Goal: Task Accomplishment & Management: Manage account settings

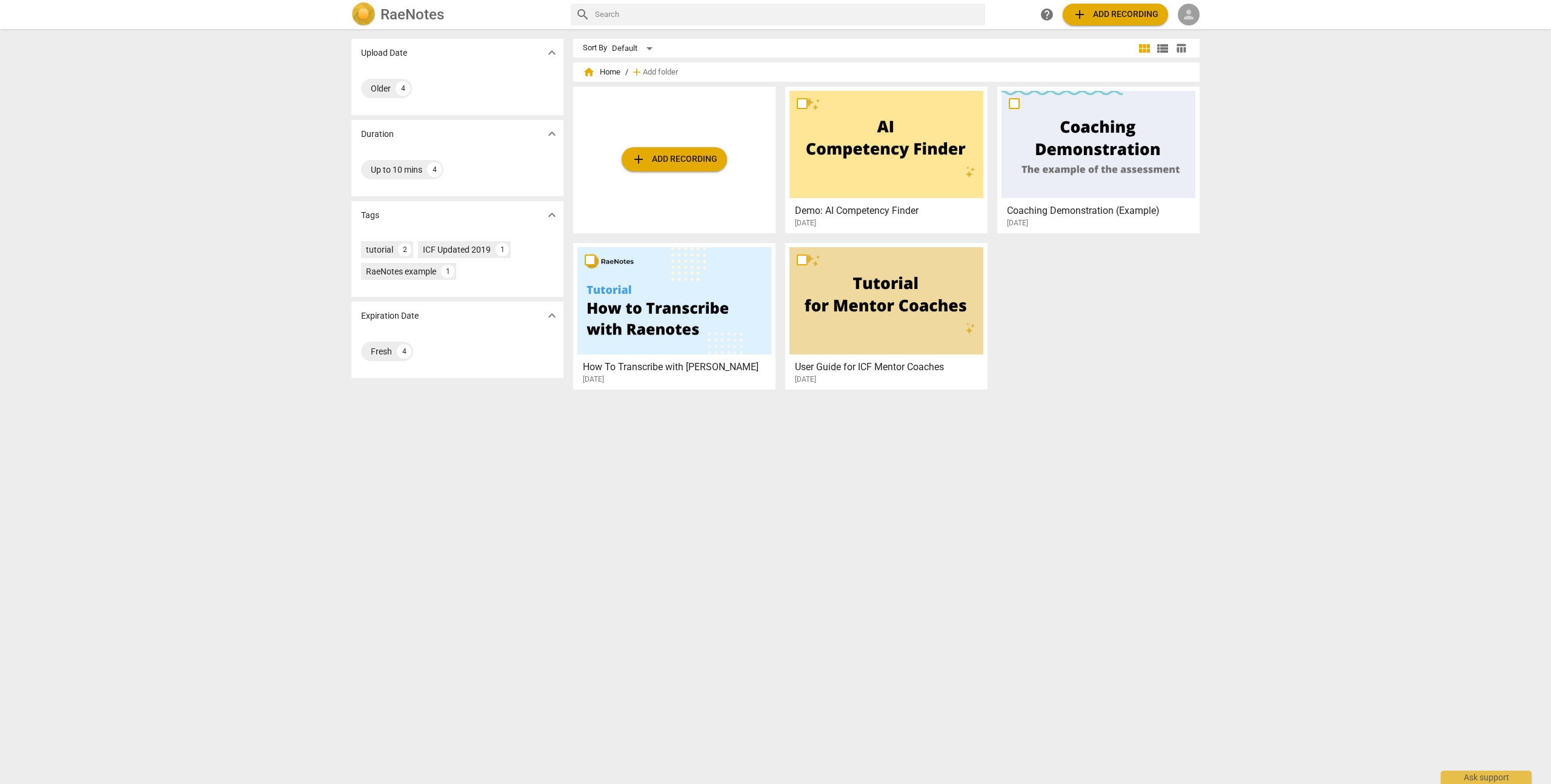
click at [1188, 17] on span "person" at bounding box center [1189, 14] width 15 height 15
click at [1190, 31] on li "Login" at bounding box center [1199, 29] width 44 height 29
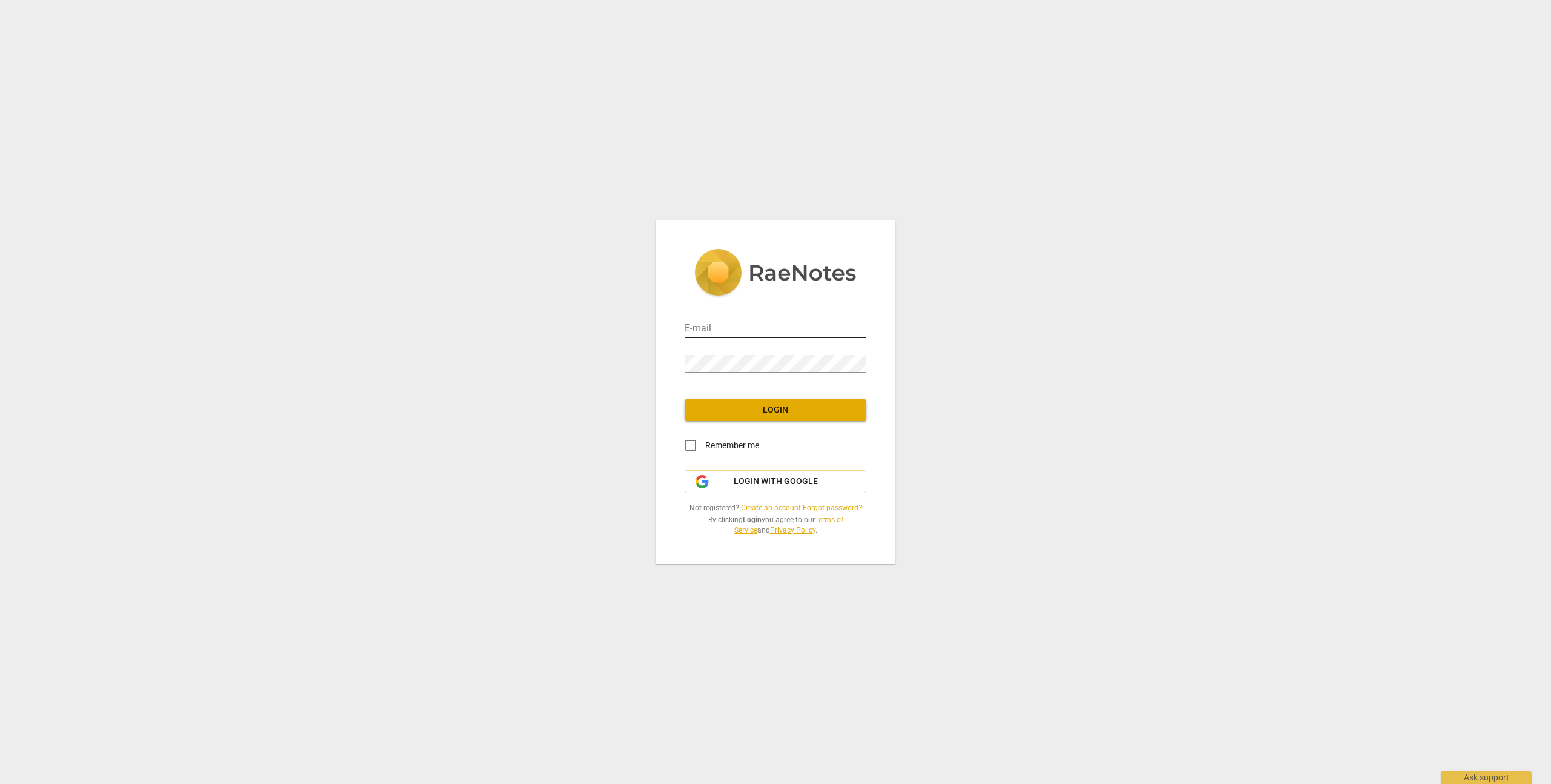
type input "[EMAIL_ADDRESS][DOMAIN_NAME]"
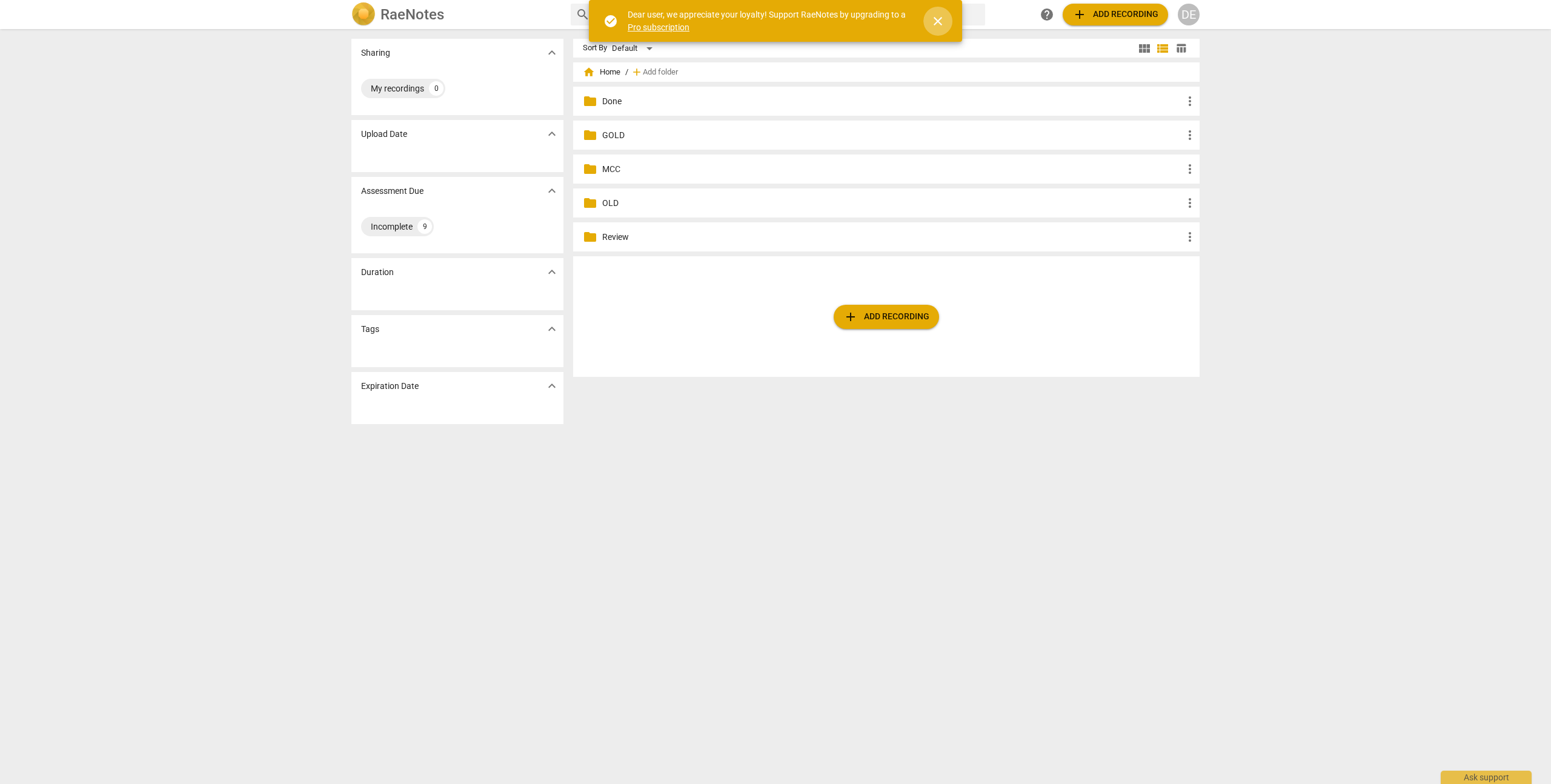
click at [936, 23] on span "close" at bounding box center [938, 21] width 15 height 15
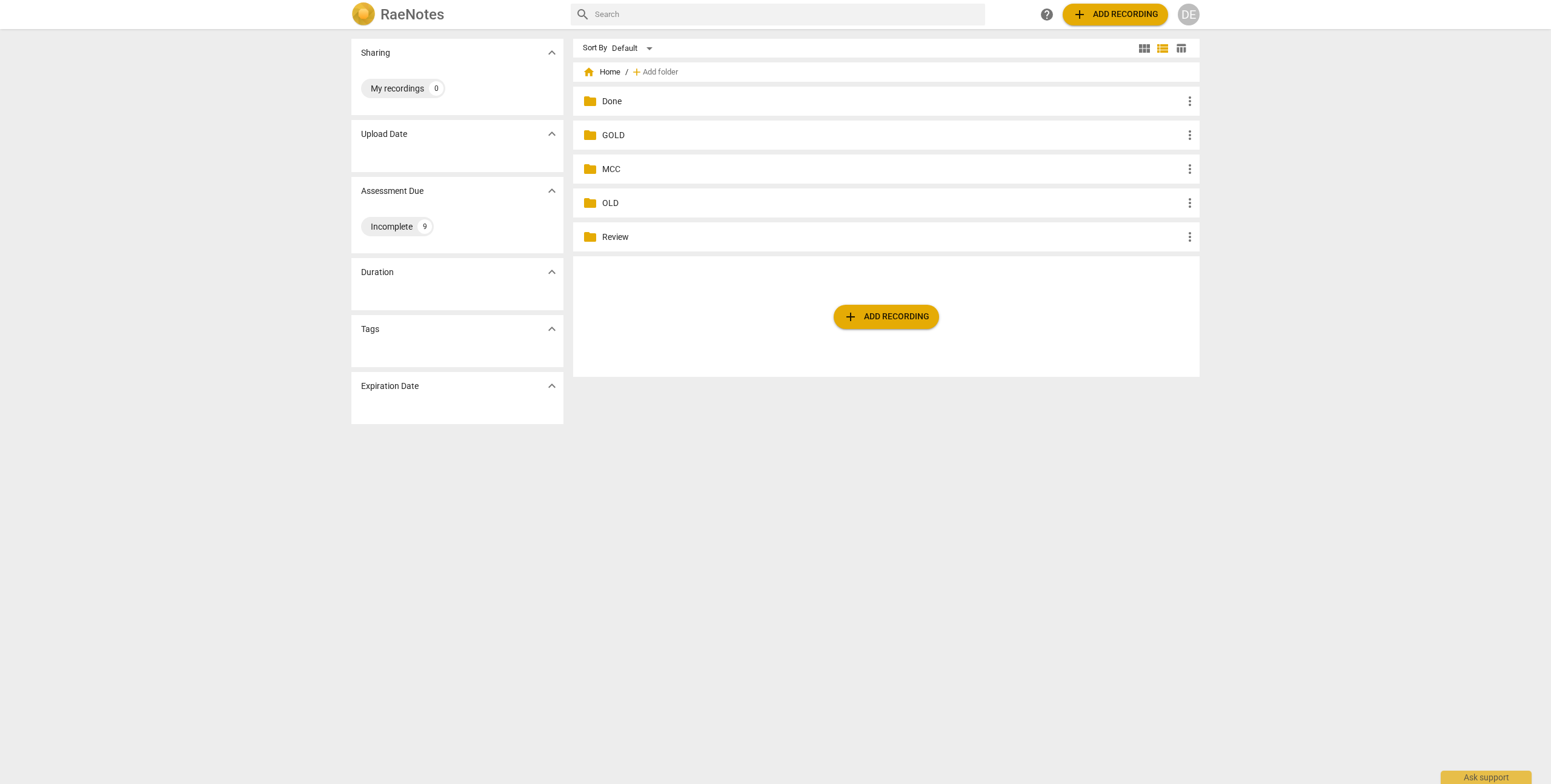
click at [1190, 99] on span "more_vert" at bounding box center [1189, 101] width 15 height 15
click at [1196, 126] on li "Delete" at bounding box center [1207, 130] width 54 height 29
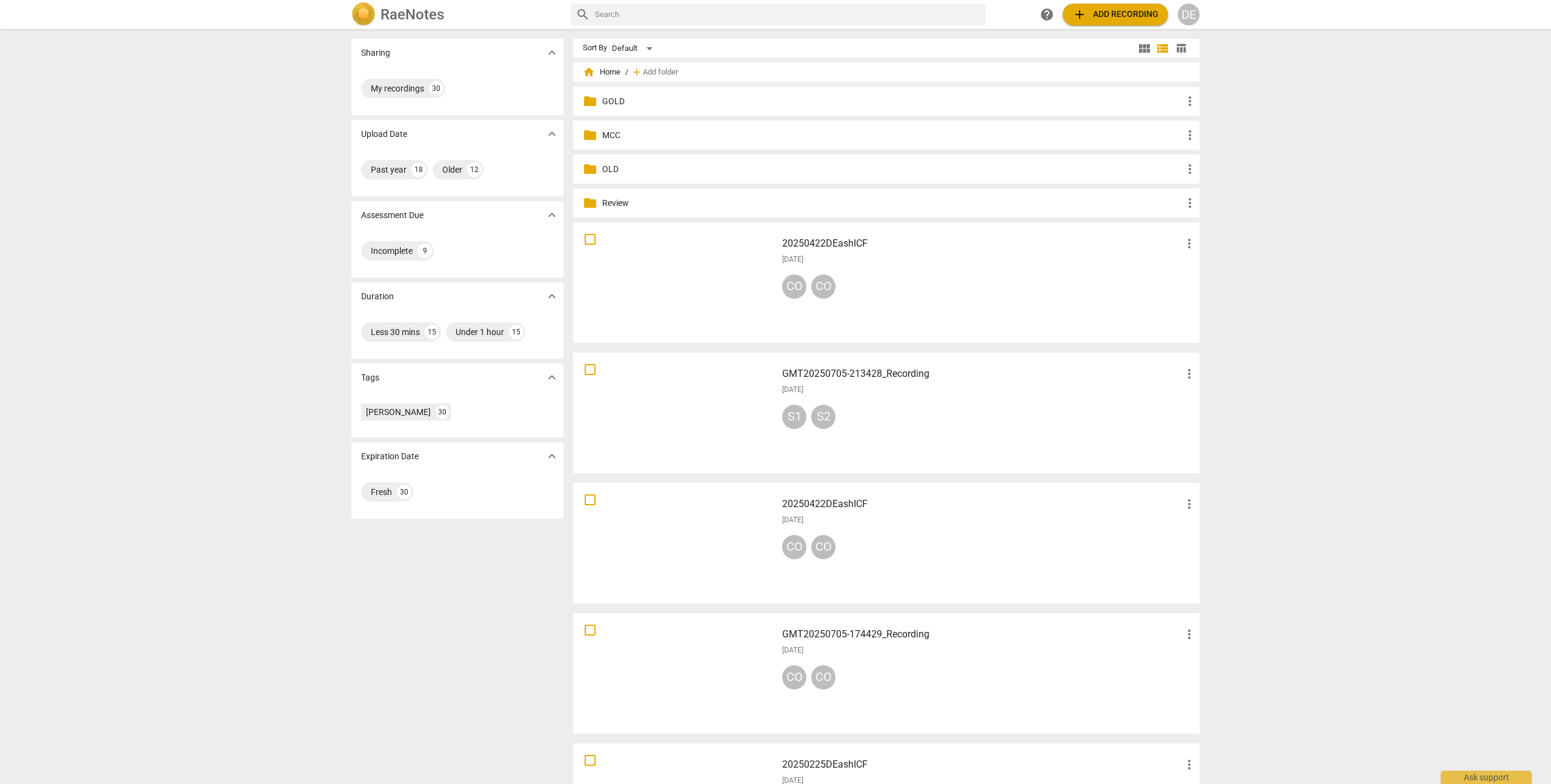
click at [1189, 101] on span "more_vert" at bounding box center [1189, 101] width 15 height 15
click at [1209, 130] on li "Delete" at bounding box center [1207, 130] width 54 height 29
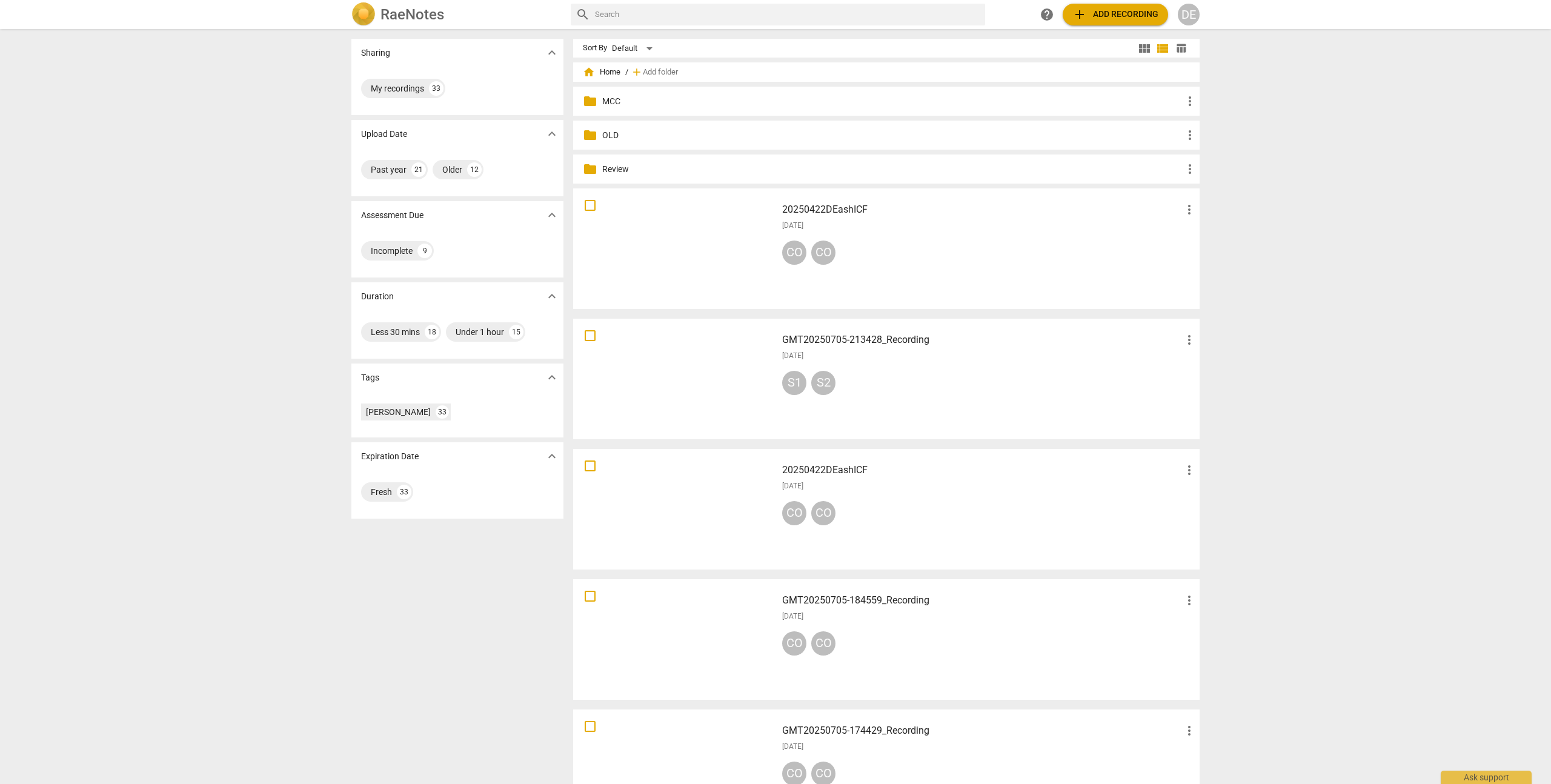
click at [1191, 101] on span "more_vert" at bounding box center [1189, 101] width 15 height 15
click at [1193, 130] on li "Delete" at bounding box center [1207, 130] width 54 height 29
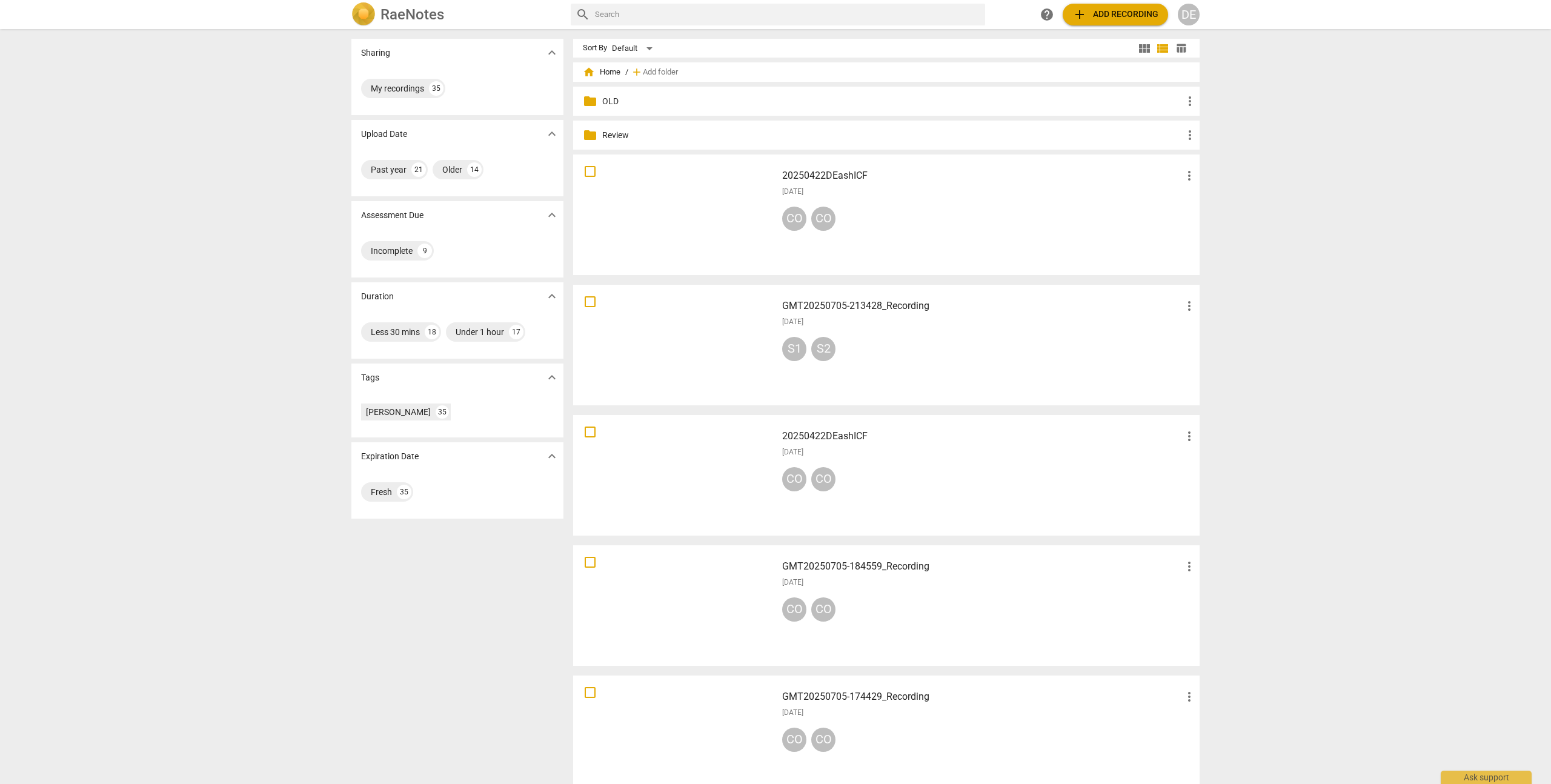
click at [1190, 99] on span "more_vert" at bounding box center [1189, 101] width 15 height 15
click at [1206, 132] on li "Delete" at bounding box center [1207, 130] width 54 height 29
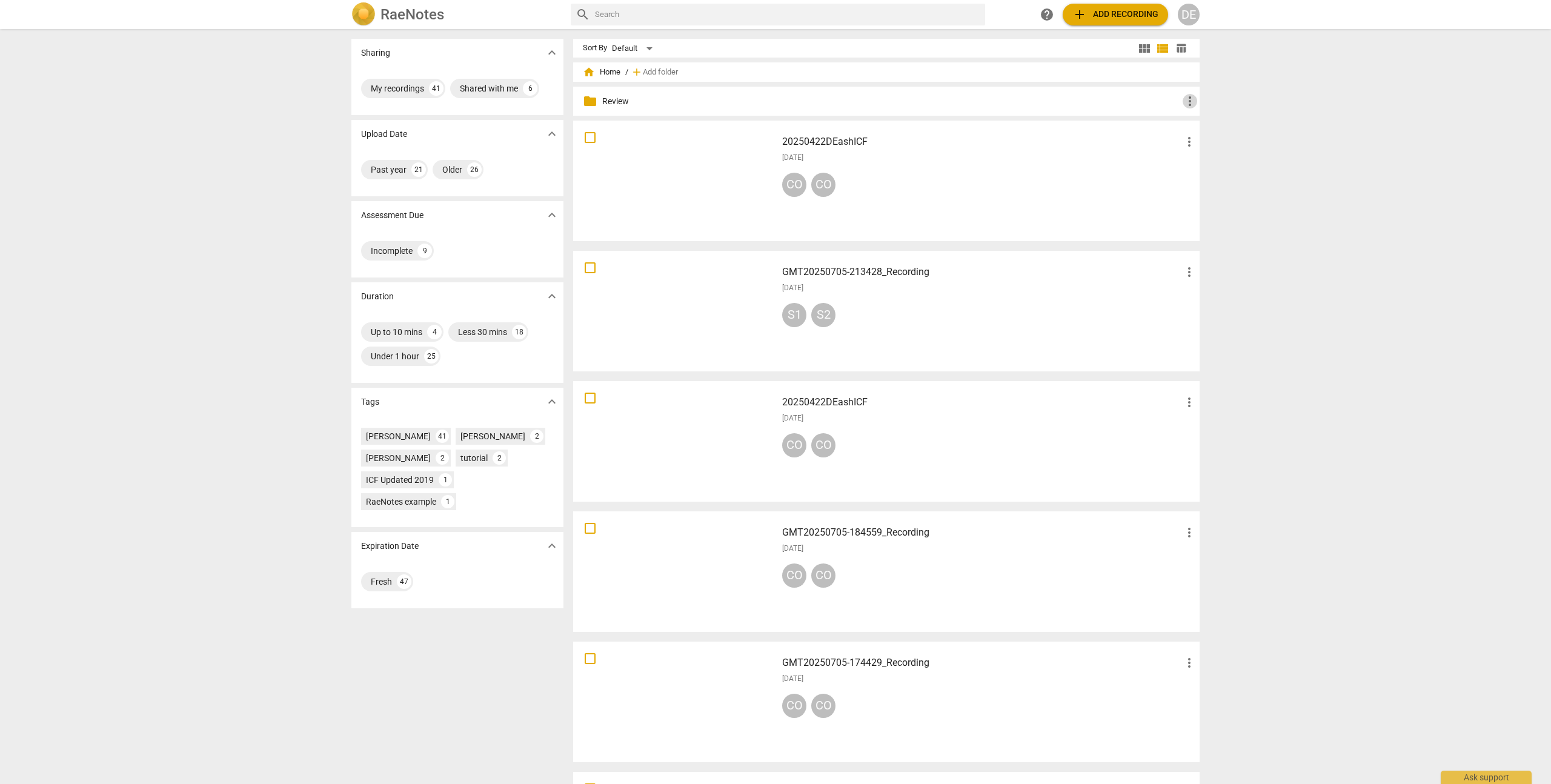
click at [1186, 101] on span "more_vert" at bounding box center [1189, 101] width 15 height 15
click at [1206, 134] on li "Delete" at bounding box center [1207, 130] width 54 height 29
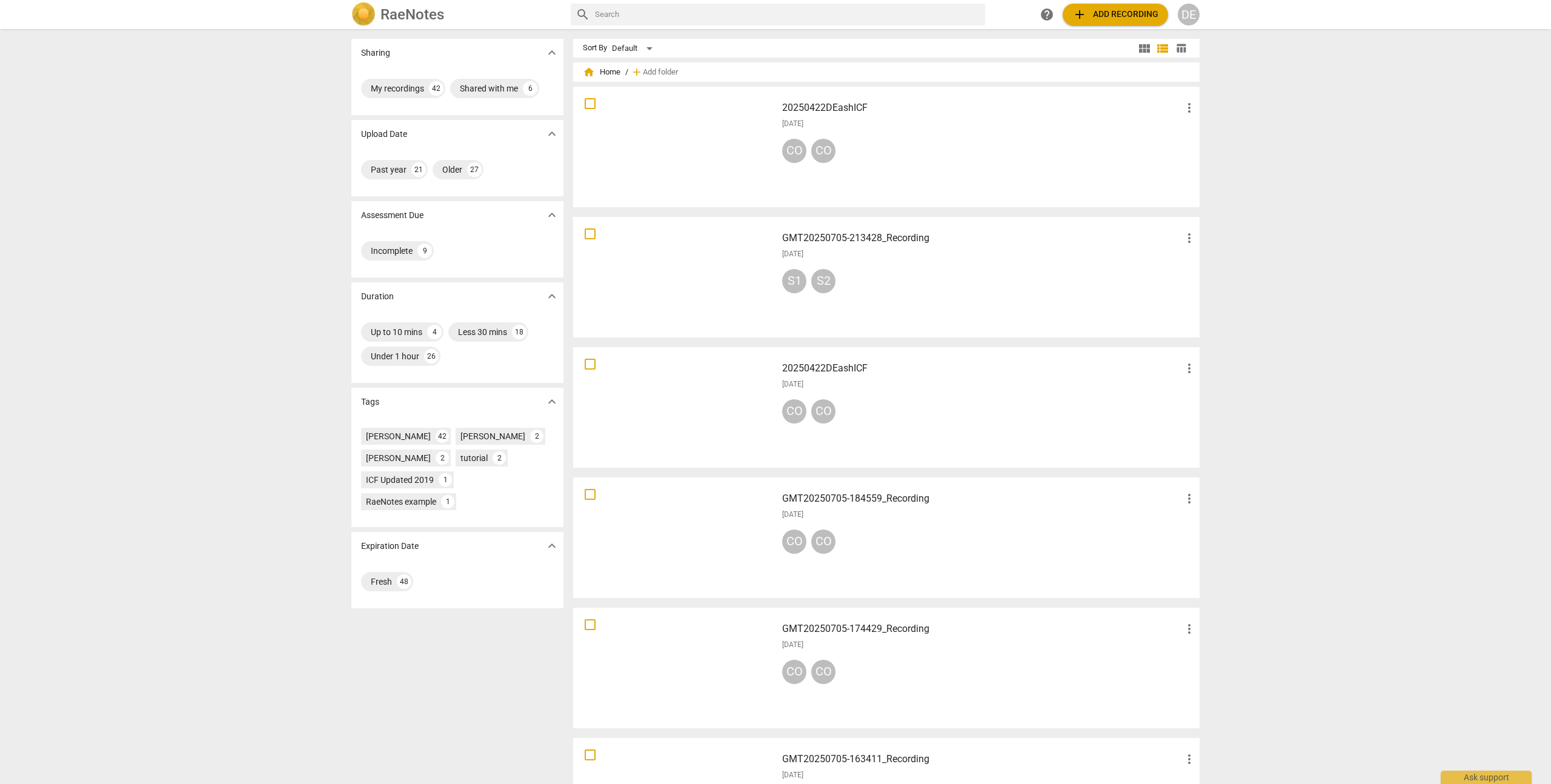
click at [1185, 105] on span "more_vert" at bounding box center [1189, 108] width 15 height 15
click at [1191, 134] on li "Delete" at bounding box center [1203, 137] width 46 height 29
click at [1180, 109] on h3 "20250422DEashICF" at bounding box center [982, 108] width 400 height 15
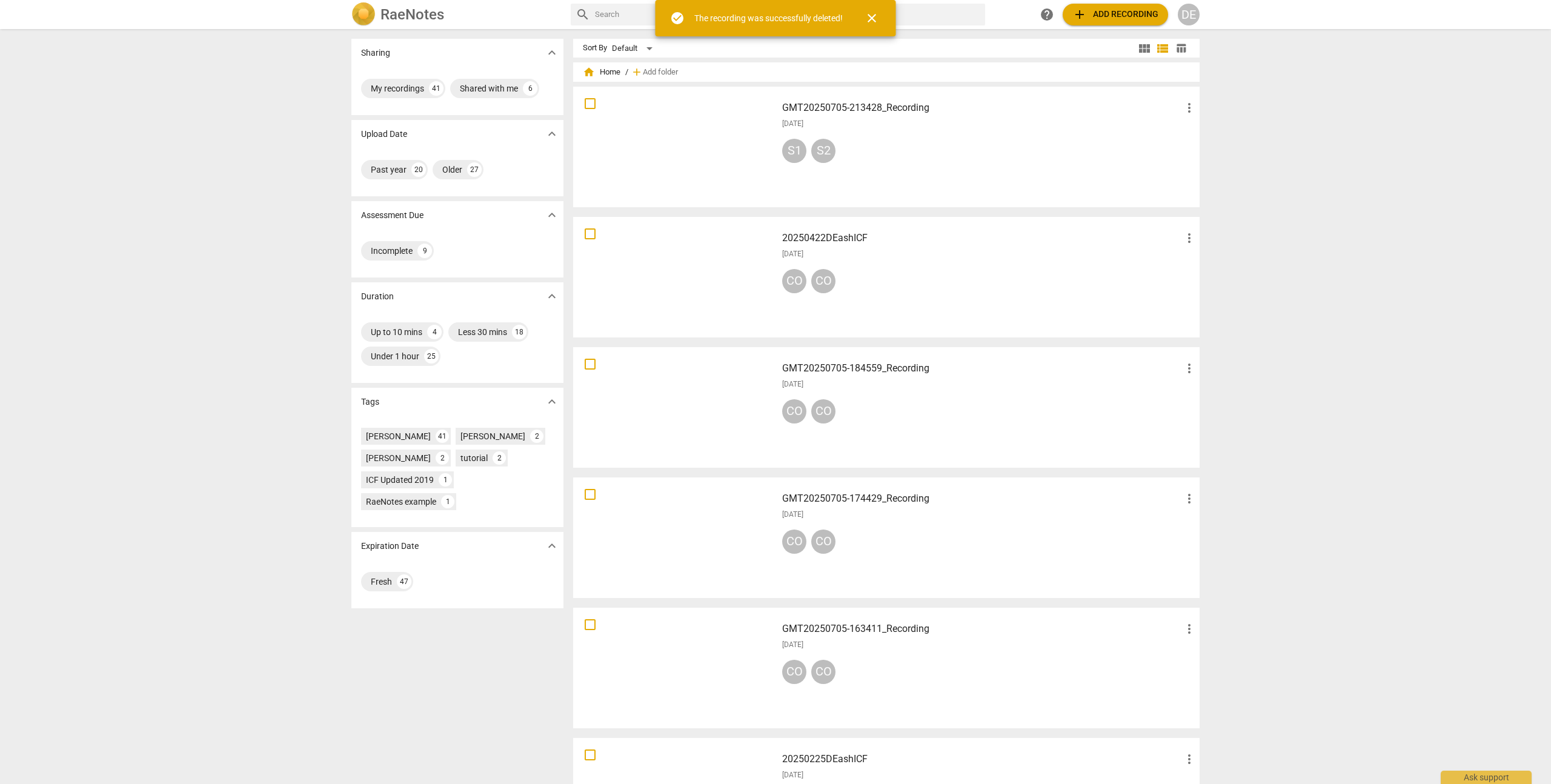
click at [1183, 106] on span "more_vert" at bounding box center [1189, 108] width 15 height 15
click at [1190, 143] on li "Delete" at bounding box center [1203, 137] width 46 height 29
click at [592, 105] on input "checkbox" at bounding box center [590, 103] width 26 height 15
checkbox input "false"
click at [586, 230] on input "checkbox" at bounding box center [590, 234] width 26 height 15
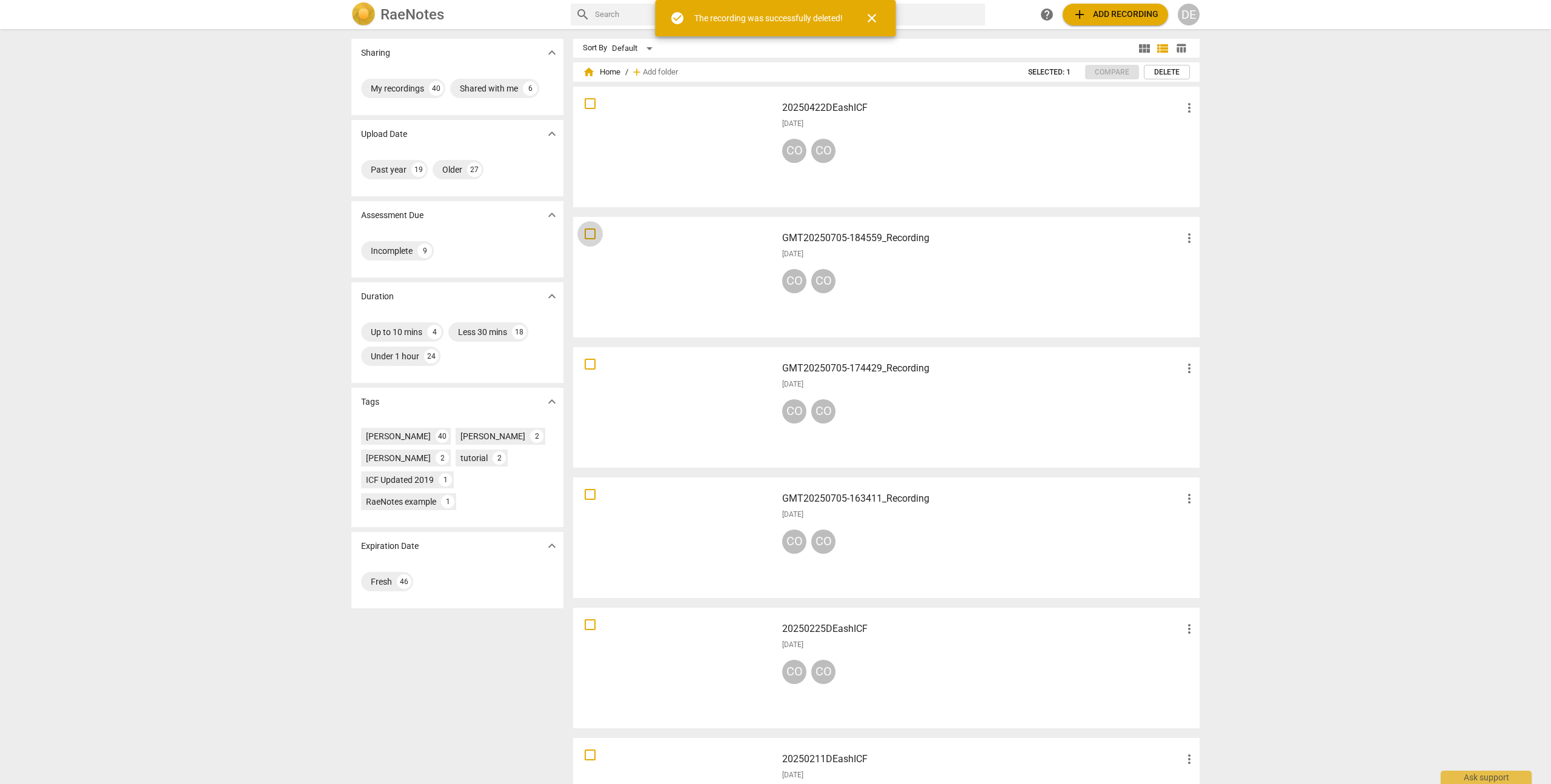
checkbox input "false"
click at [587, 489] on input "checkbox" at bounding box center [590, 494] width 26 height 15
checkbox input "false"
click at [589, 361] on input "checkbox" at bounding box center [590, 363] width 26 height 15
checkbox input "false"
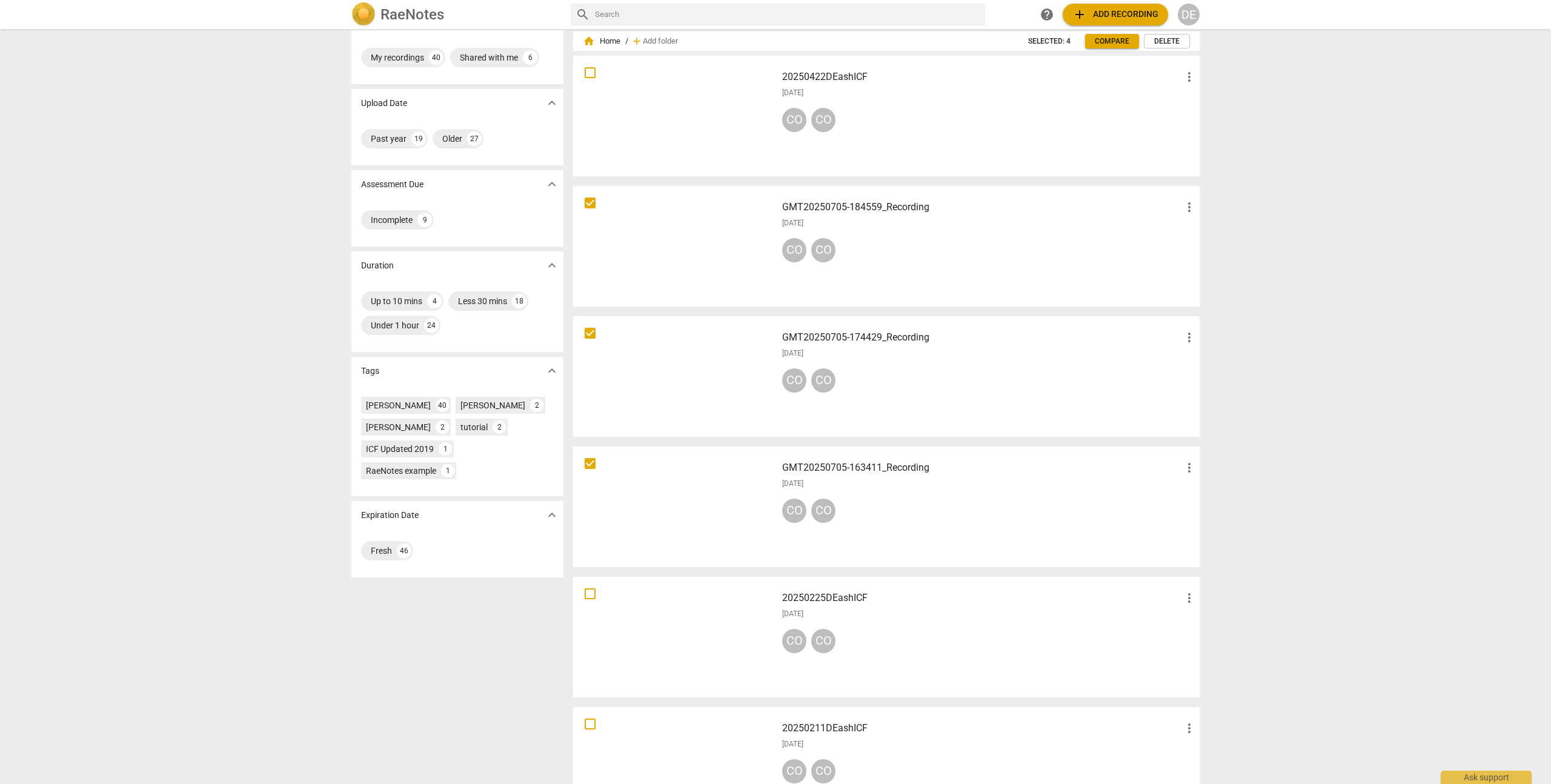
scroll to position [35, 0]
click at [589, 68] on input "checkbox" at bounding box center [590, 68] width 26 height 15
checkbox input "false"
drag, startPoint x: 588, startPoint y: 587, endPoint x: 619, endPoint y: 526, distance: 68.4
click at [588, 587] on input "checkbox" at bounding box center [590, 589] width 26 height 15
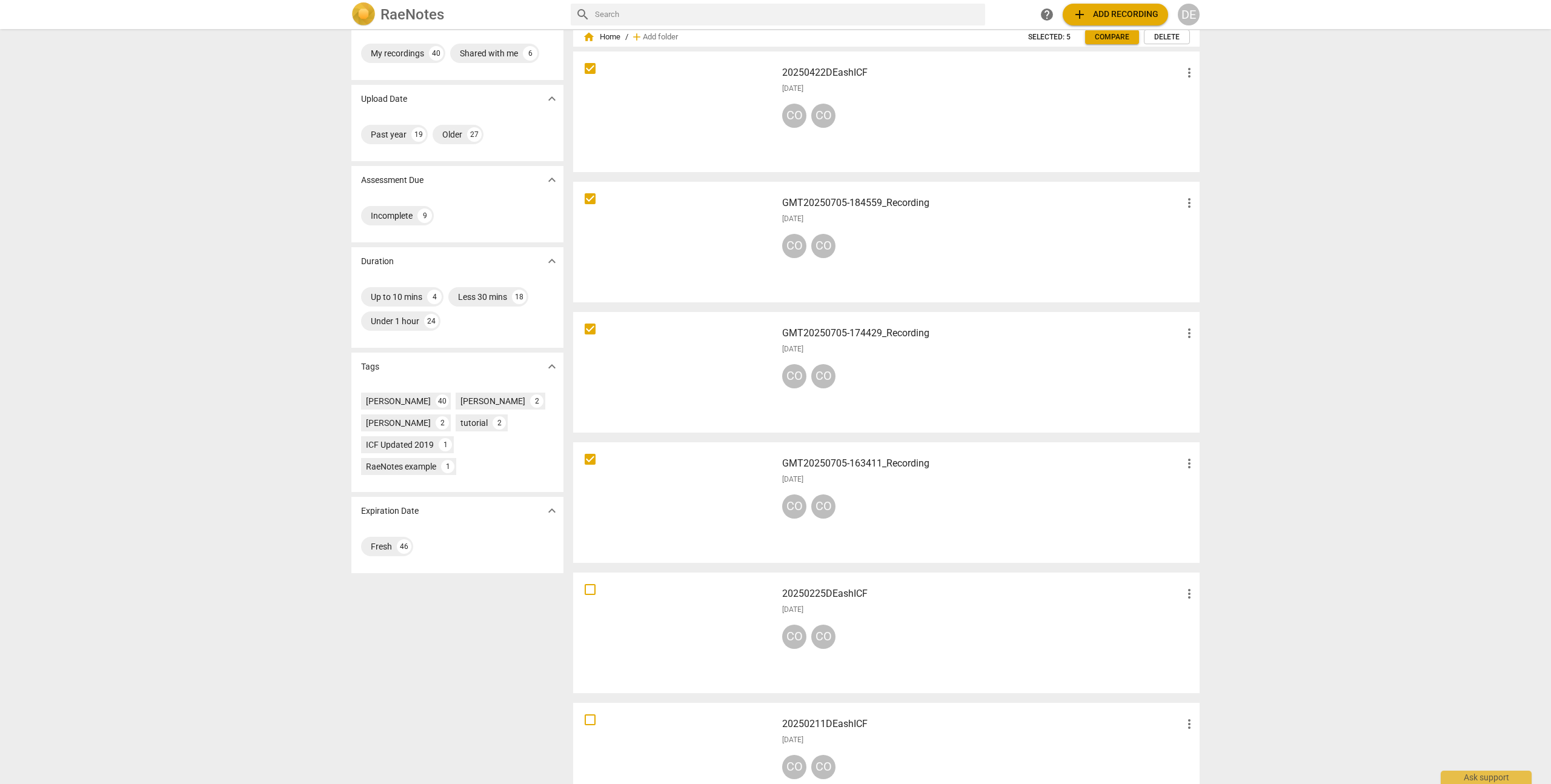
checkbox input "false"
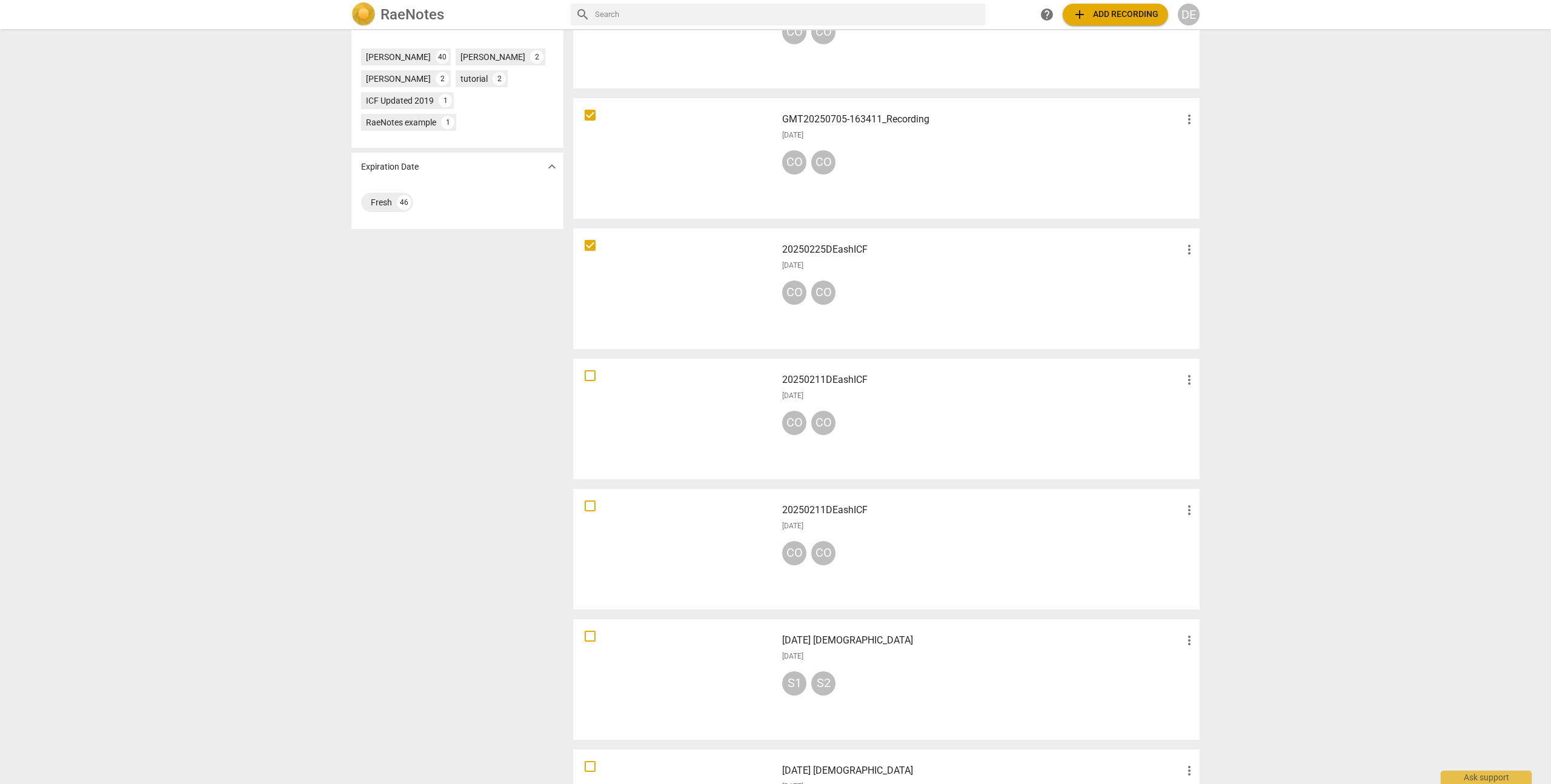
scroll to position [522, 0]
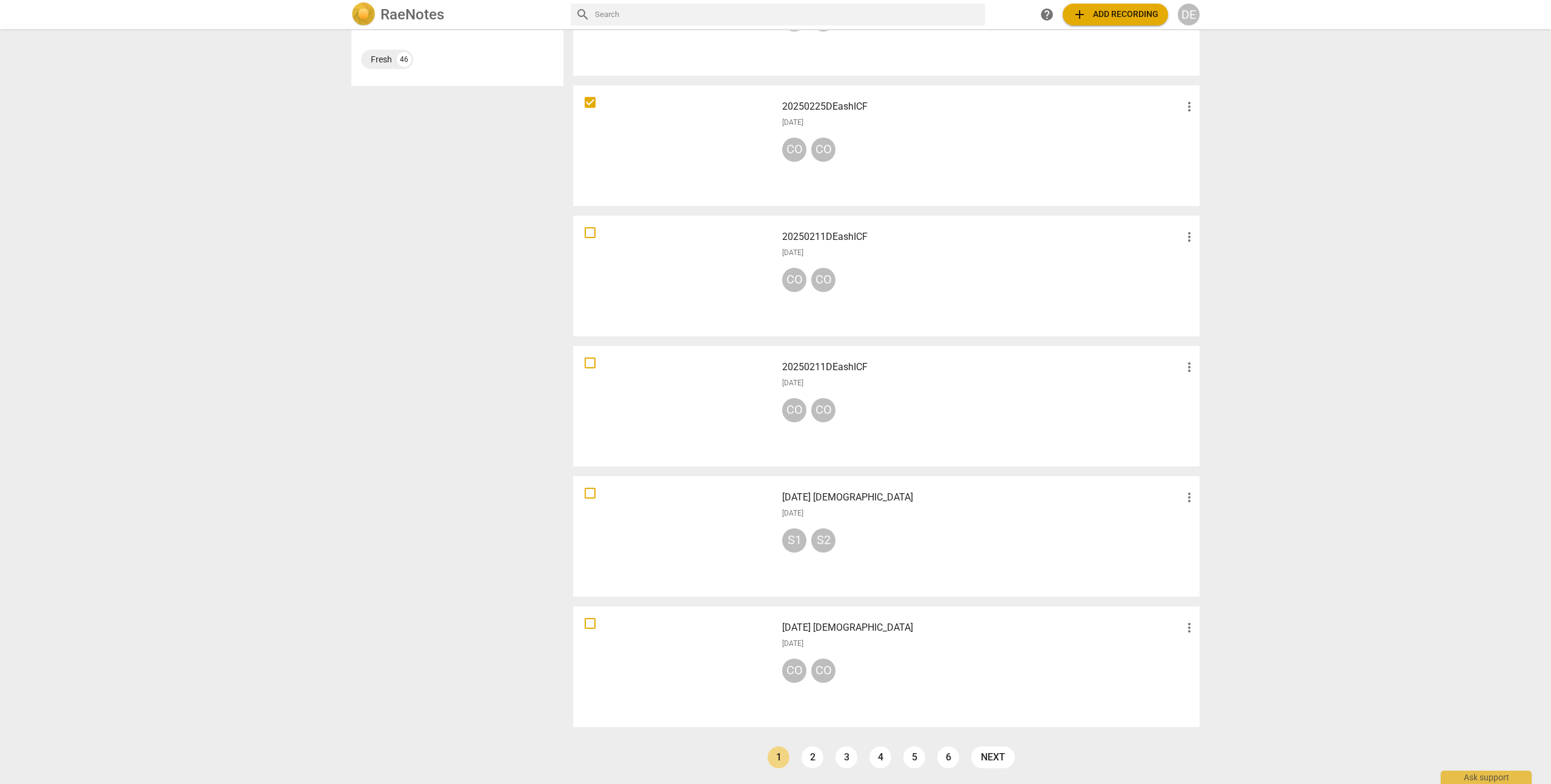
click at [589, 230] on input "checkbox" at bounding box center [590, 233] width 26 height 15
checkbox input "false"
click at [588, 365] on input "checkbox" at bounding box center [590, 362] width 26 height 15
checkbox input "false"
click at [587, 494] on input "checkbox" at bounding box center [590, 493] width 26 height 15
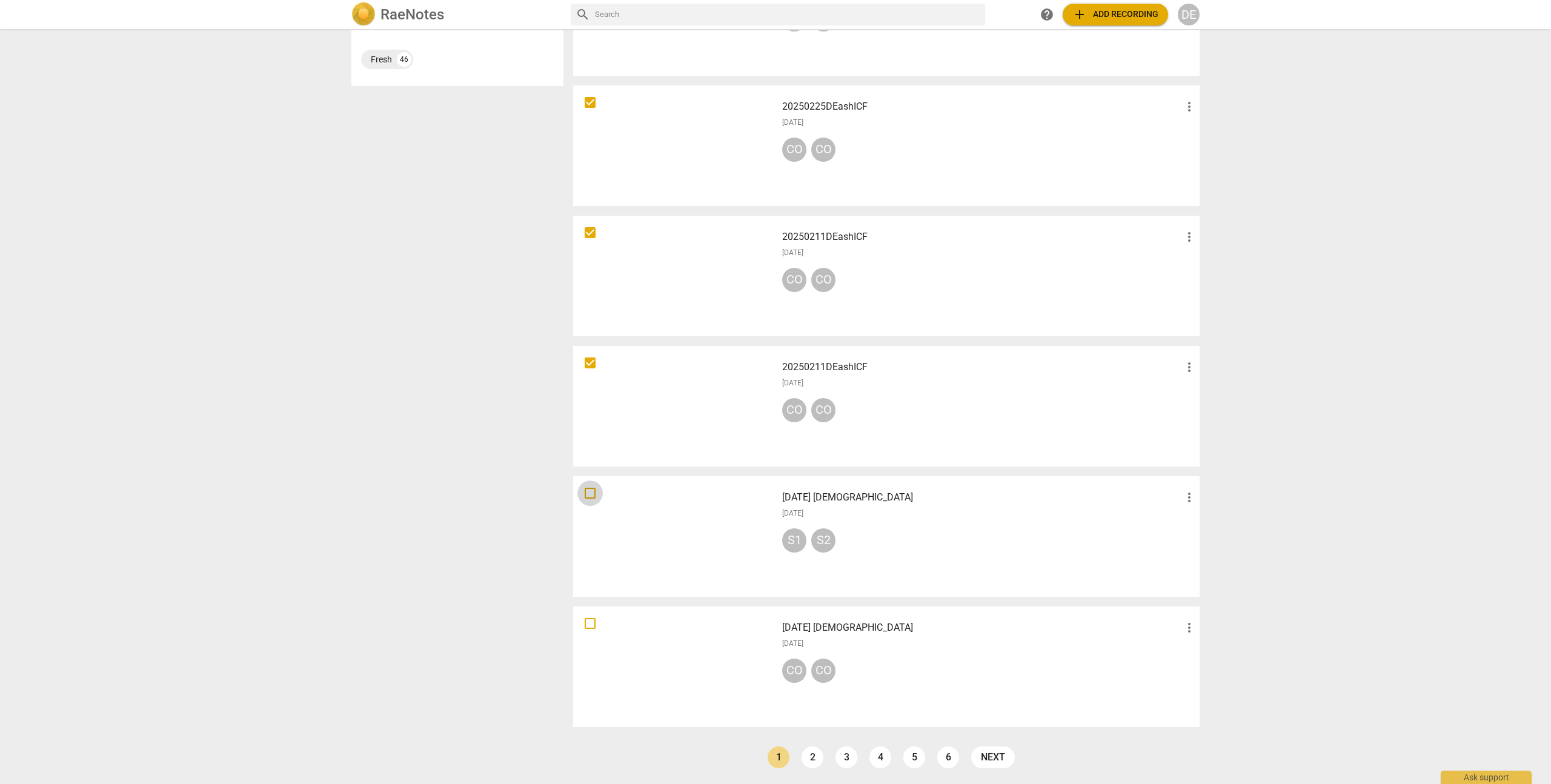
checkbox input "false"
click at [589, 625] on input "checkbox" at bounding box center [590, 623] width 26 height 15
checkbox input "false"
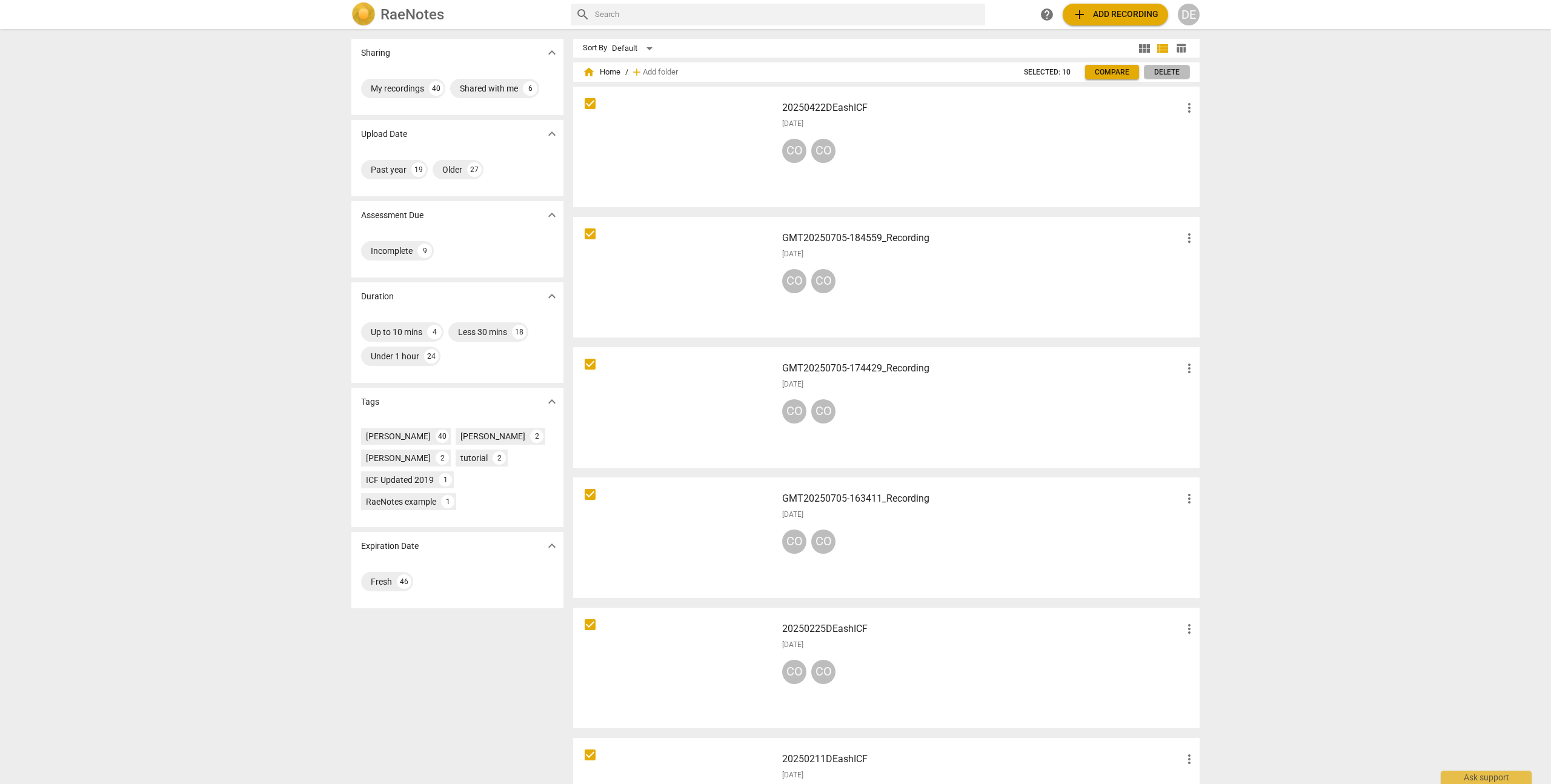
click at [1167, 66] on button "Delete" at bounding box center [1167, 71] width 46 height 15
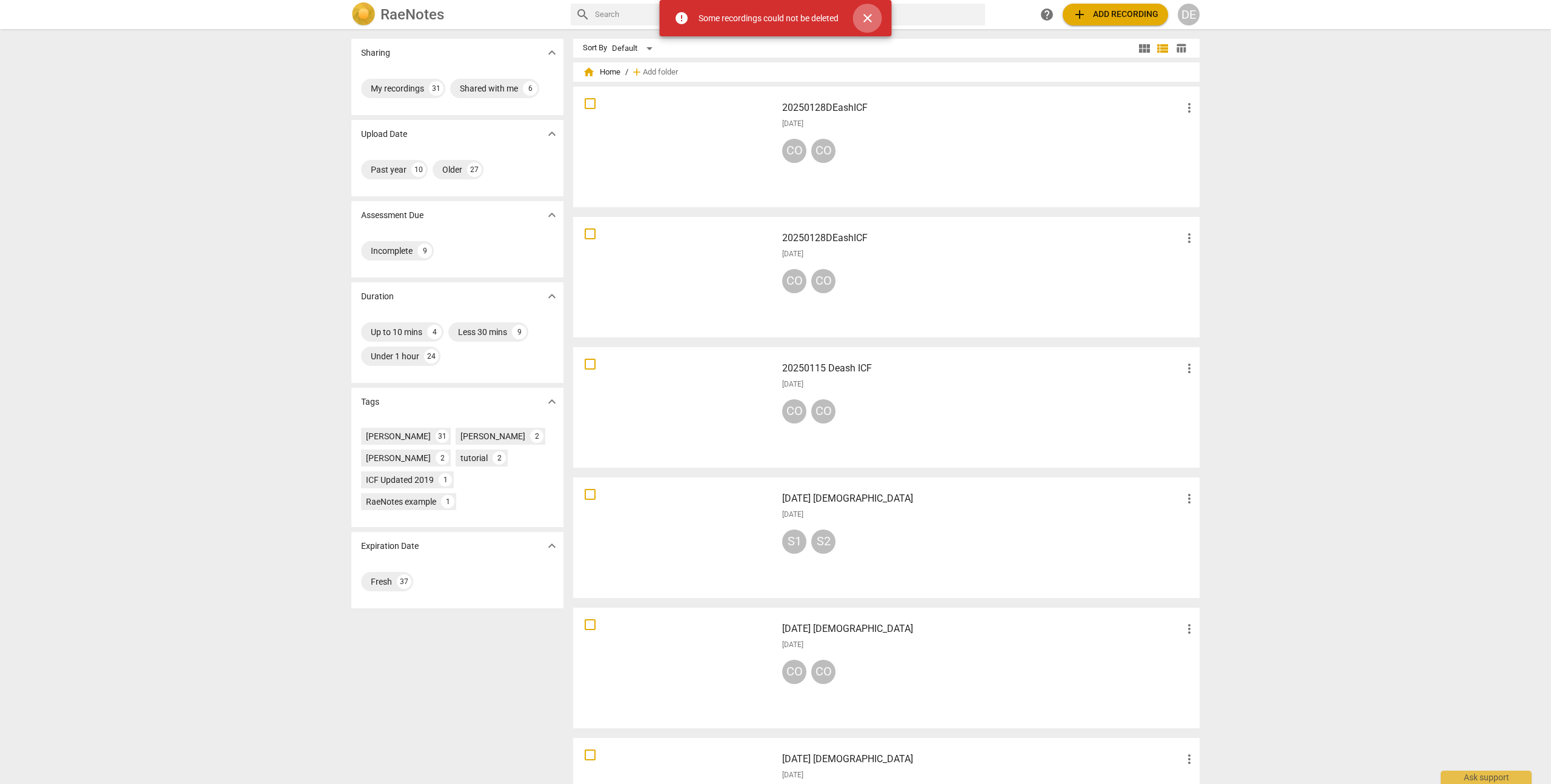
click at [865, 17] on span "close" at bounding box center [868, 18] width 15 height 15
click at [588, 101] on input "checkbox" at bounding box center [590, 103] width 26 height 15
checkbox input "false"
click at [588, 230] on input "checkbox" at bounding box center [590, 234] width 26 height 15
checkbox input "false"
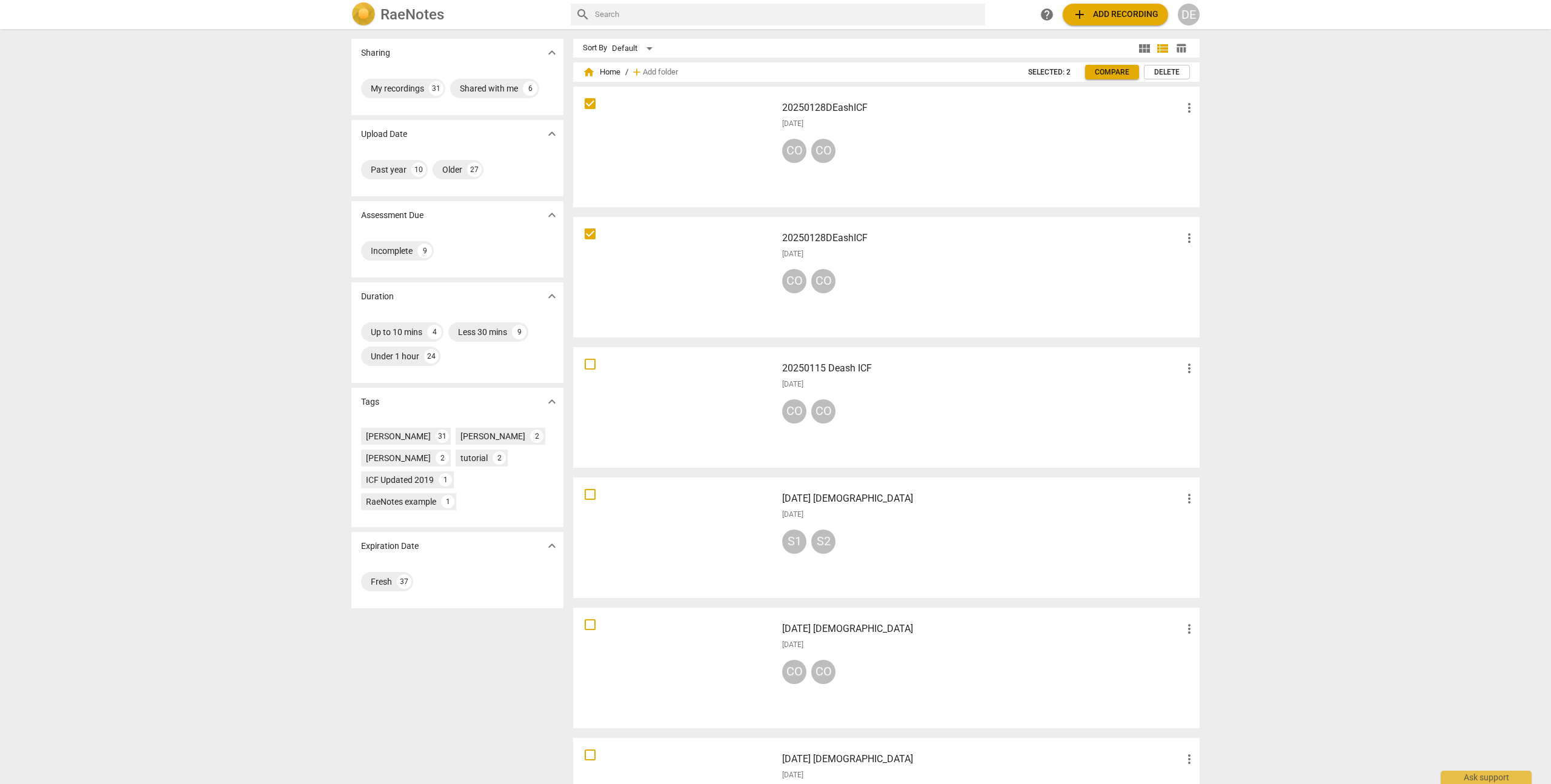
click at [1159, 70] on span "Delete" at bounding box center [1168, 72] width 26 height 10
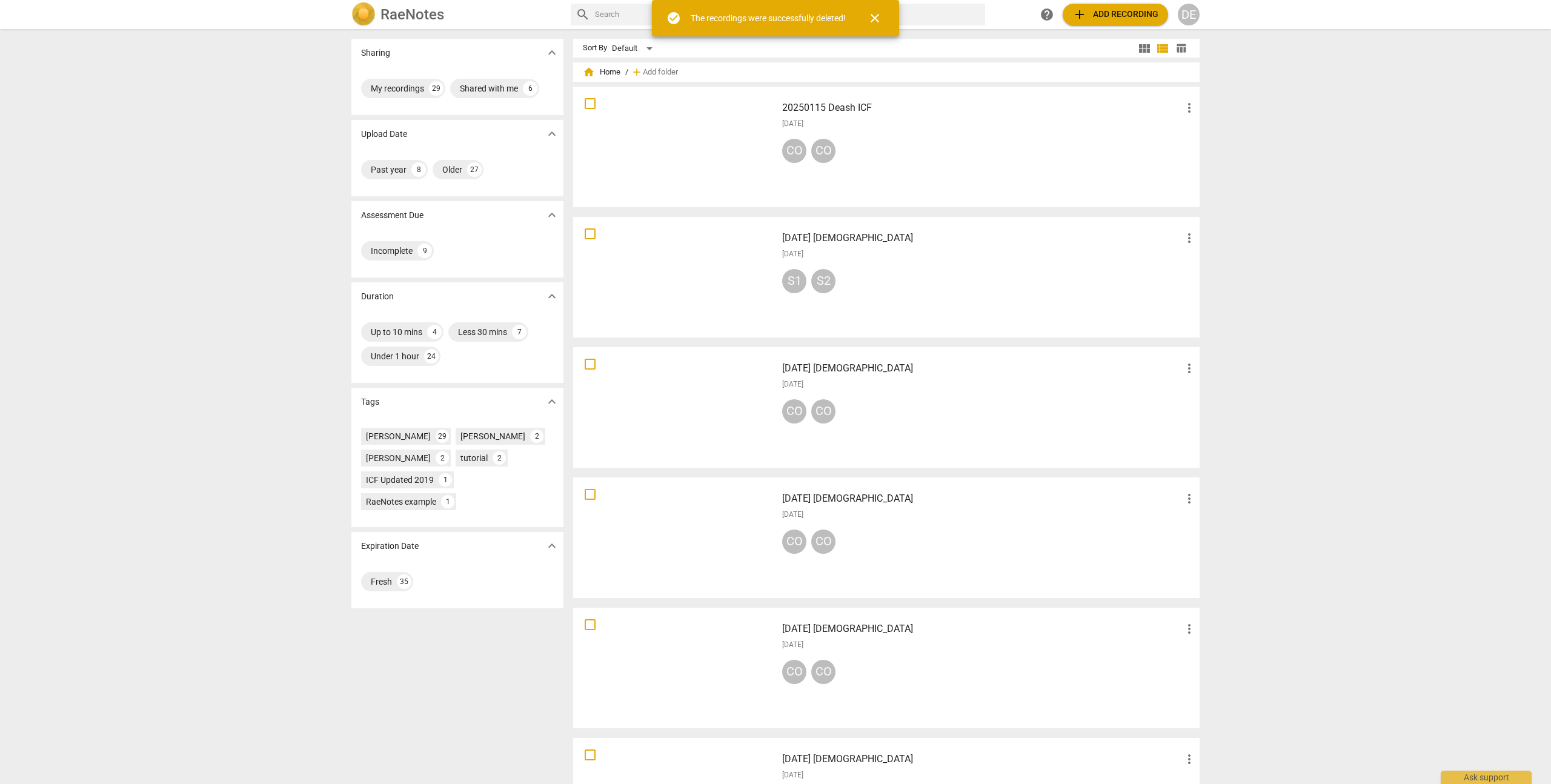
click at [594, 104] on input "checkbox" at bounding box center [590, 103] width 26 height 15
checkbox input "false"
click at [590, 232] on input "checkbox" at bounding box center [590, 234] width 26 height 15
checkbox input "false"
drag, startPoint x: 589, startPoint y: 364, endPoint x: 602, endPoint y: 403, distance: 41.1
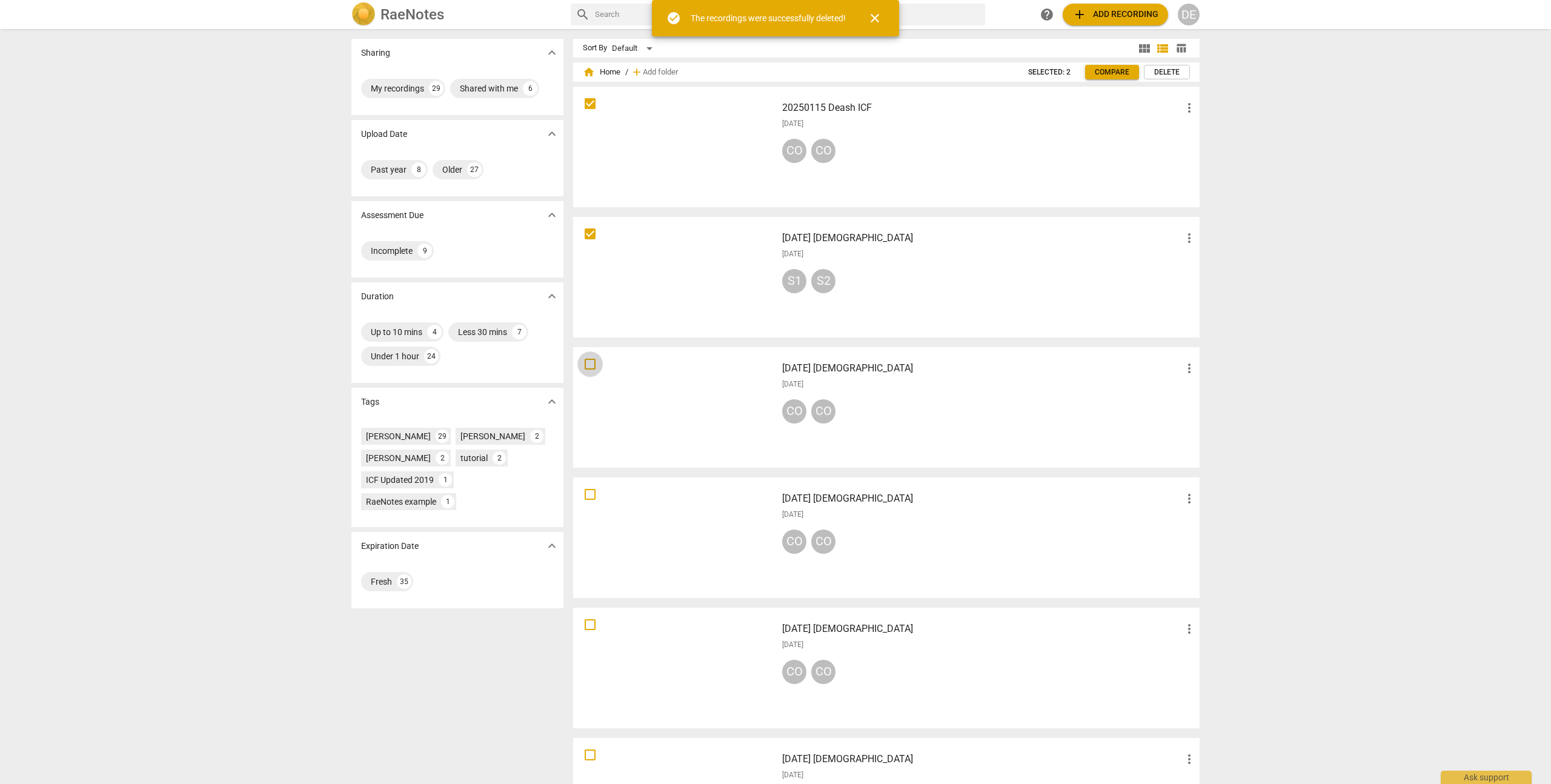
click at [589, 364] on input "checkbox" at bounding box center [590, 363] width 26 height 15
checkbox input "false"
click at [591, 495] on input "checkbox" at bounding box center [590, 494] width 26 height 15
checkbox input "false"
click at [1150, 71] on button "Delete" at bounding box center [1167, 71] width 46 height 15
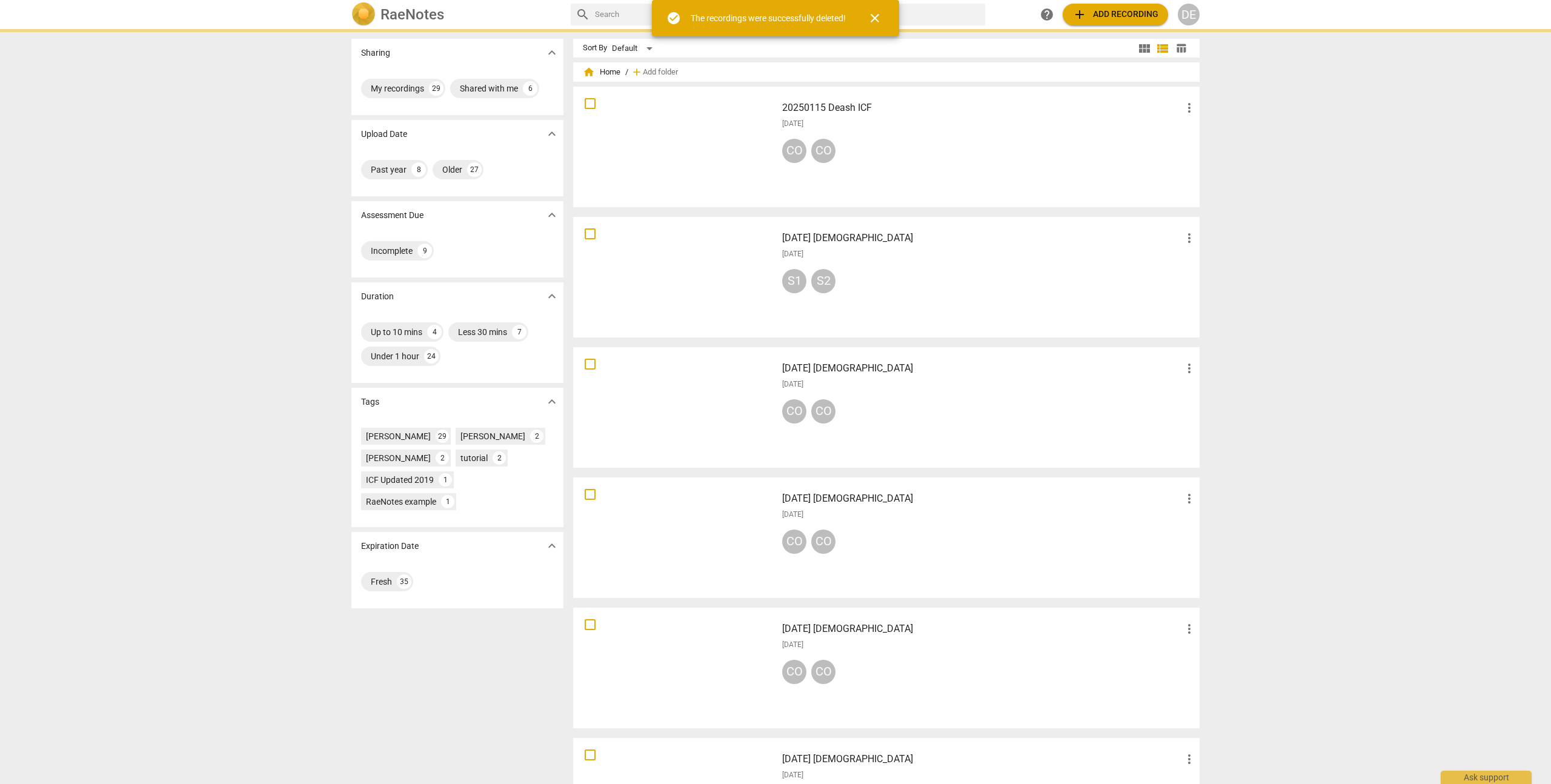
click at [876, 20] on span "close" at bounding box center [875, 18] width 15 height 15
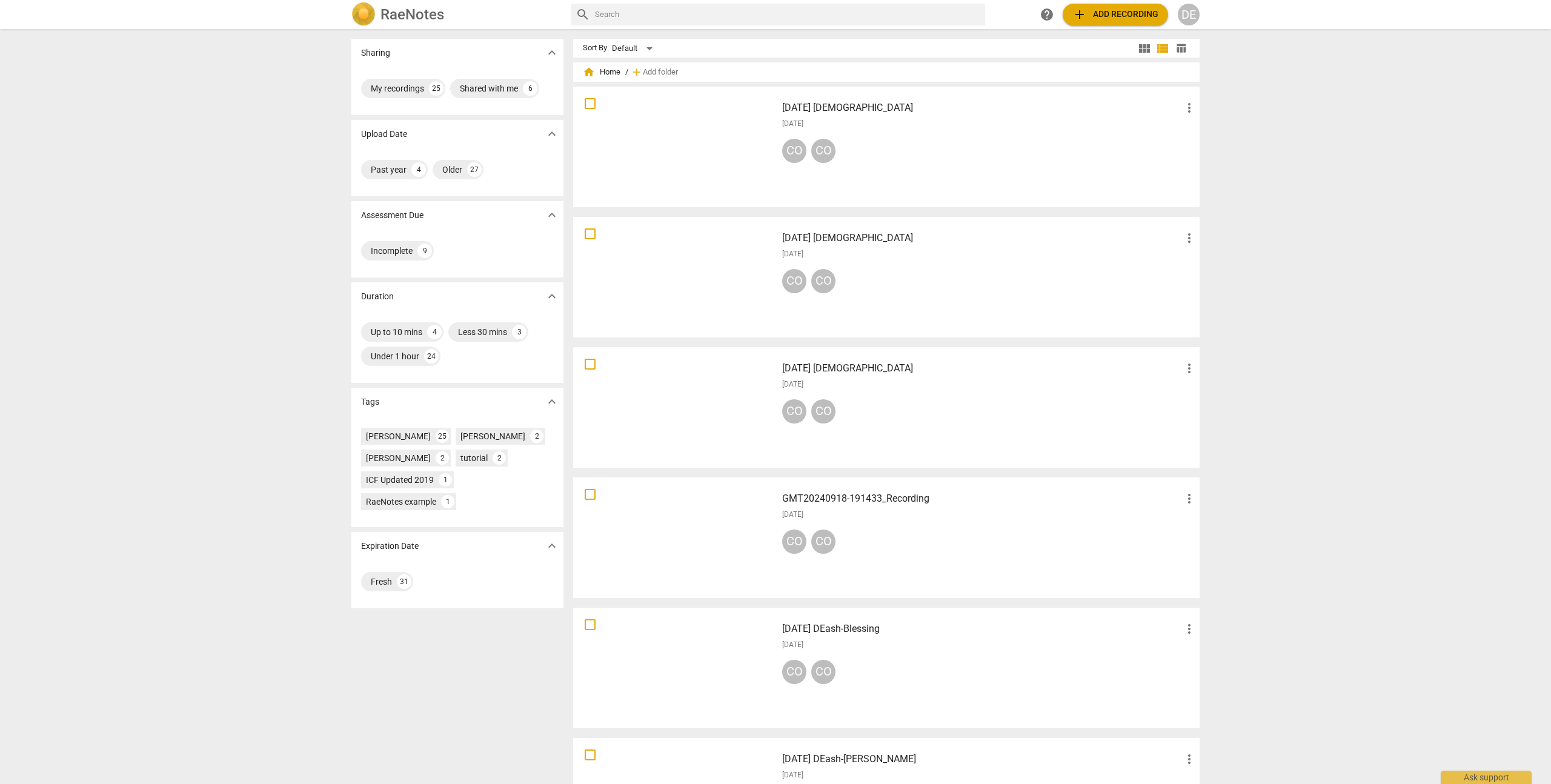
click at [592, 102] on input "checkbox" at bounding box center [590, 103] width 26 height 15
checkbox input "false"
click at [592, 229] on input "checkbox" at bounding box center [590, 234] width 26 height 15
checkbox input "false"
click at [592, 493] on input "checkbox" at bounding box center [590, 494] width 26 height 15
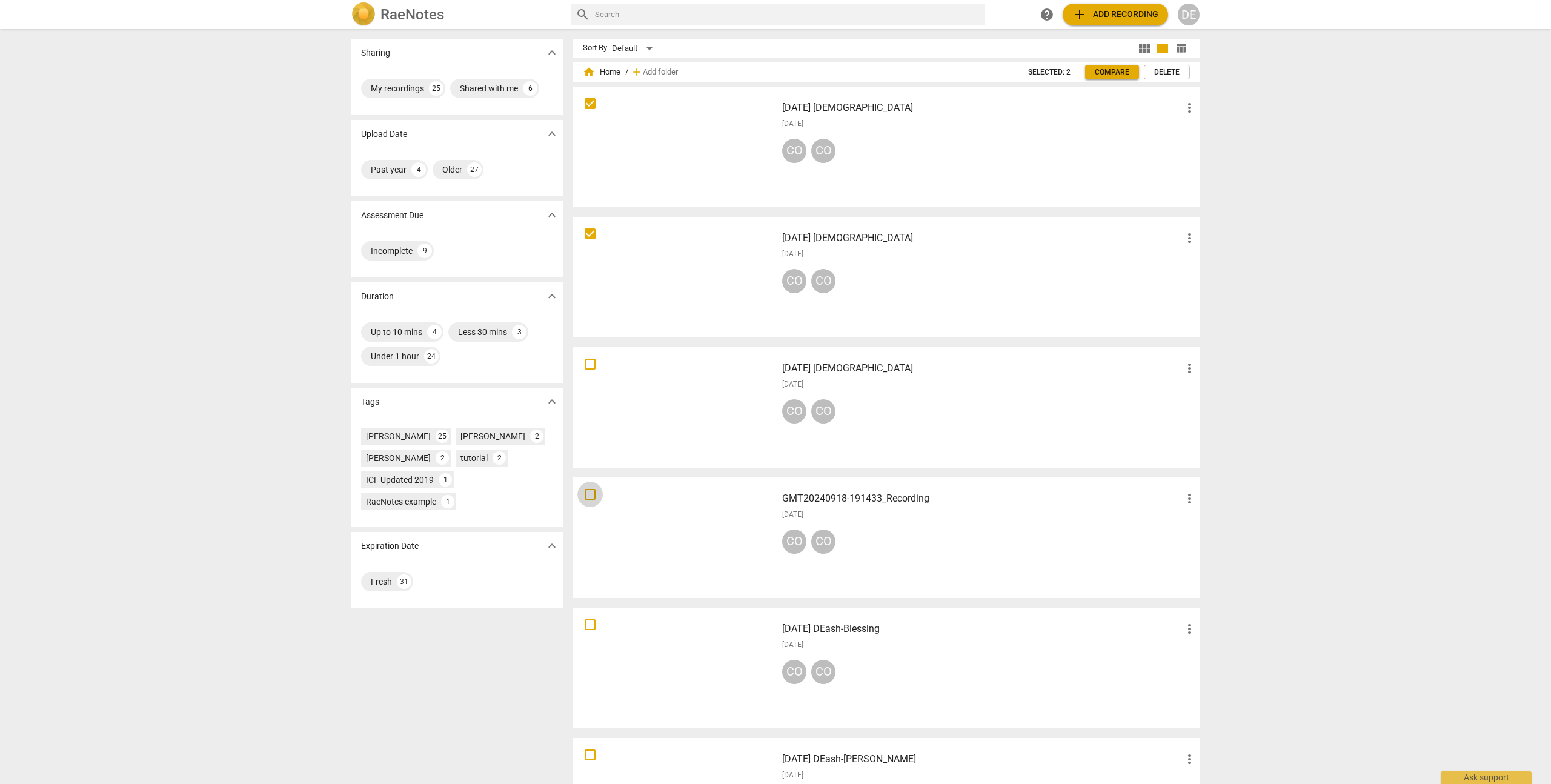
checkbox input "false"
click at [592, 361] on input "checkbox" at bounding box center [590, 363] width 26 height 15
checkbox input "false"
click at [1161, 65] on button "Delete" at bounding box center [1167, 71] width 46 height 15
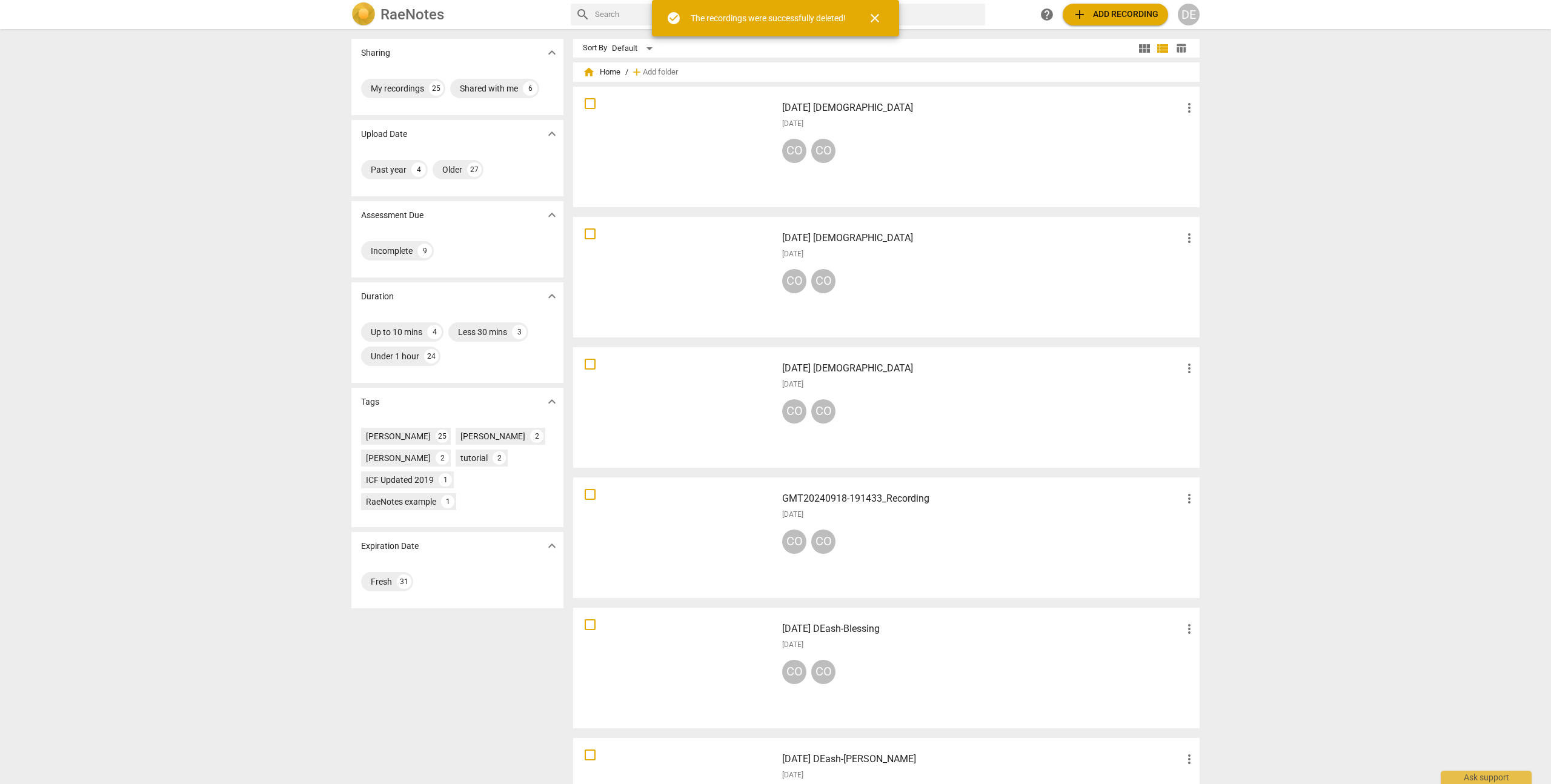
click at [773, 119] on div "[DATE] [DEMOGRAPHIC_DATA] more_vert [DATE] CO CO" at bounding box center [989, 147] width 434 height 112
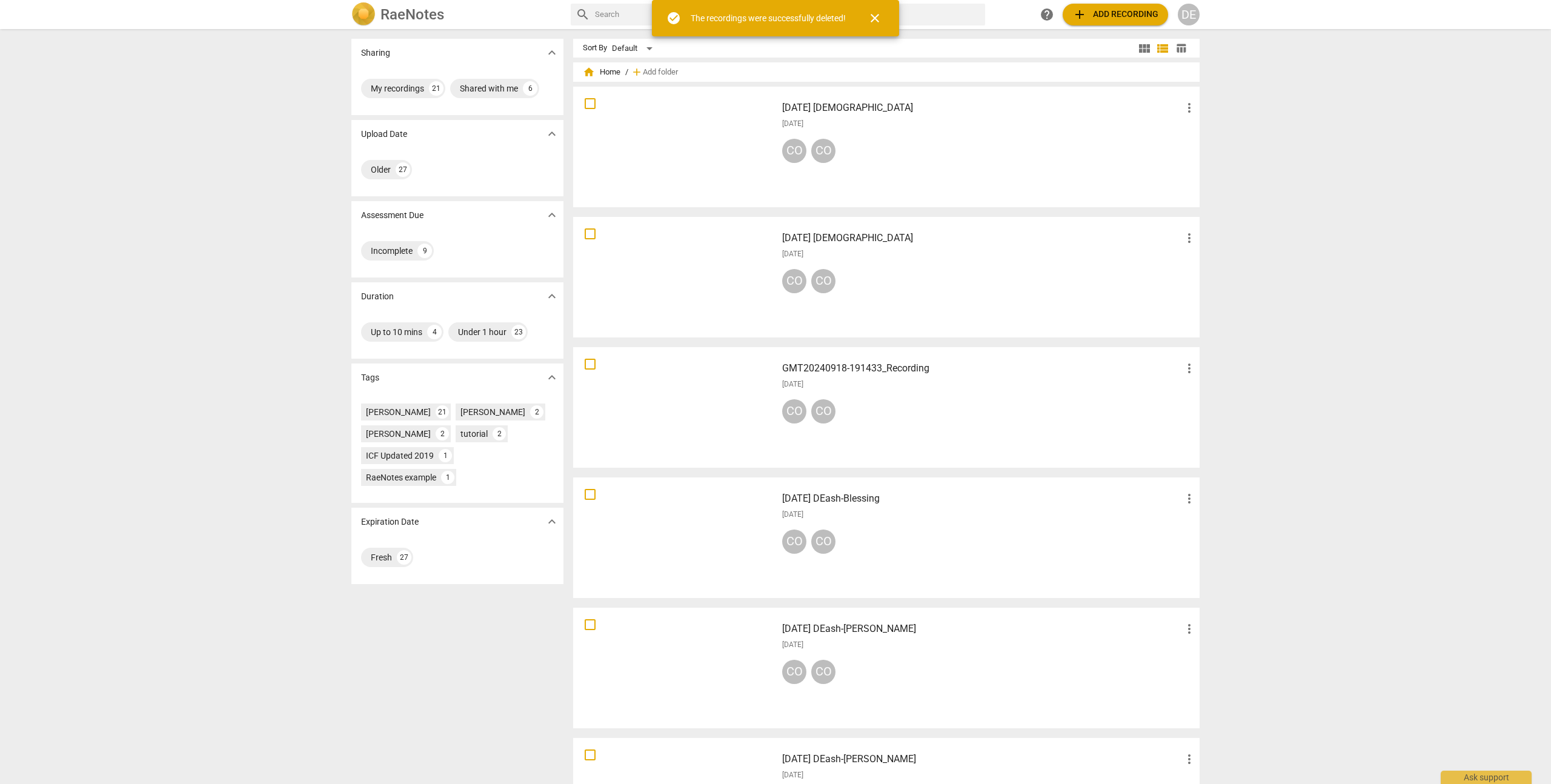
click at [944, 133] on div "[DATE] [DEMOGRAPHIC_DATA] more_vert [DATE] CO CO" at bounding box center [989, 147] width 434 height 112
click at [594, 99] on input "checkbox" at bounding box center [590, 103] width 26 height 15
checkbox input "false"
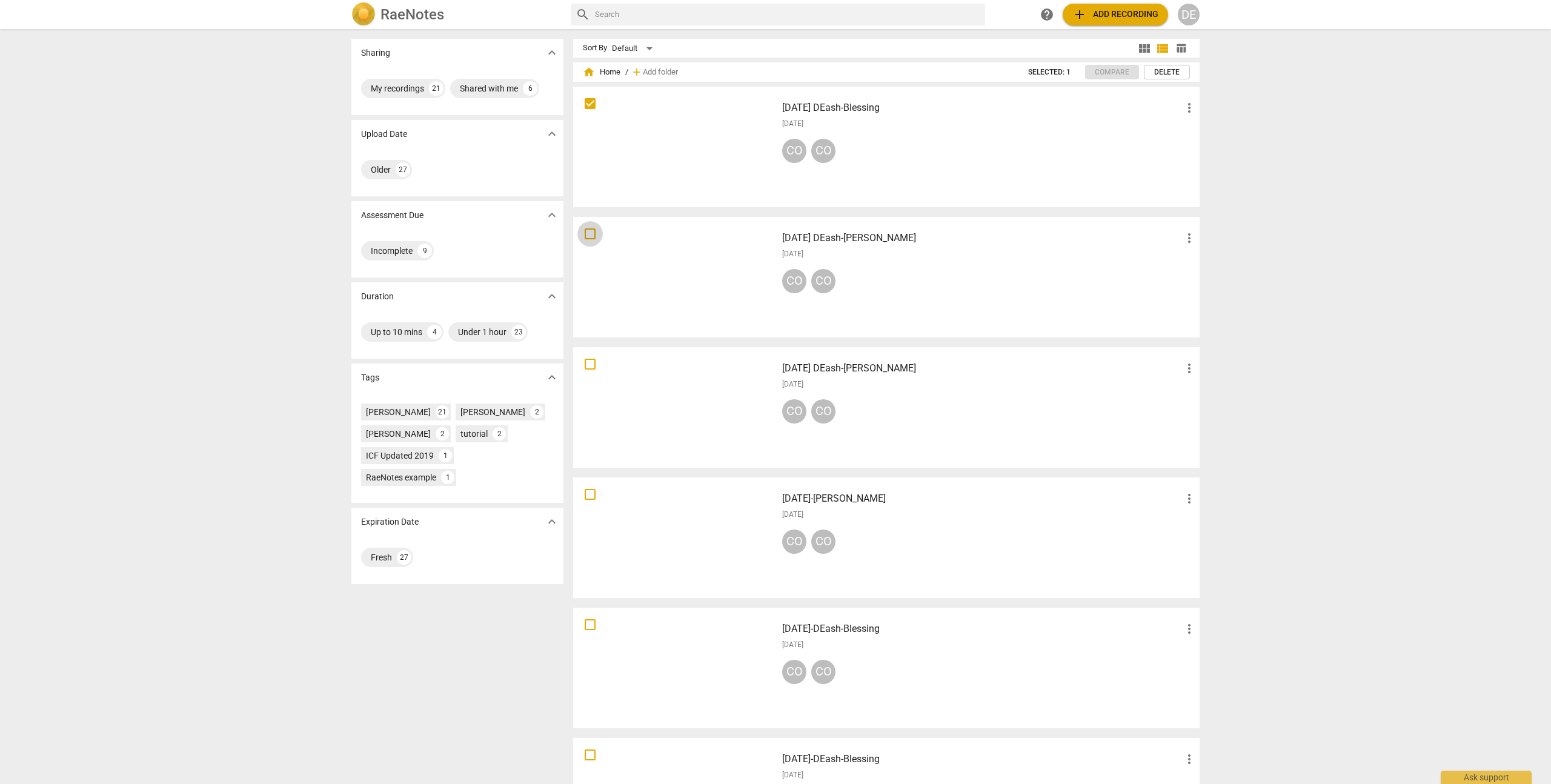
click at [591, 232] on input "checkbox" at bounding box center [590, 234] width 26 height 15
checkbox input "false"
click at [591, 365] on input "checkbox" at bounding box center [590, 363] width 26 height 15
checkbox input "false"
click at [1163, 71] on span "Delete" at bounding box center [1168, 72] width 26 height 10
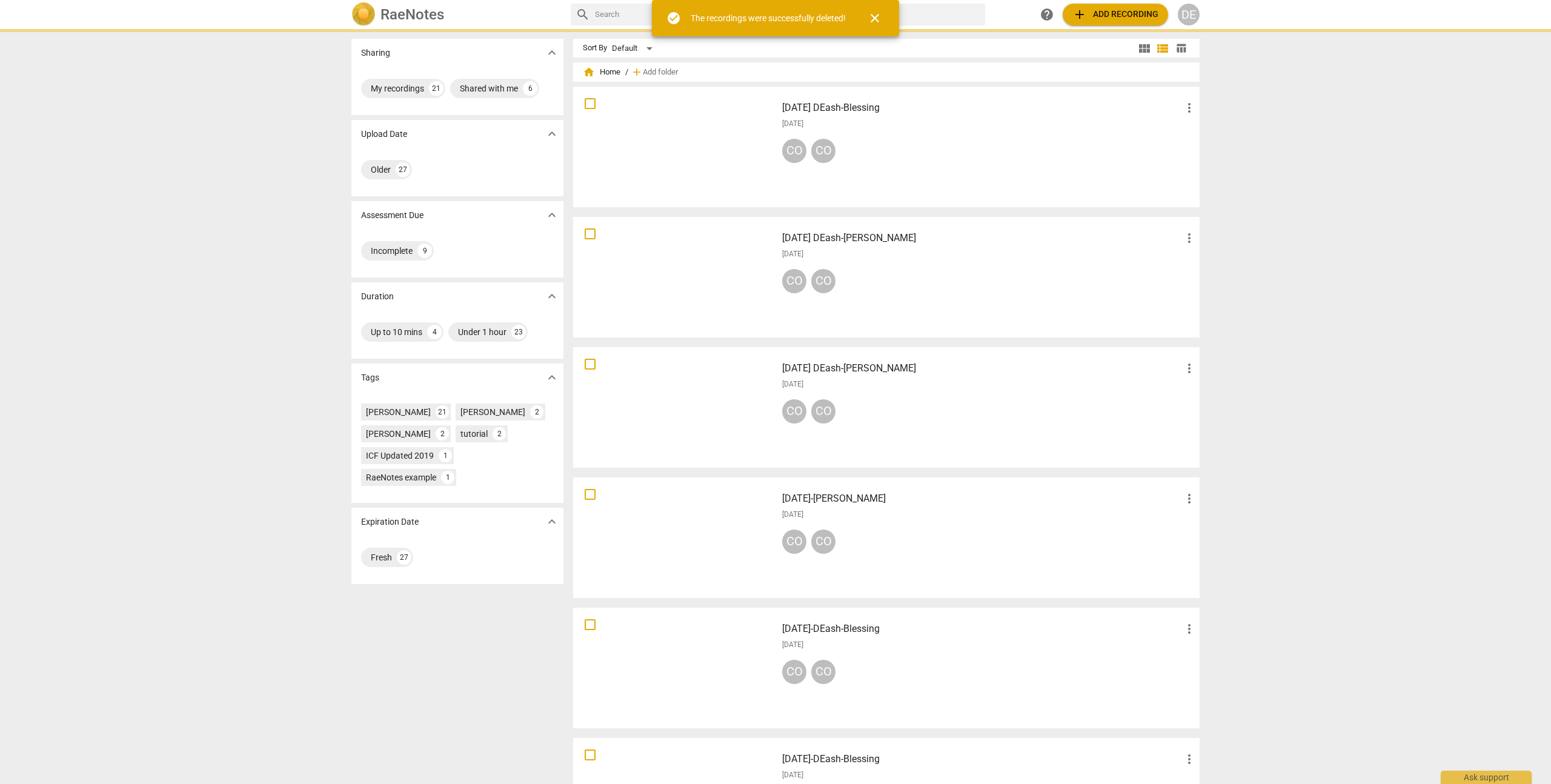
click at [875, 17] on span "close" at bounding box center [875, 18] width 15 height 15
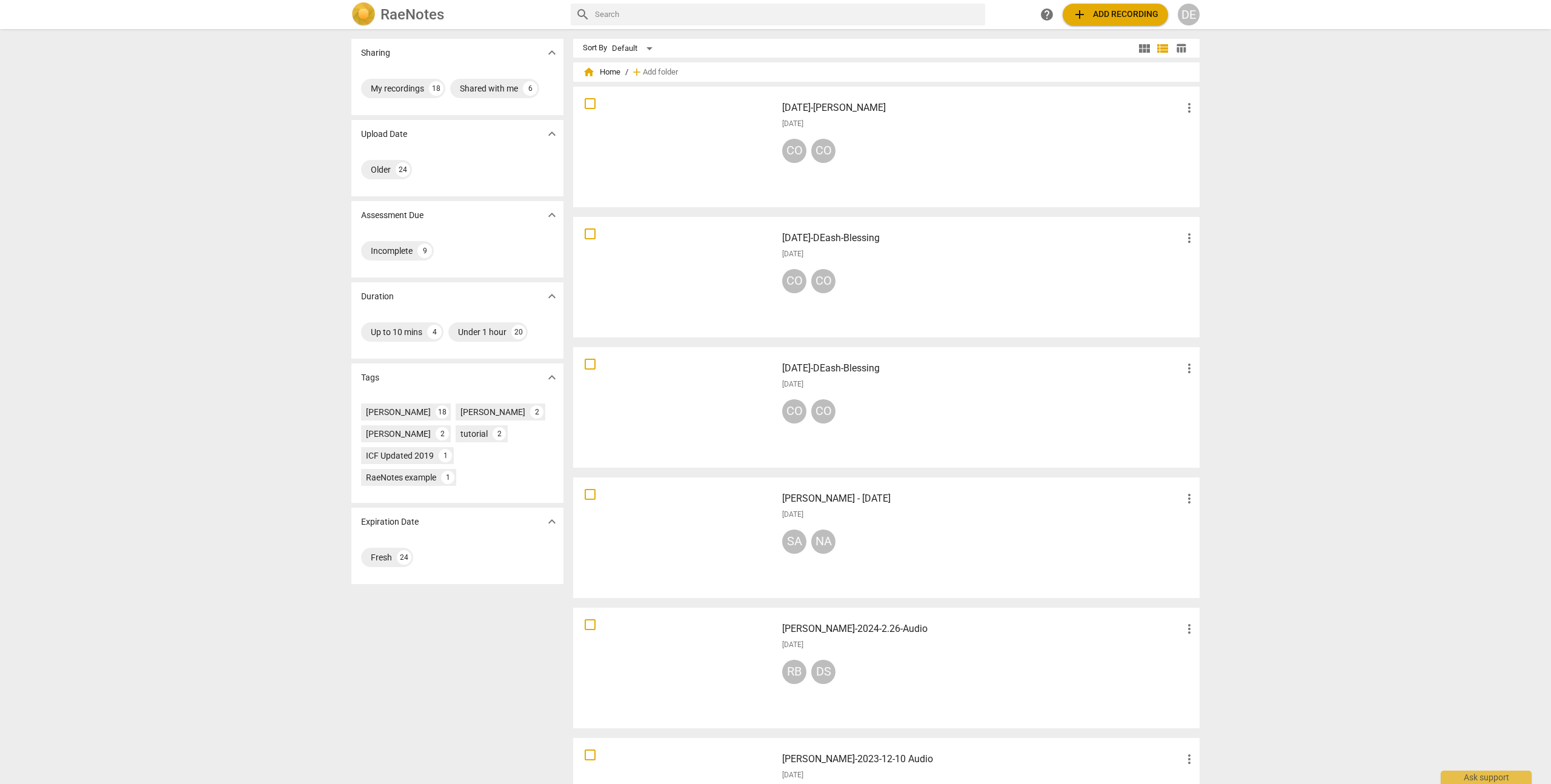
drag, startPoint x: 587, startPoint y: 99, endPoint x: 591, endPoint y: 117, distance: 18.4
click at [587, 99] on input "checkbox" at bounding box center [590, 103] width 26 height 15
checkbox input "false"
drag, startPoint x: 589, startPoint y: 232, endPoint x: 584, endPoint y: 239, distance: 8.6
click at [589, 233] on input "checkbox" at bounding box center [590, 234] width 26 height 15
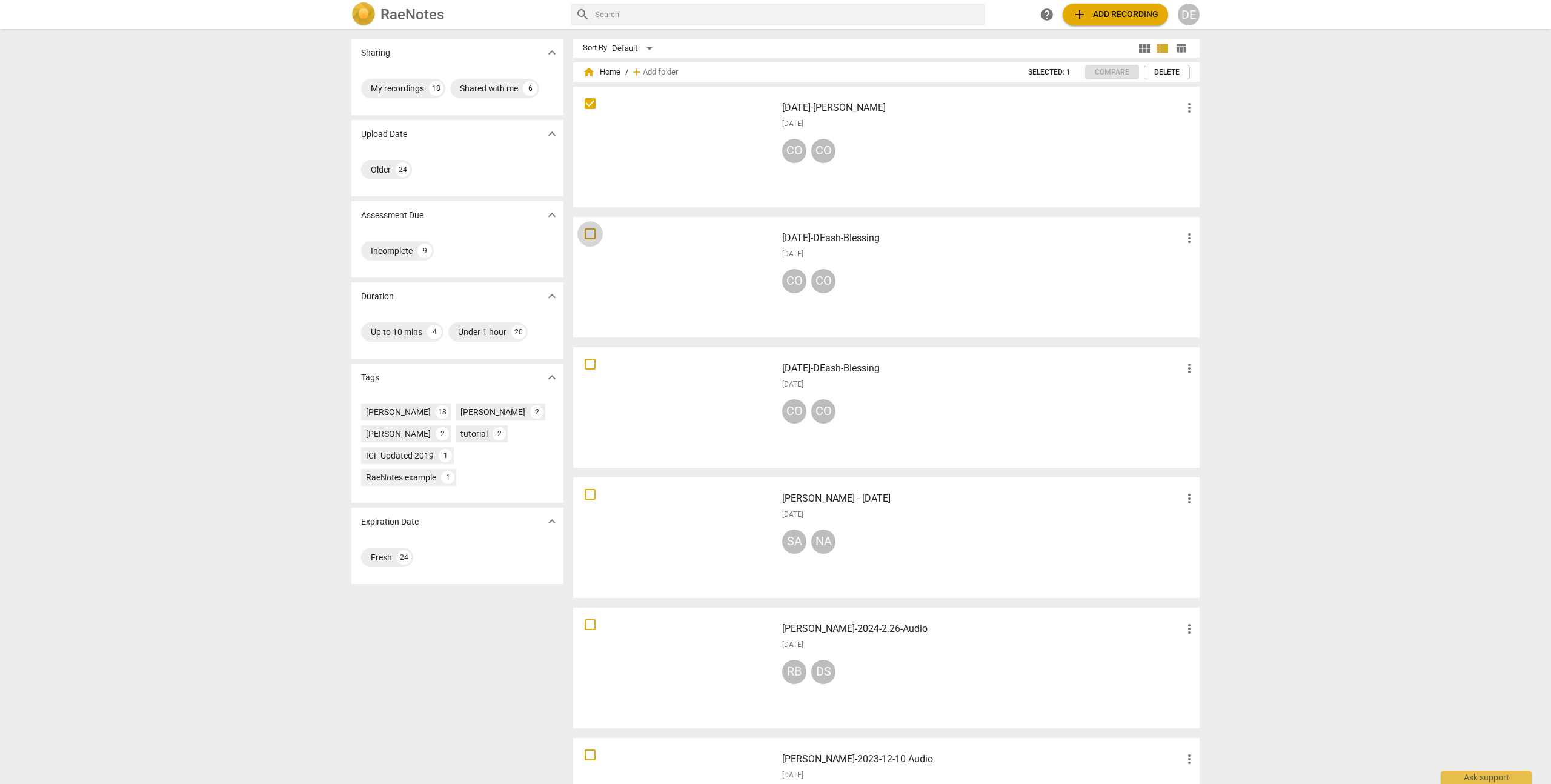
checkbox input "false"
click at [589, 490] on input "checkbox" at bounding box center [590, 494] width 26 height 15
checkbox input "false"
click at [586, 362] on input "checkbox" at bounding box center [590, 363] width 26 height 15
checkbox input "false"
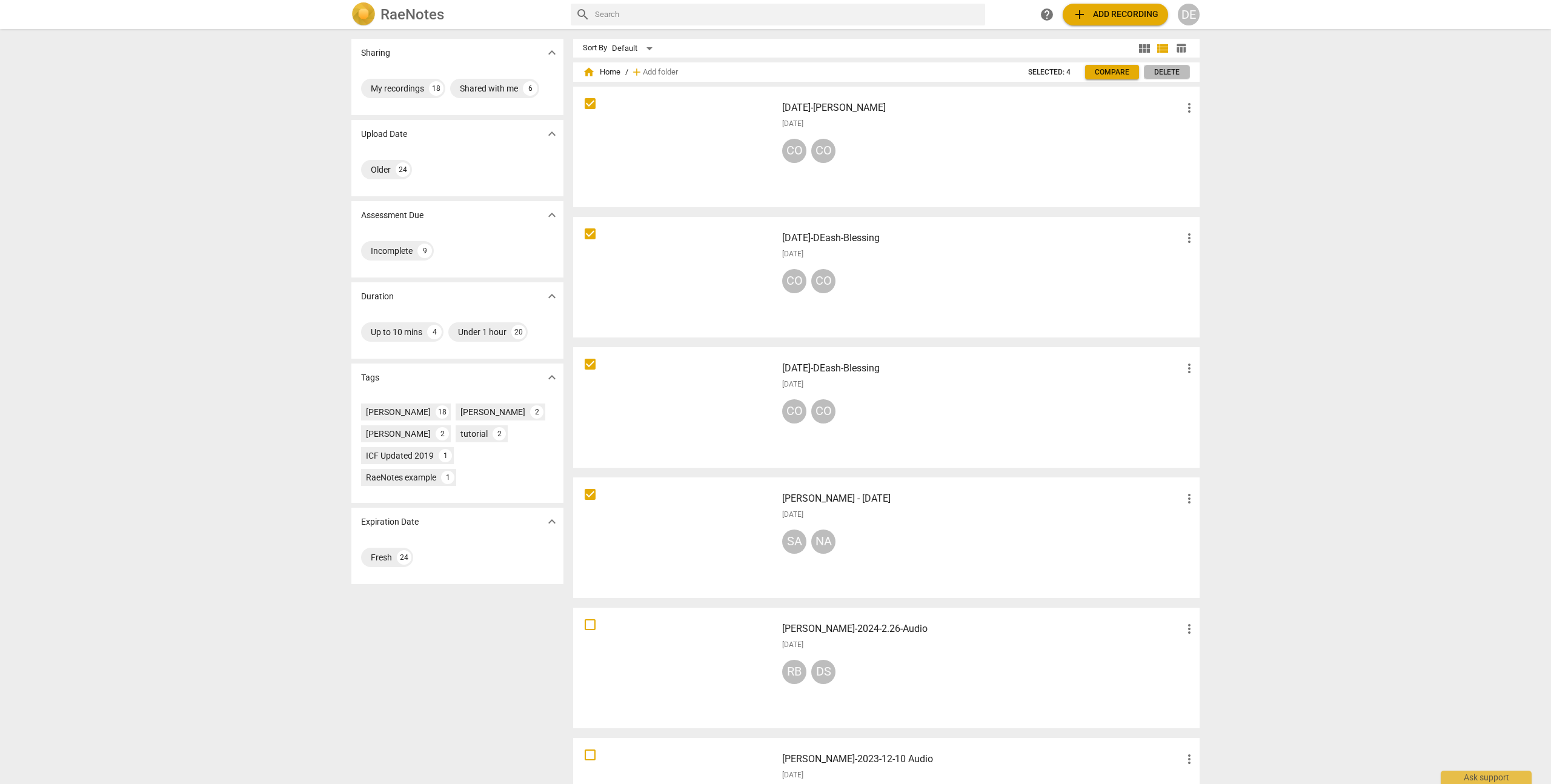
click at [1155, 72] on span "Delete" at bounding box center [1168, 72] width 26 height 10
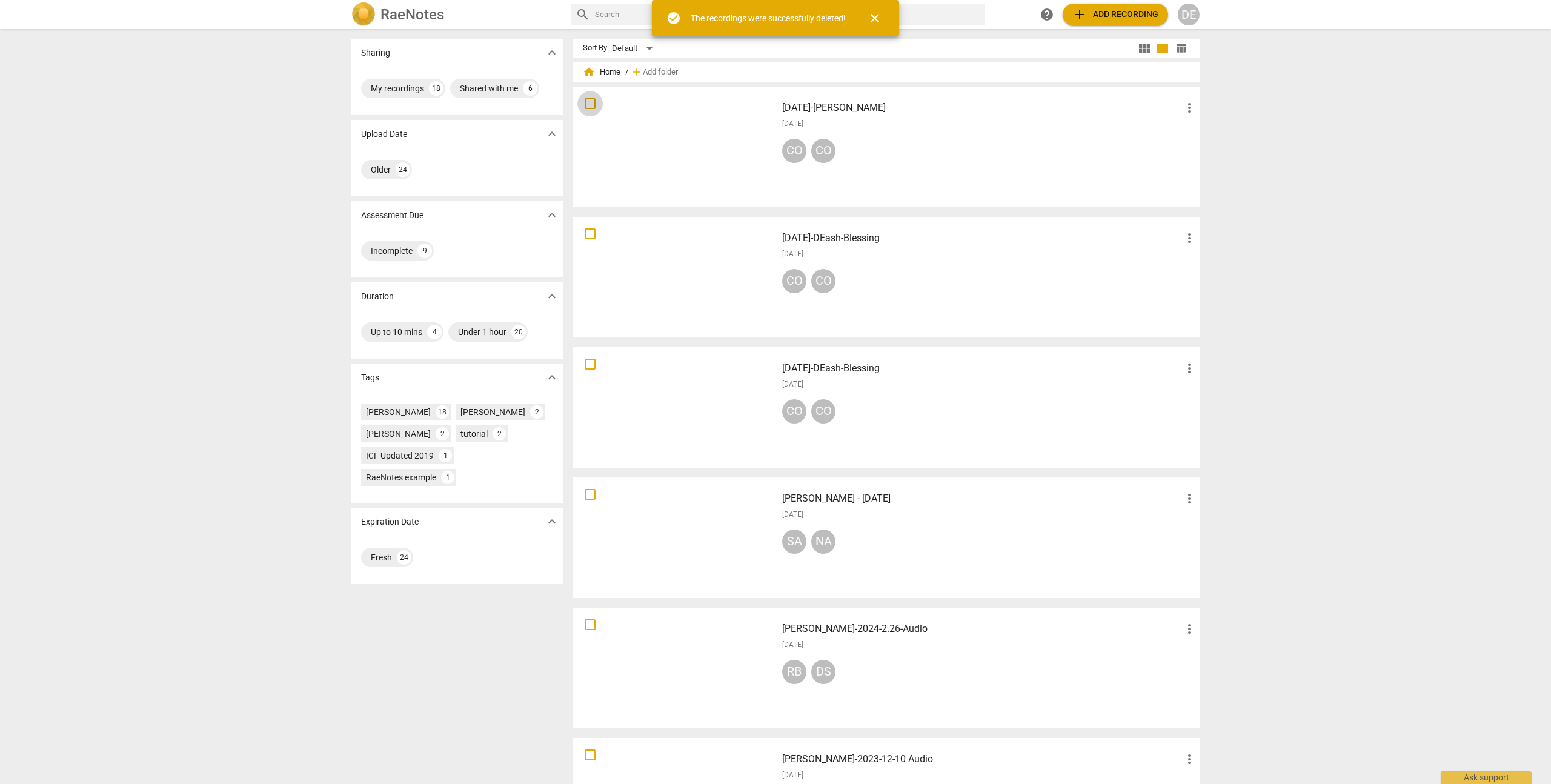
click at [591, 104] on input "checkbox" at bounding box center [590, 103] width 26 height 15
checkbox input "false"
click at [410, 87] on div "My recordings" at bounding box center [397, 88] width 53 height 12
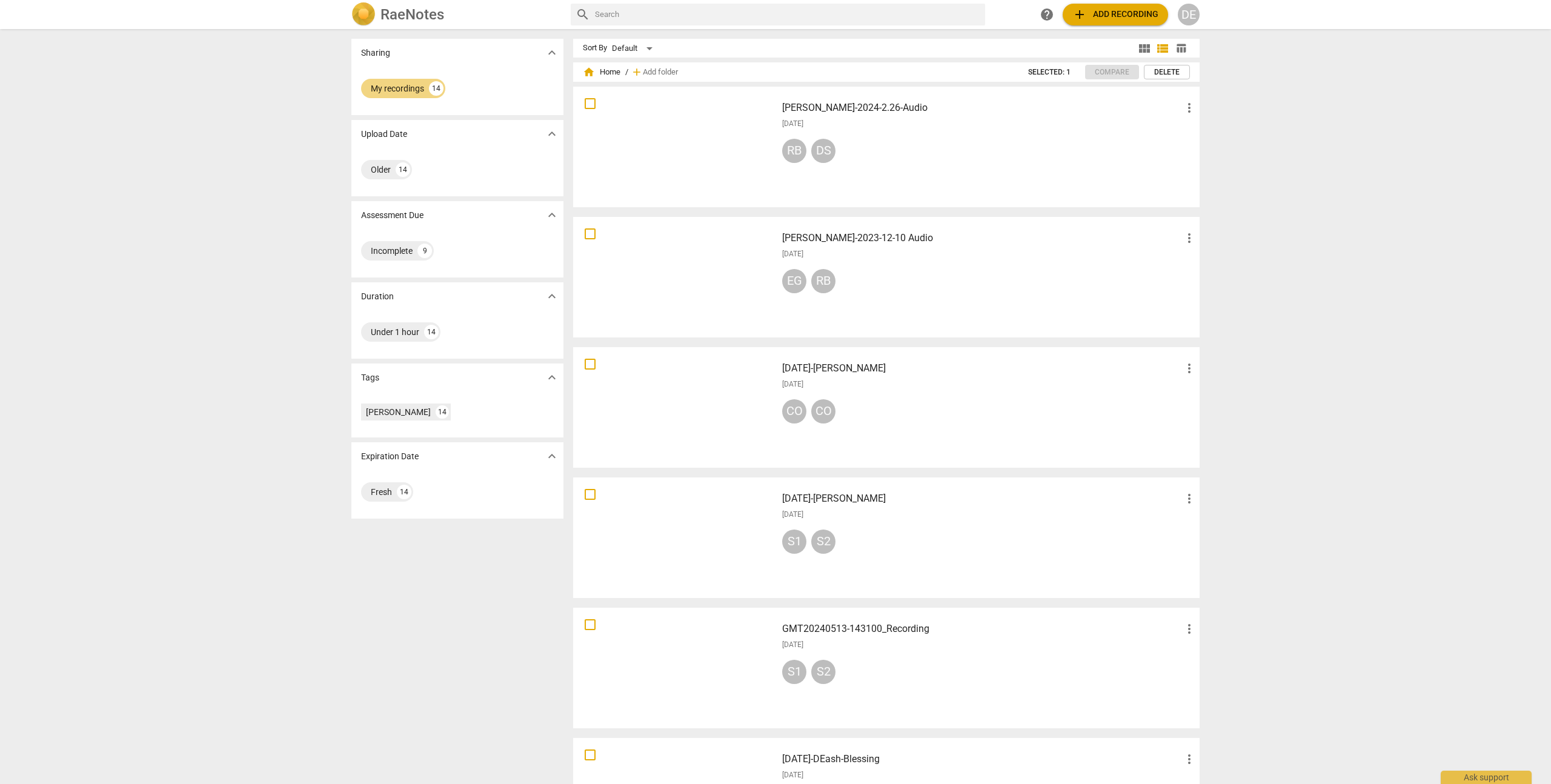
click at [1179, 51] on span "table_chart" at bounding box center [1182, 49] width 12 height 12
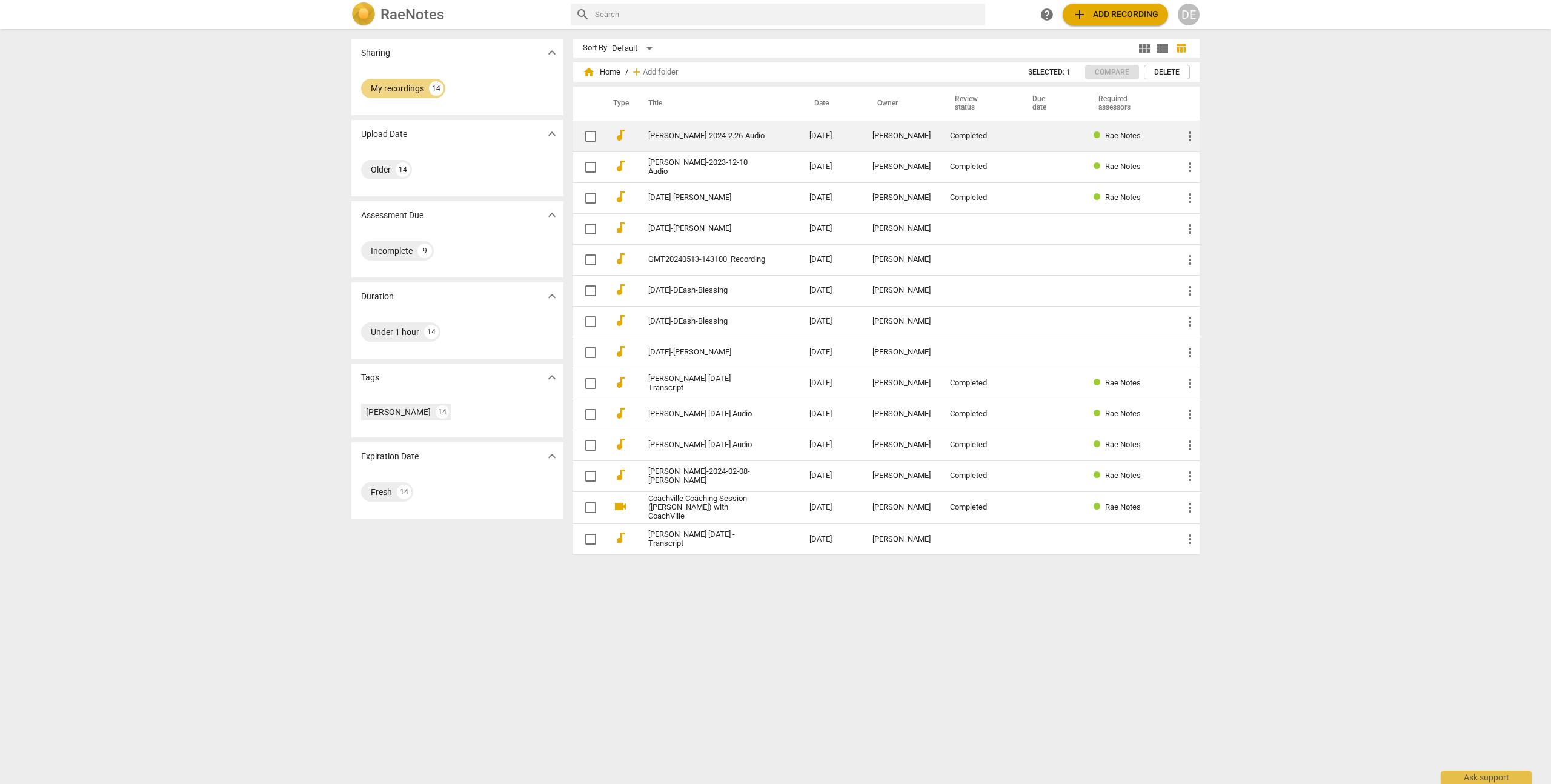
click at [590, 141] on input "checkbox" at bounding box center [591, 136] width 26 height 15
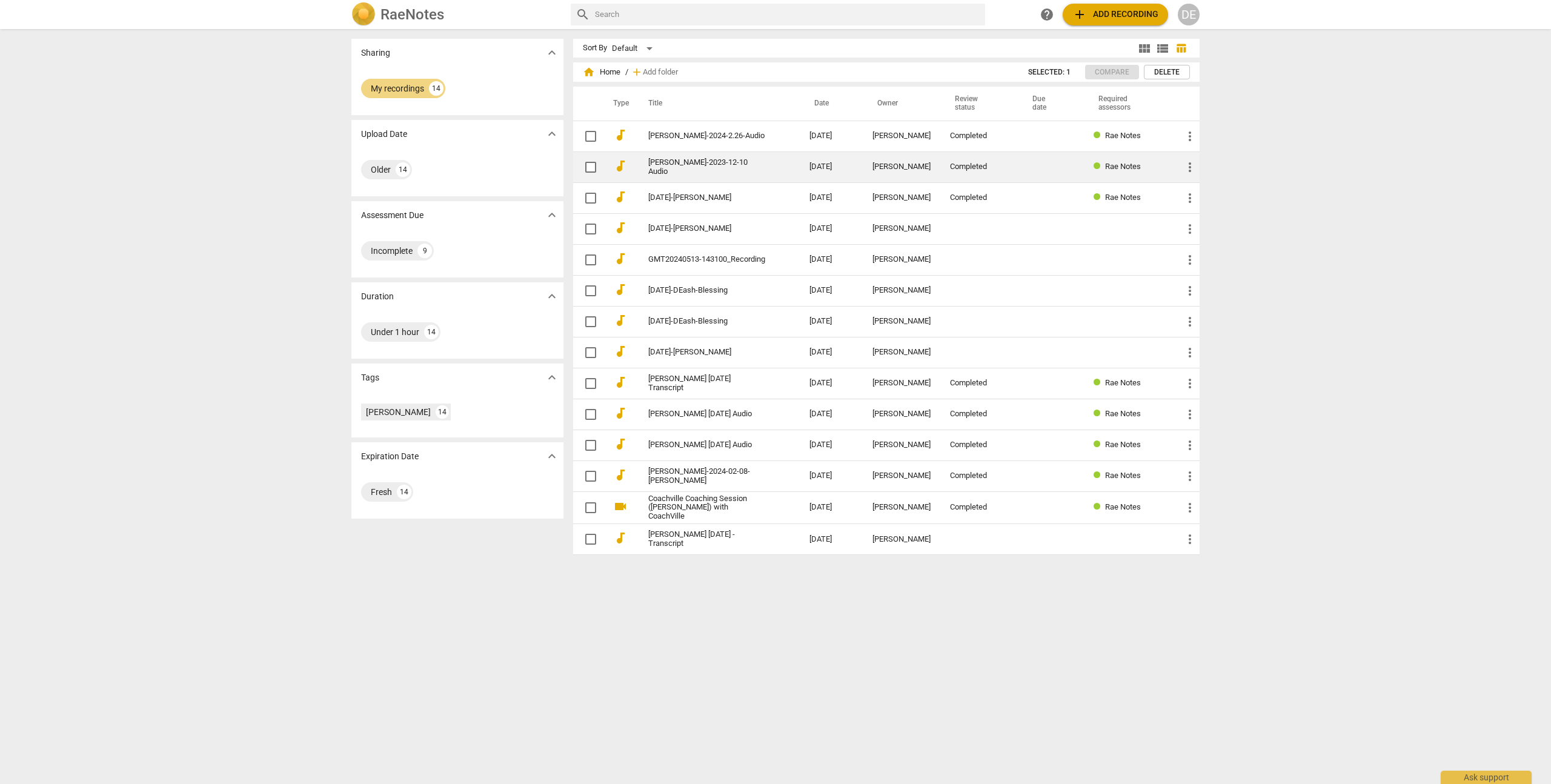
checkbox input "false"
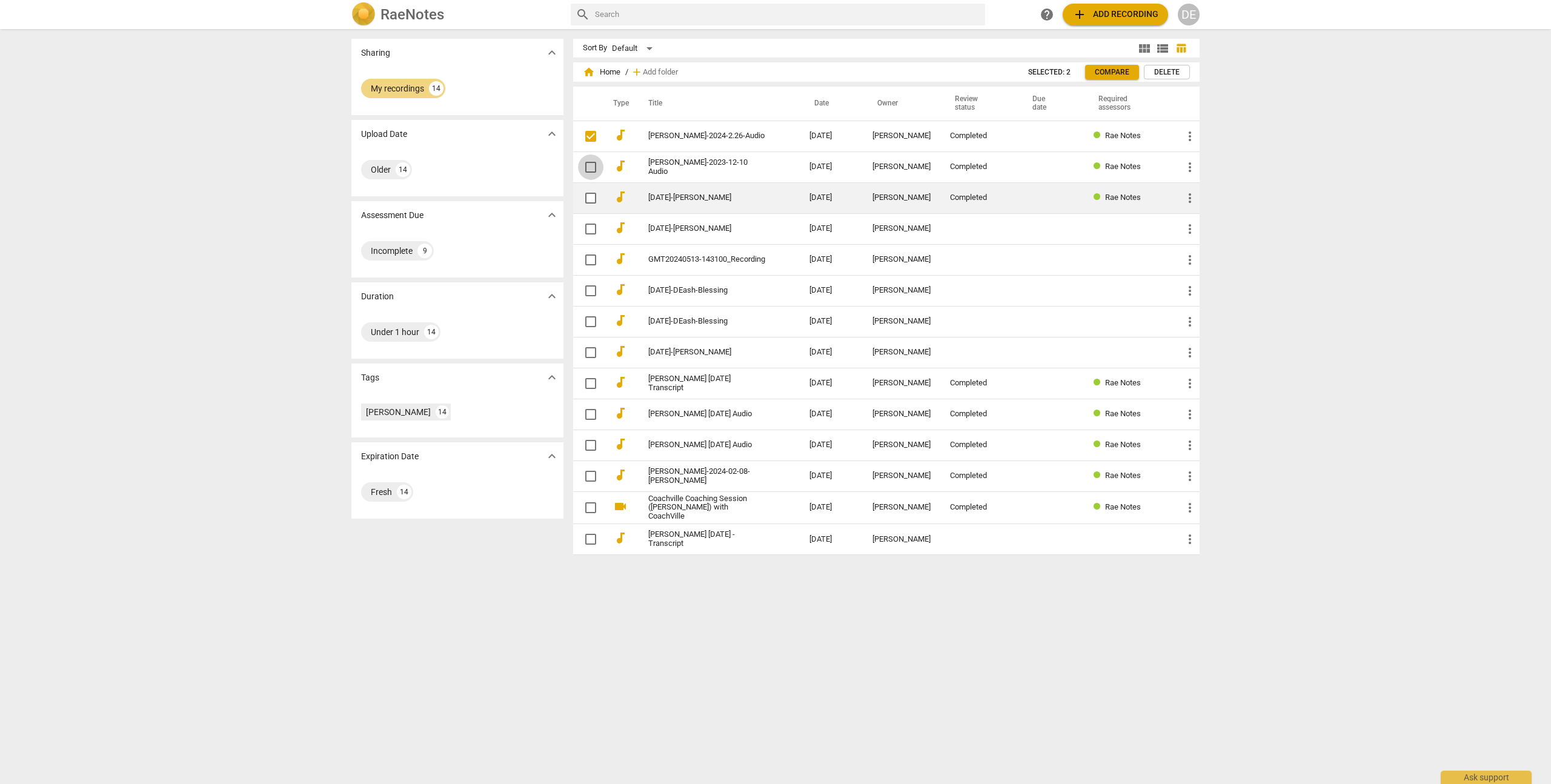
drag, startPoint x: 587, startPoint y: 169, endPoint x: 586, endPoint y: 196, distance: 27.0
click at [587, 170] on input "checkbox" at bounding box center [591, 167] width 26 height 15
checkbox input "false"
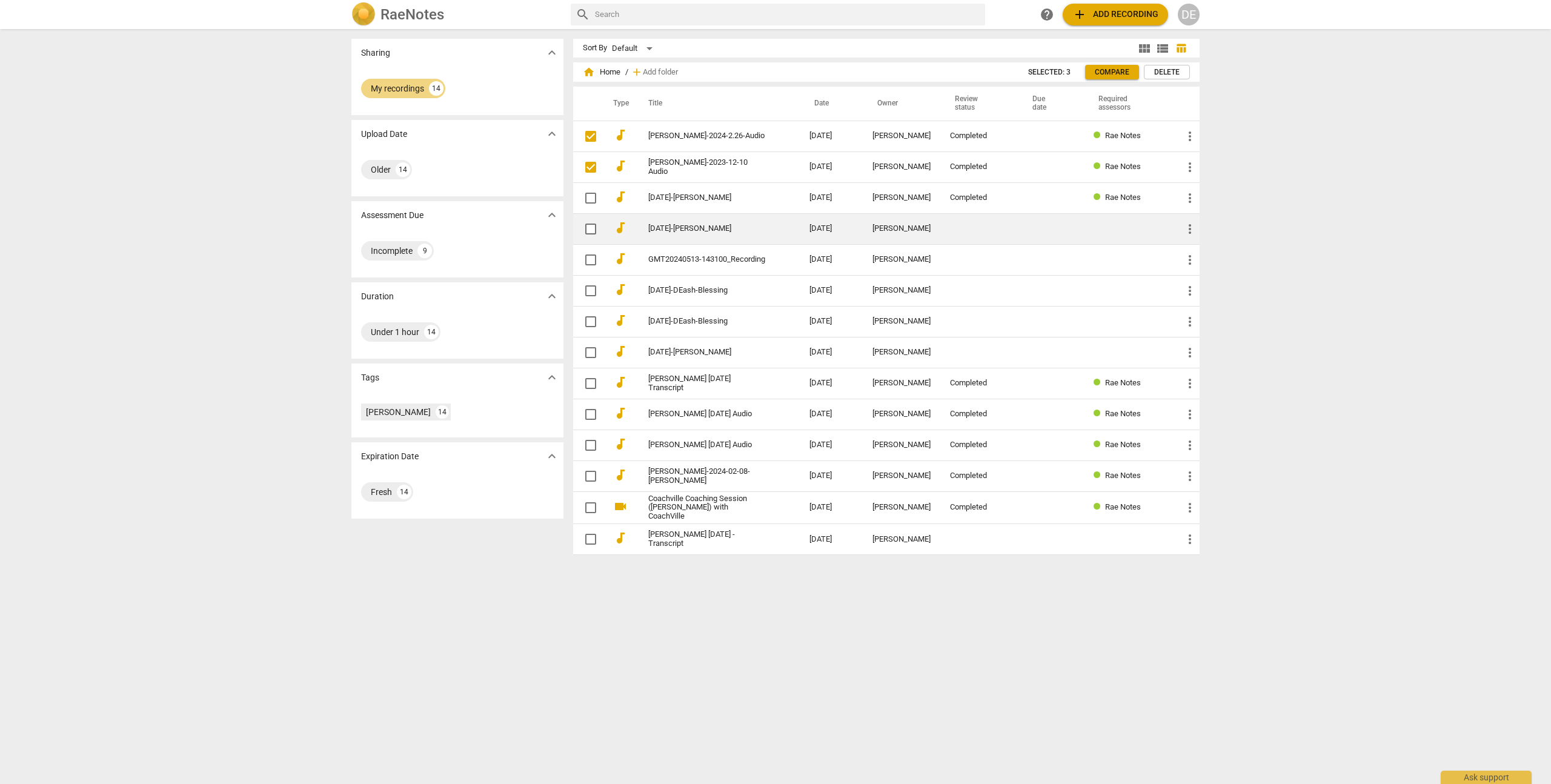
drag, startPoint x: 586, startPoint y: 197, endPoint x: 592, endPoint y: 227, distance: 30.6
click at [587, 199] on input "checkbox" at bounding box center [591, 198] width 26 height 15
checkbox input "false"
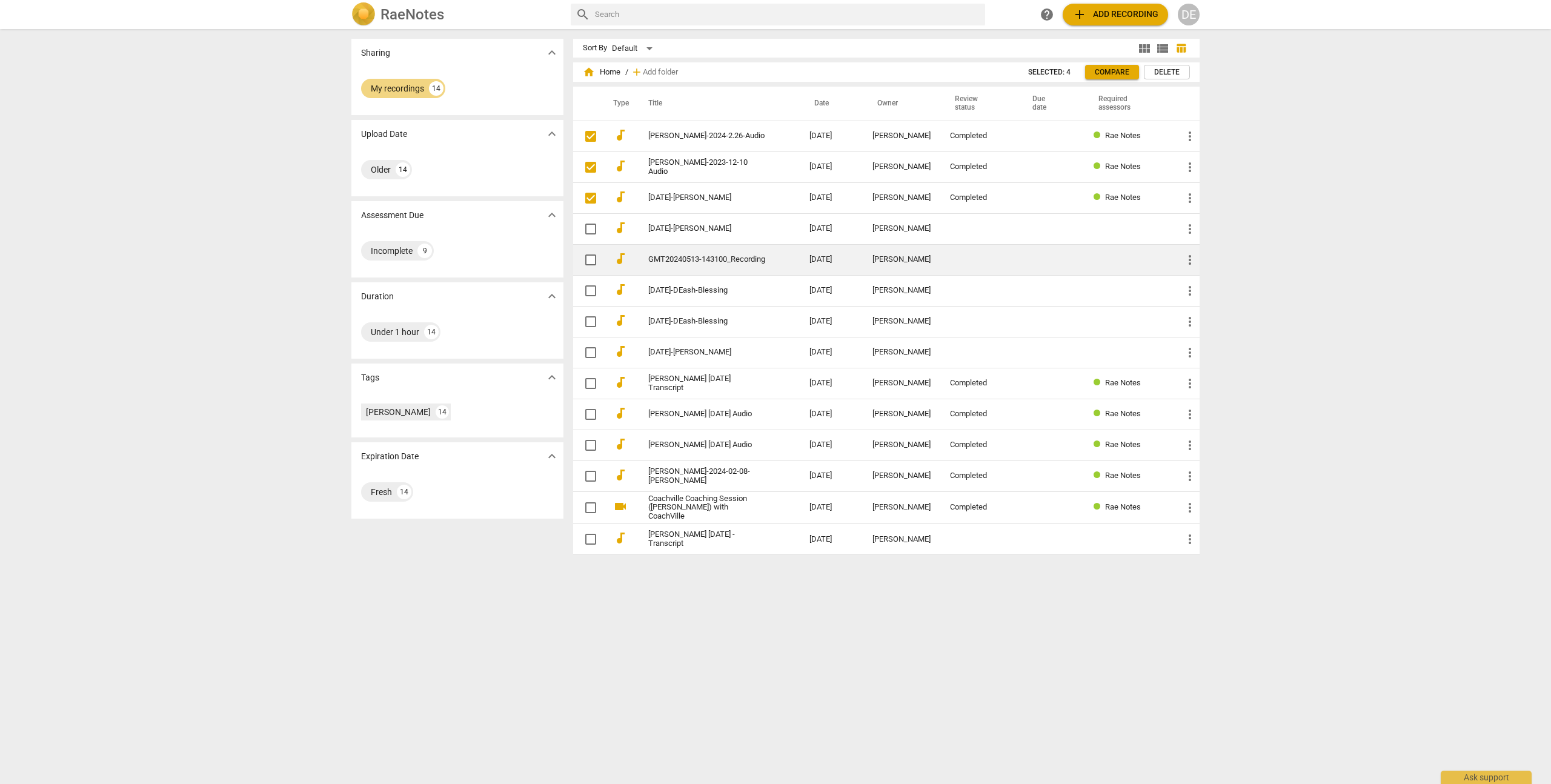
drag, startPoint x: 593, startPoint y: 234, endPoint x: 589, endPoint y: 255, distance: 21.4
click at [593, 235] on input "checkbox" at bounding box center [591, 229] width 26 height 15
checkbox input "false"
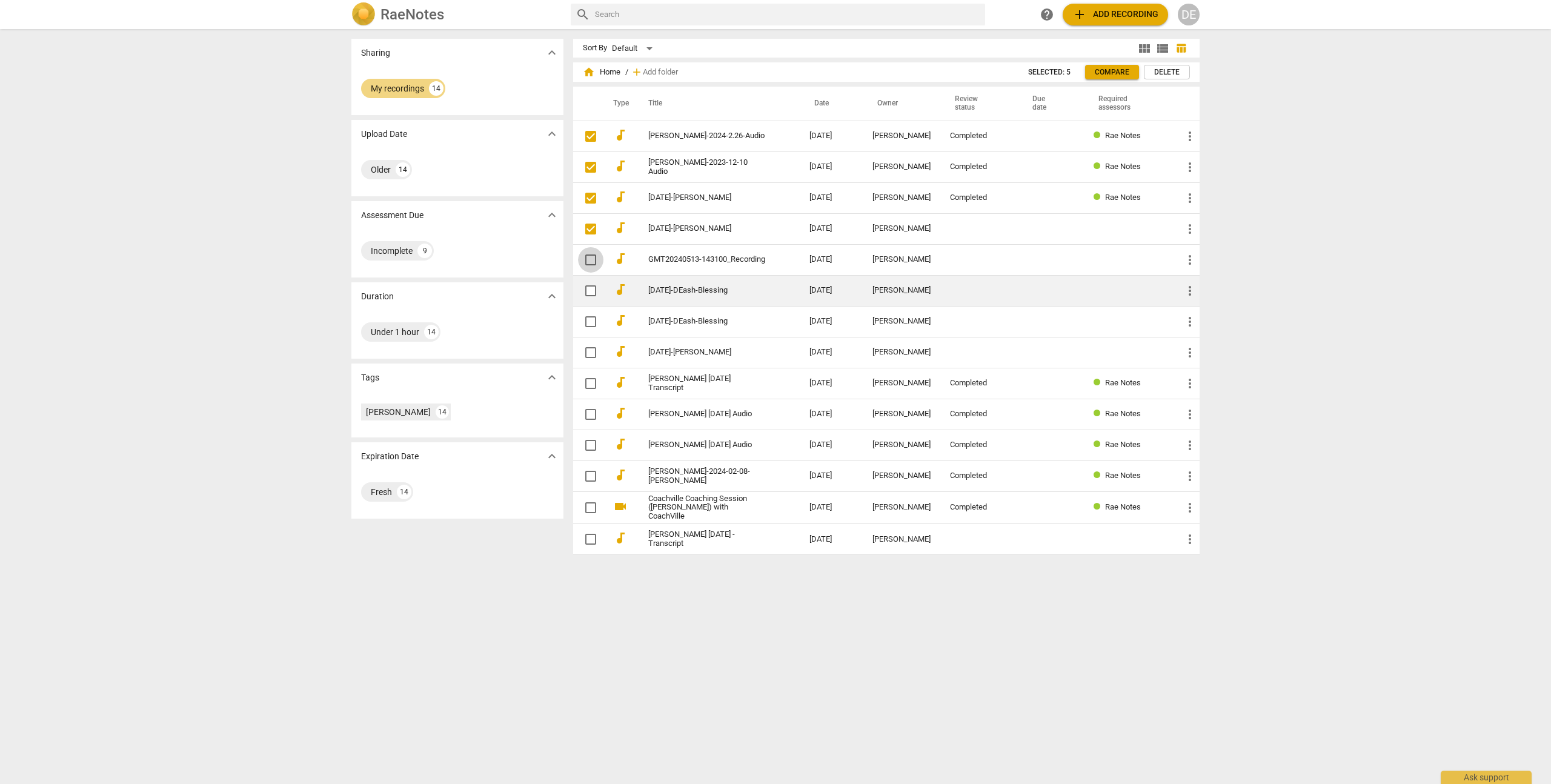
drag, startPoint x: 589, startPoint y: 266, endPoint x: 587, endPoint y: 286, distance: 20.1
click at [589, 267] on span at bounding box center [591, 260] width 26 height 26
checkbox input "true"
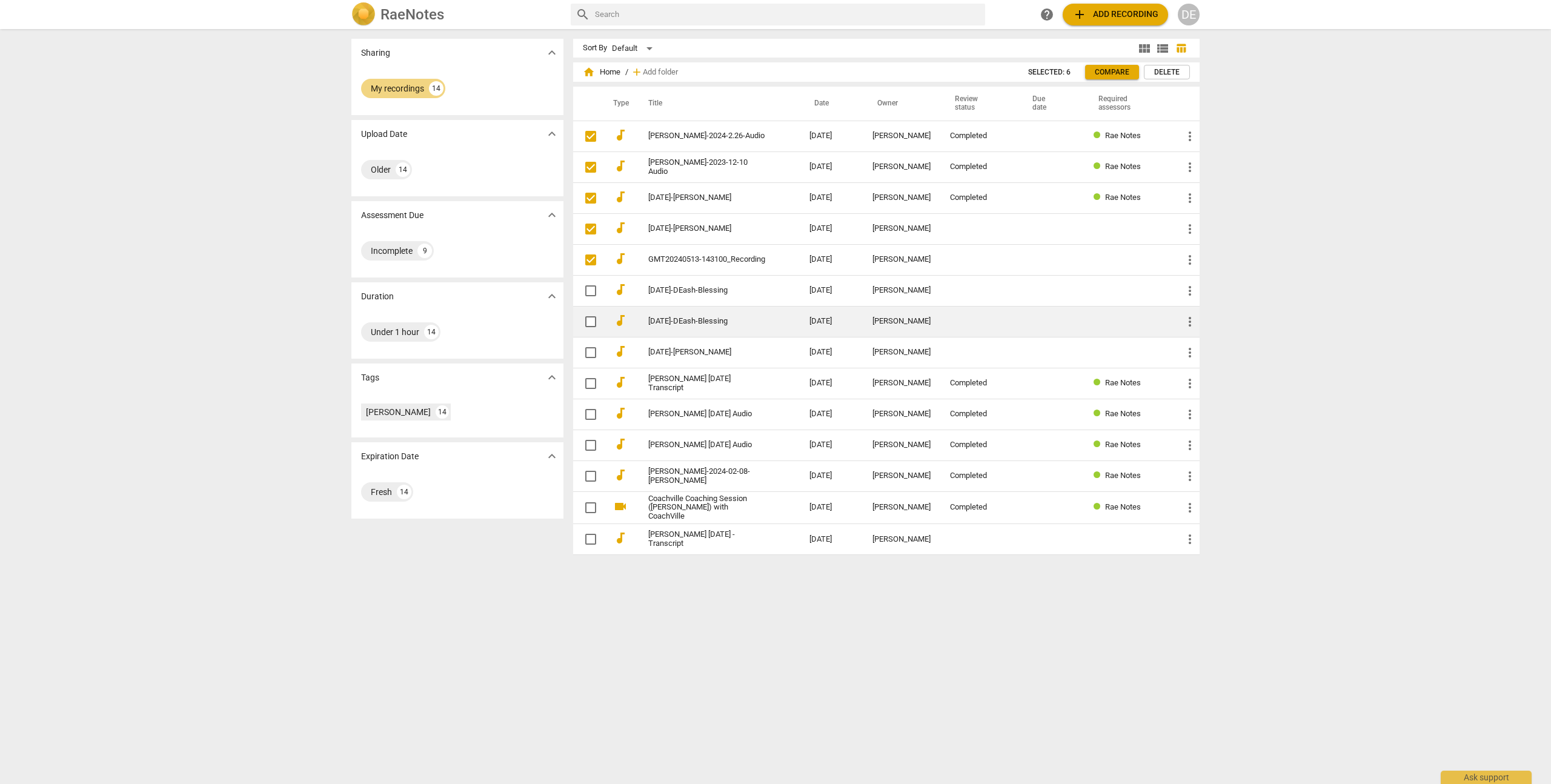
drag, startPoint x: 587, startPoint y: 288, endPoint x: 592, endPoint y: 315, distance: 27.5
click at [587, 289] on input "checkbox" at bounding box center [591, 290] width 26 height 15
checkbox input "false"
click at [591, 322] on input "checkbox" at bounding box center [591, 322] width 26 height 15
checkbox input "false"
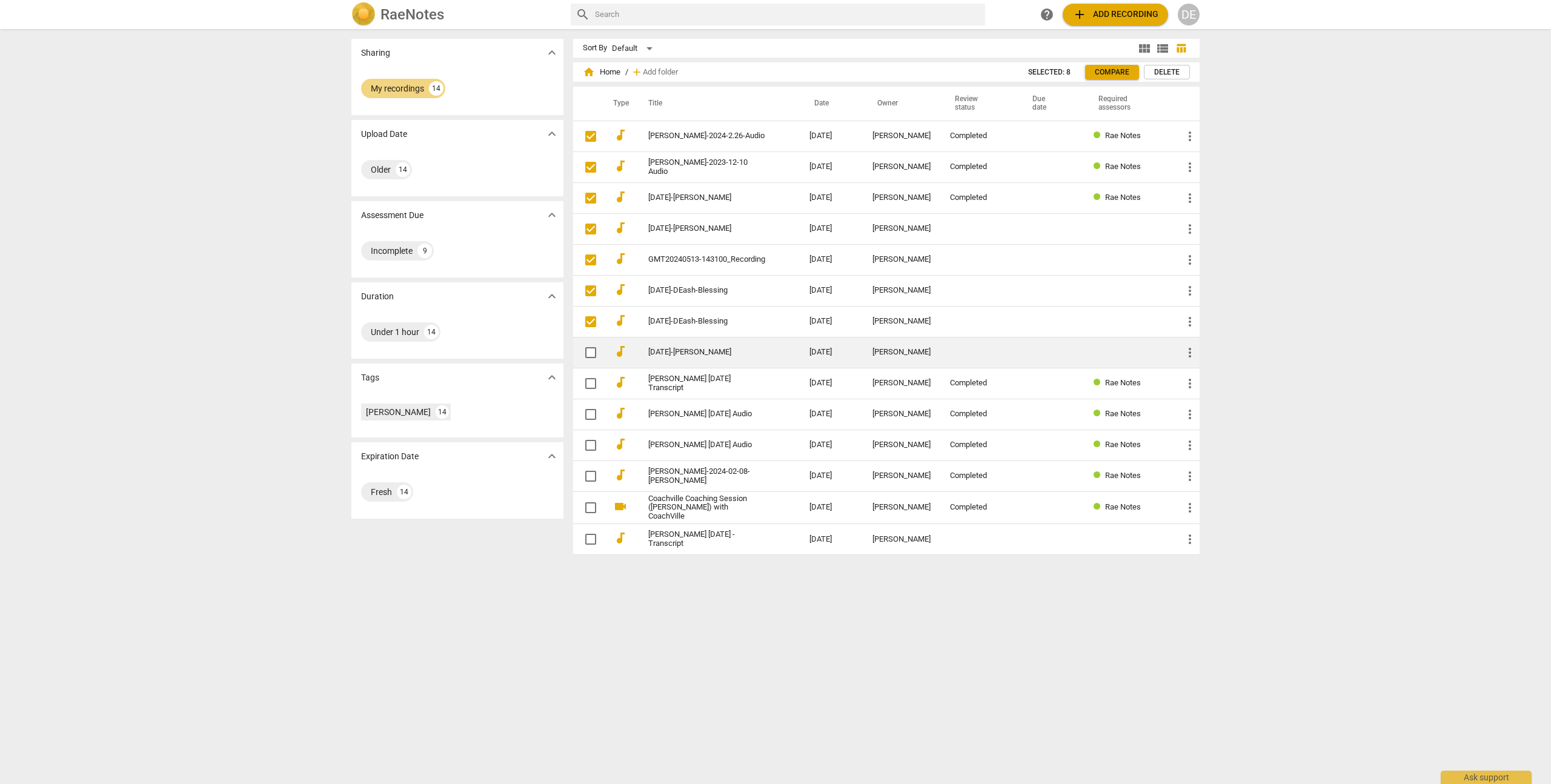
click at [598, 350] on input "checkbox" at bounding box center [591, 352] width 26 height 15
checkbox input "false"
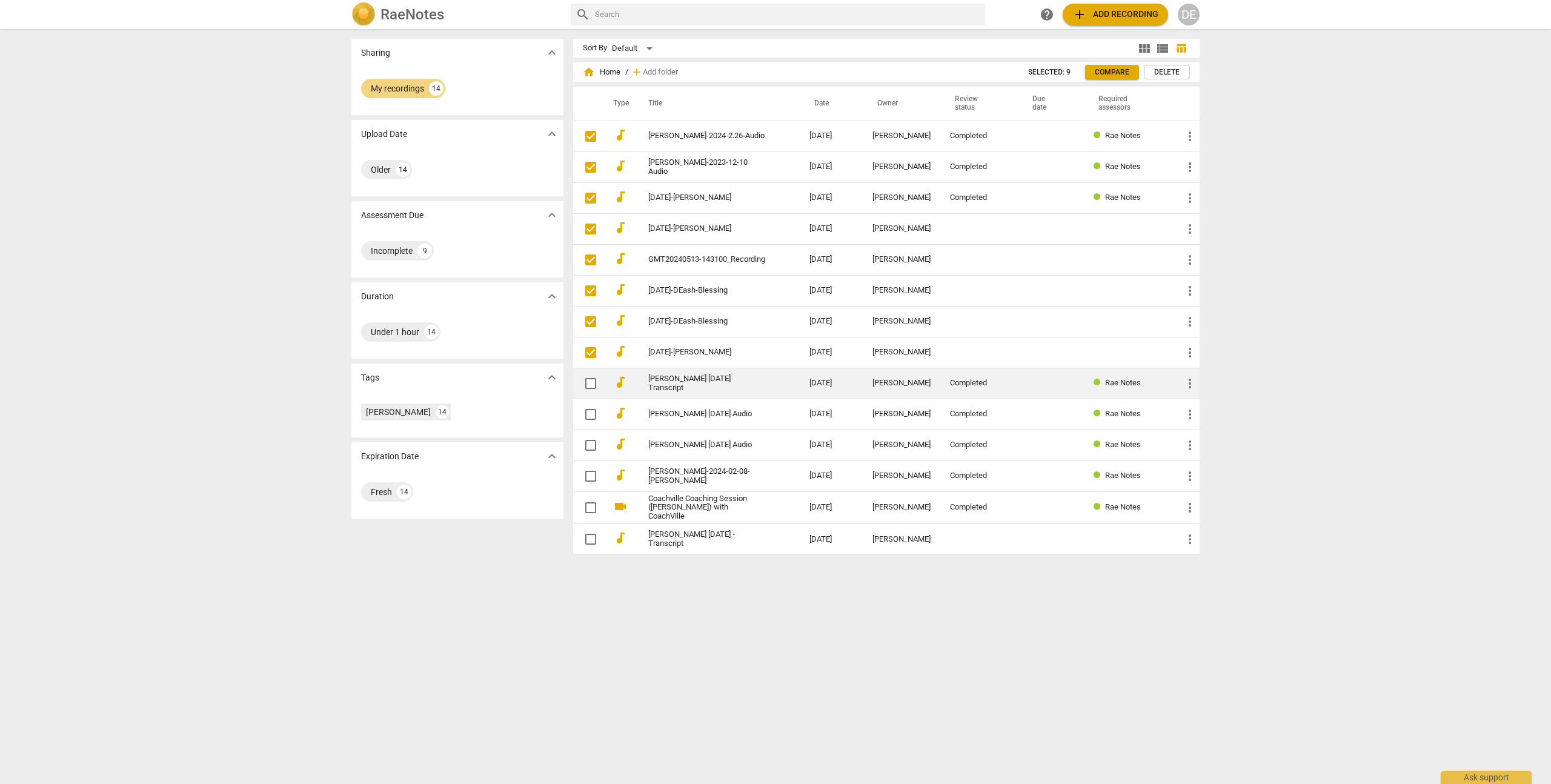
click at [589, 381] on input "checkbox" at bounding box center [591, 383] width 26 height 15
checkbox input "false"
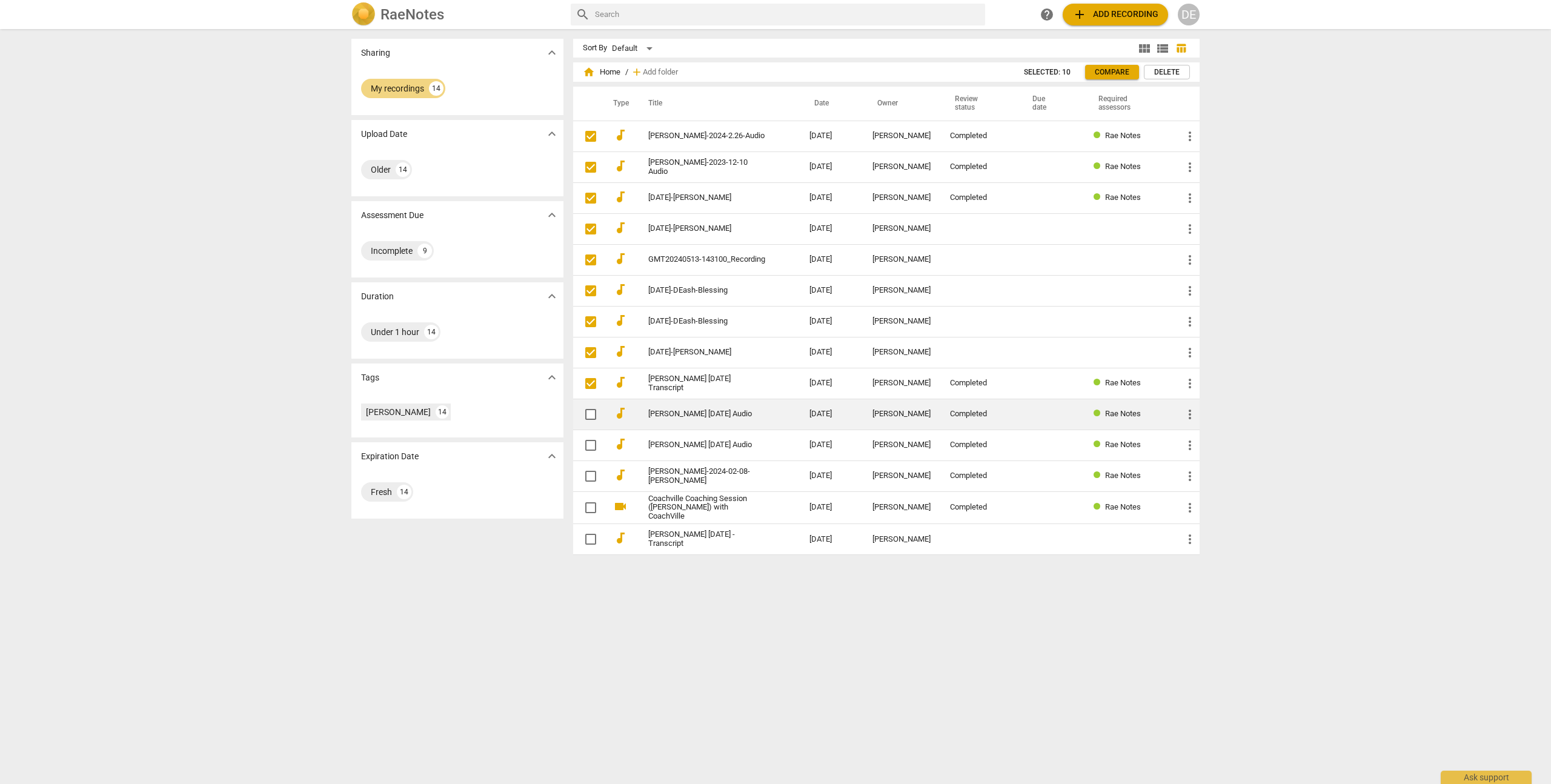
click at [588, 408] on input "checkbox" at bounding box center [591, 414] width 26 height 15
checkbox input "false"
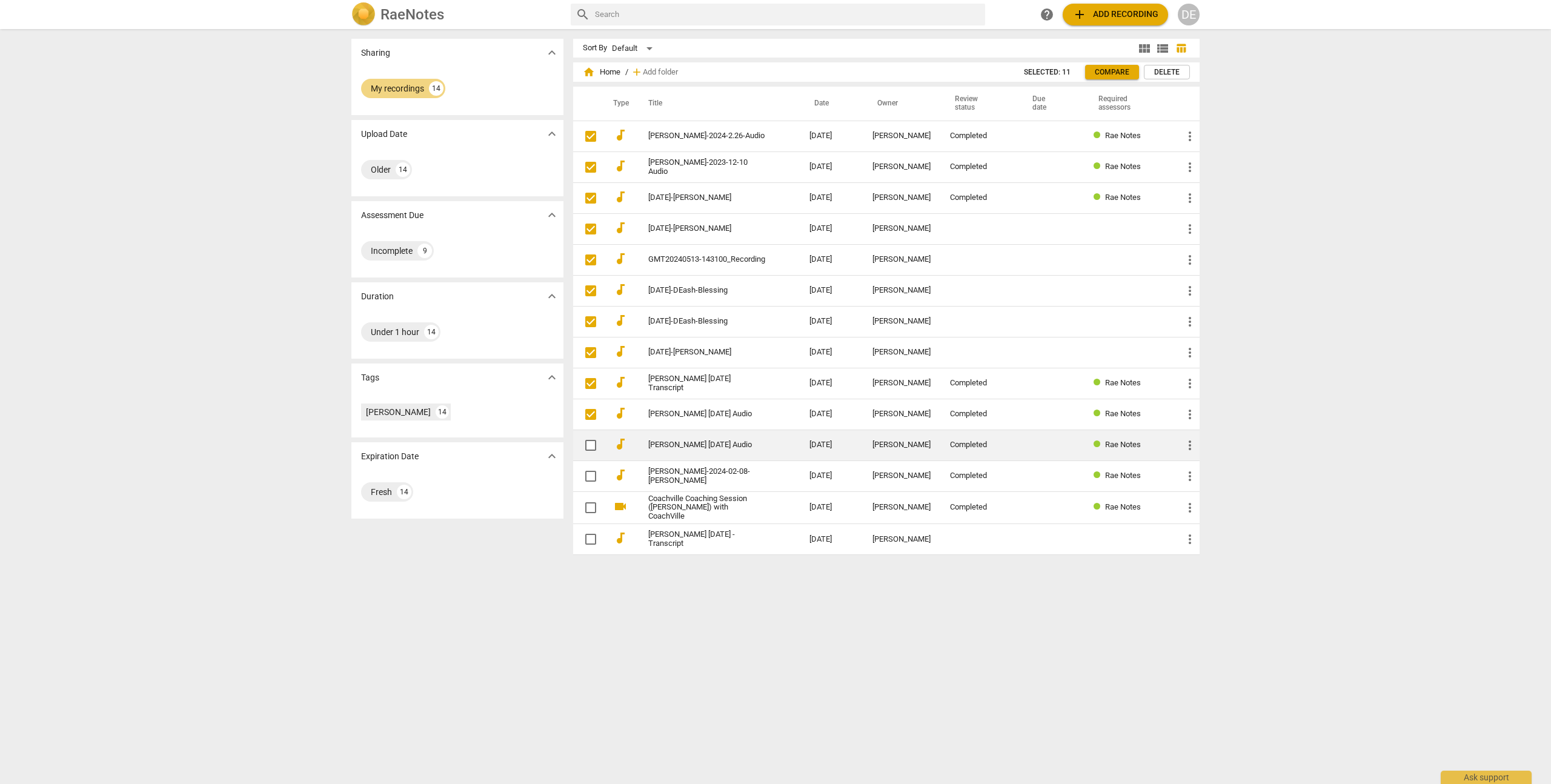
click at [589, 433] on span at bounding box center [591, 445] width 26 height 26
checkbox input "true"
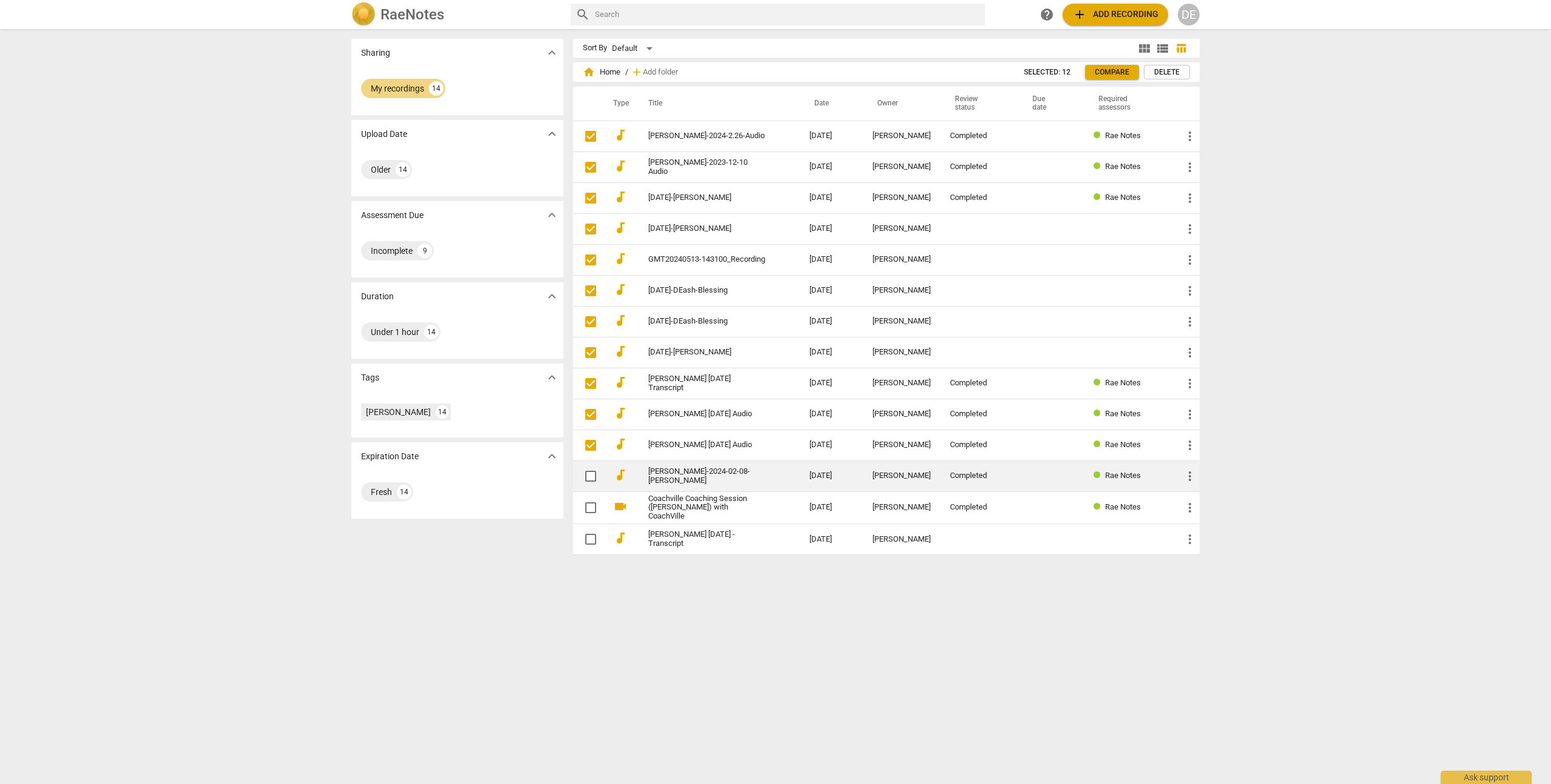
click at [590, 469] on input "checkbox" at bounding box center [591, 476] width 26 height 15
checkbox input "false"
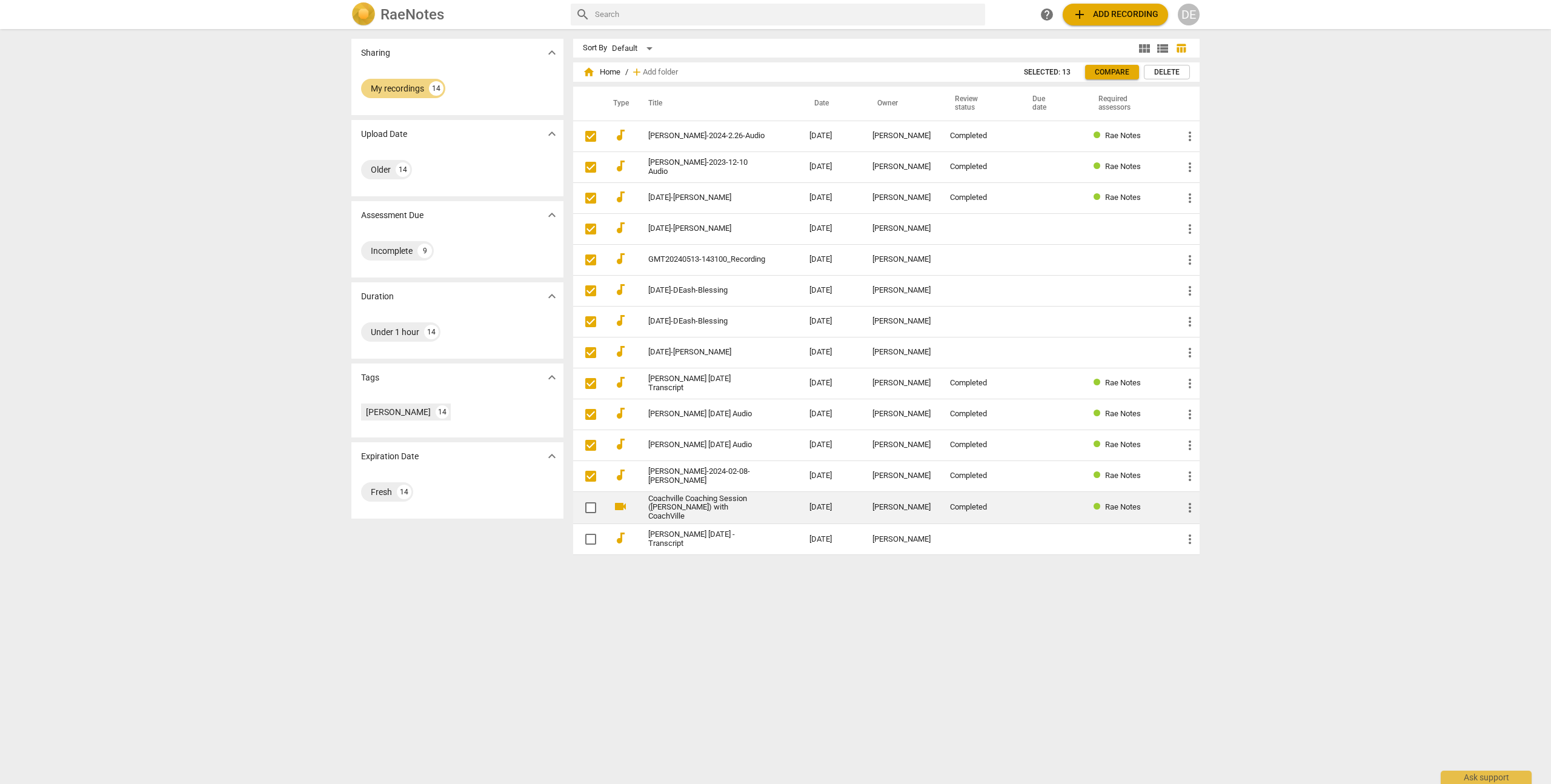
click at [589, 502] on input "checkbox" at bounding box center [591, 507] width 26 height 15
checkbox input "false"
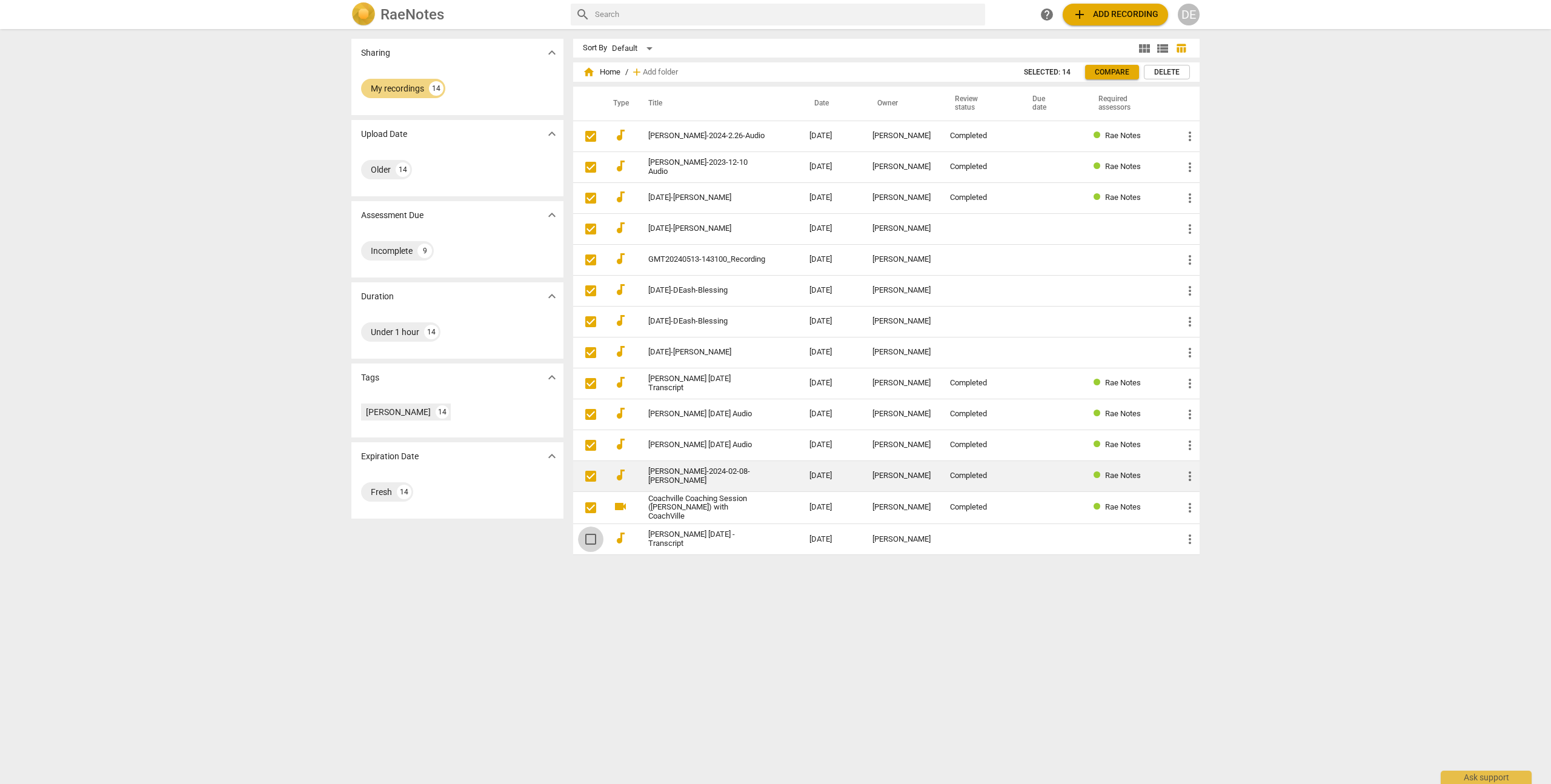
drag, startPoint x: 589, startPoint y: 535, endPoint x: 664, endPoint y: 480, distance: 93.0
click at [592, 533] on input "checkbox" at bounding box center [591, 539] width 26 height 15
checkbox input "false"
click at [1167, 63] on div "home Home / add Add folder Selected: 15 Compare Delete" at bounding box center [886, 72] width 627 height 20
click at [1169, 68] on span "Delete" at bounding box center [1168, 72] width 26 height 10
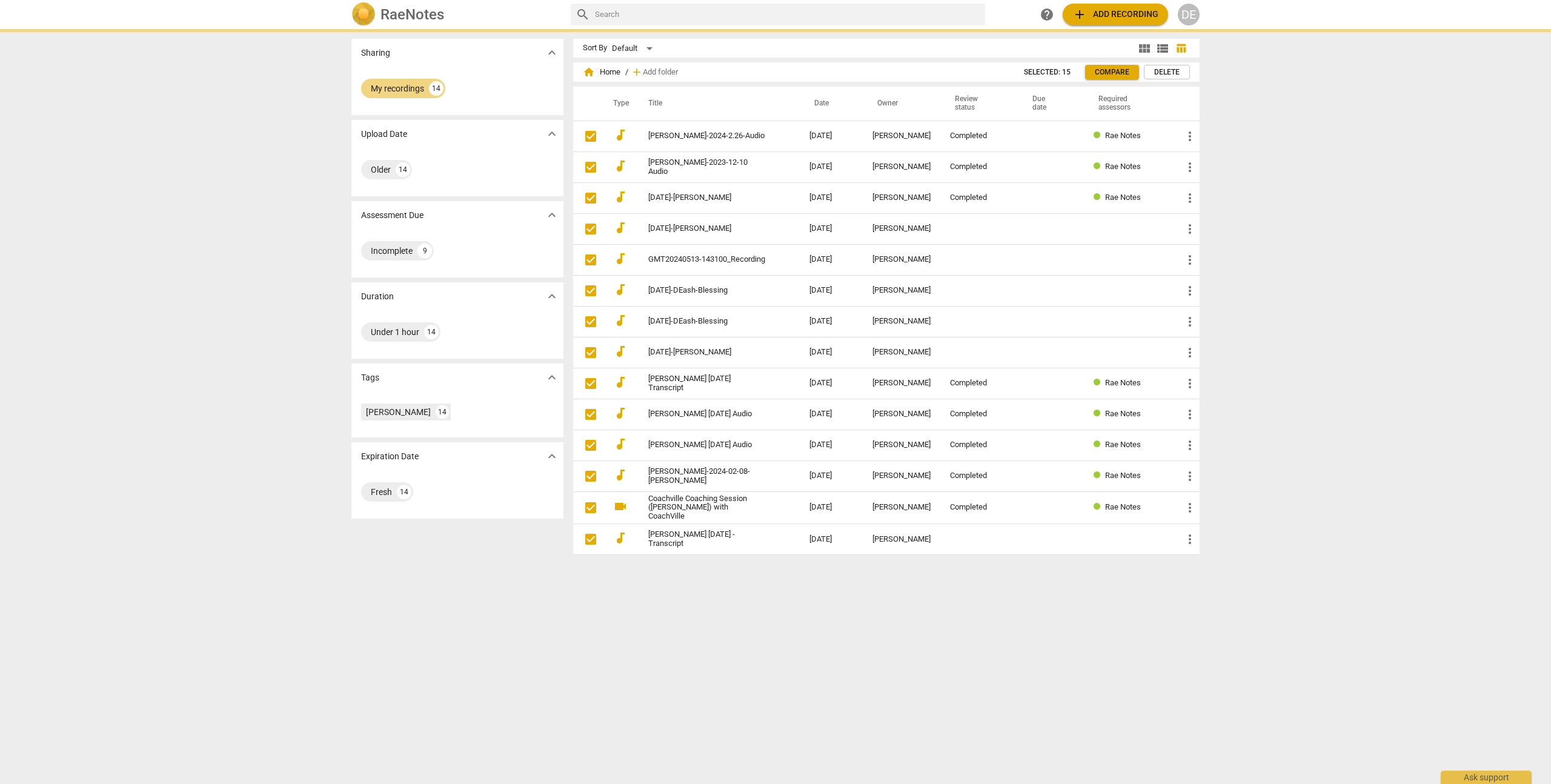
checkbox input "false"
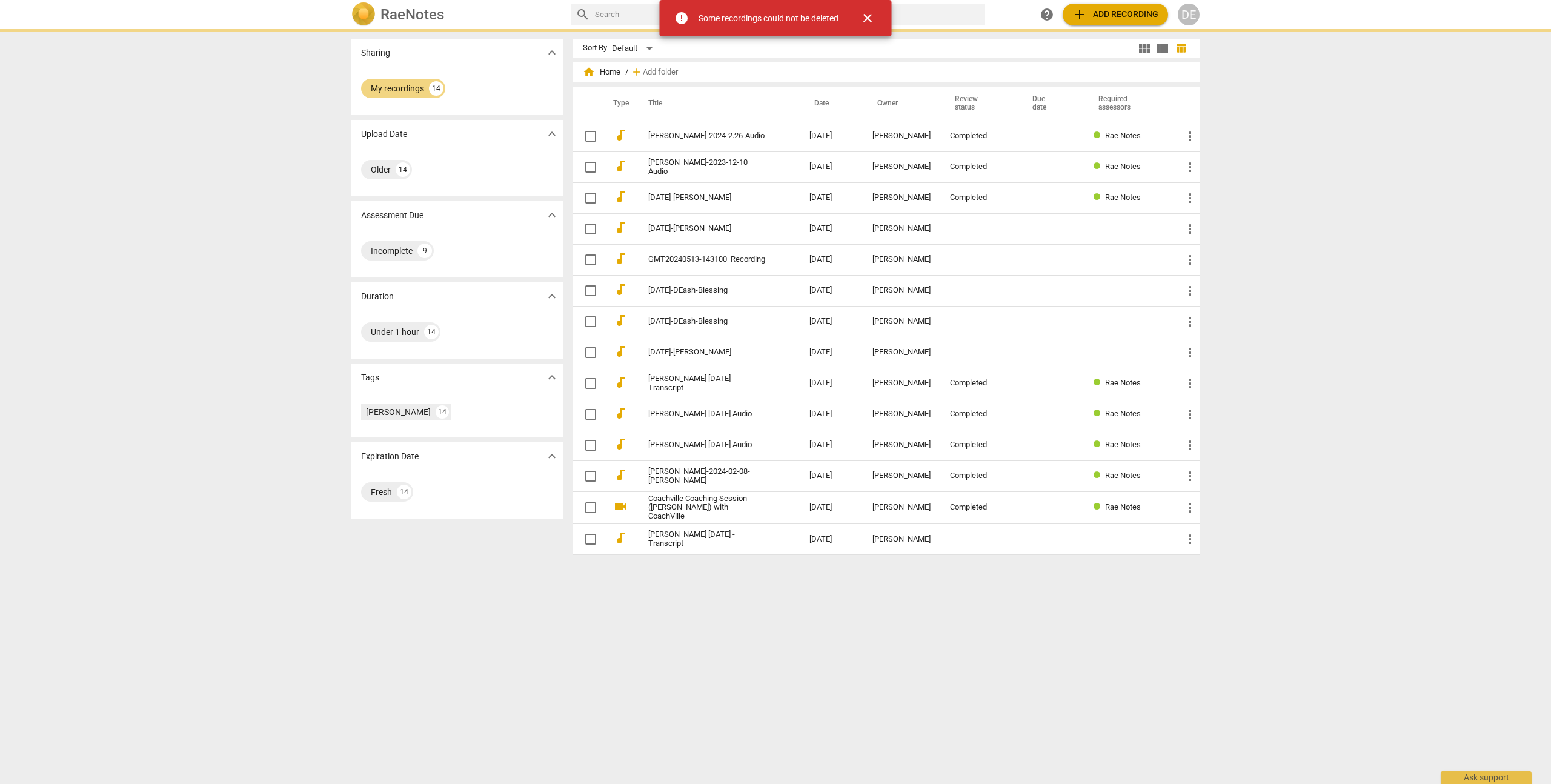
click at [874, 16] on span "close" at bounding box center [868, 18] width 15 height 15
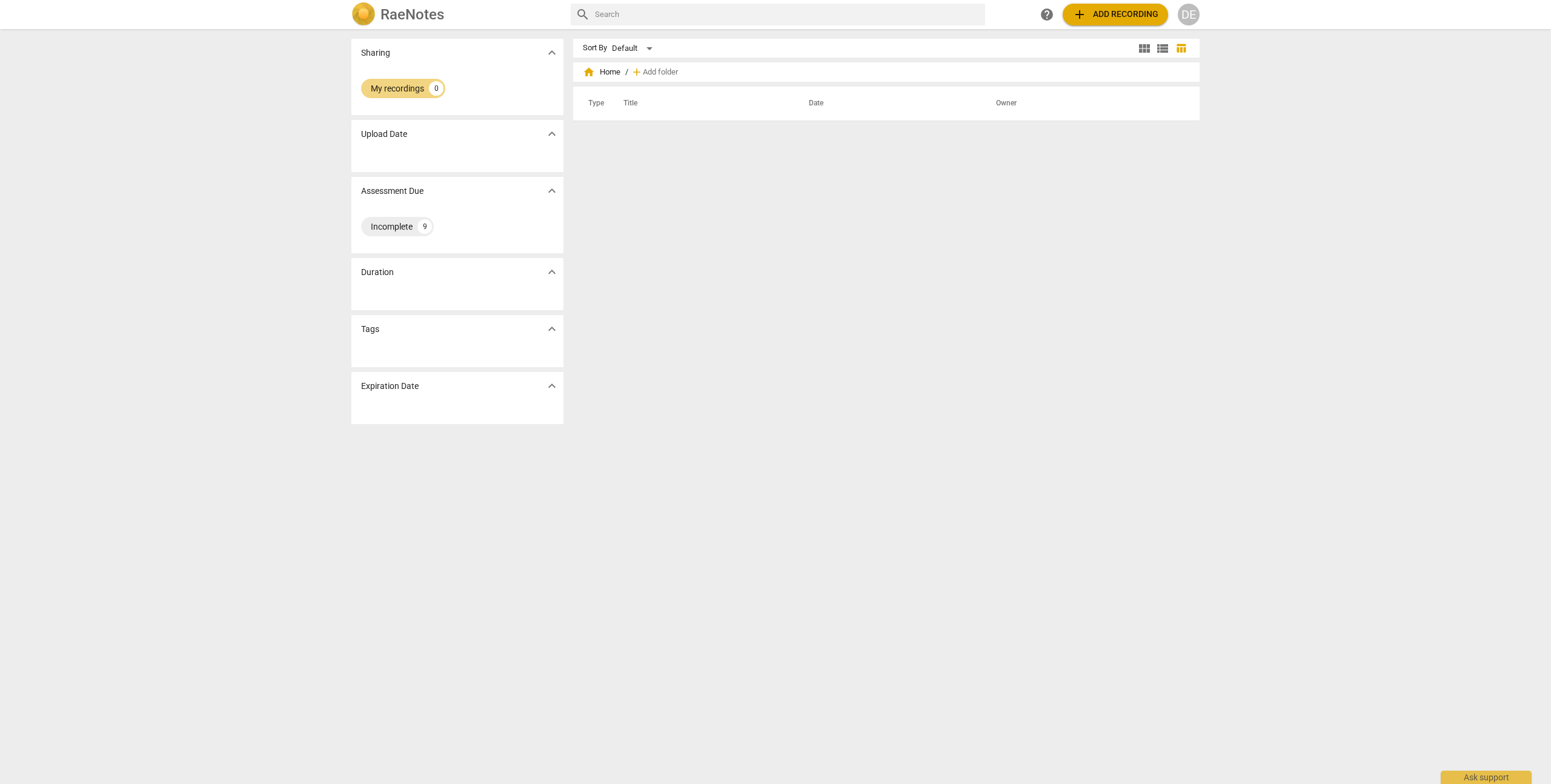
click at [675, 141] on div "Sort By Default view_module view_list table_chart home Home / add Add folder Ty…" at bounding box center [891, 406] width 636 height 735
click at [399, 222] on div "Incomplete" at bounding box center [391, 227] width 42 height 12
click at [402, 224] on div "Incomplete" at bounding box center [391, 227] width 42 height 12
click at [402, 91] on div "My recordings" at bounding box center [397, 88] width 53 height 12
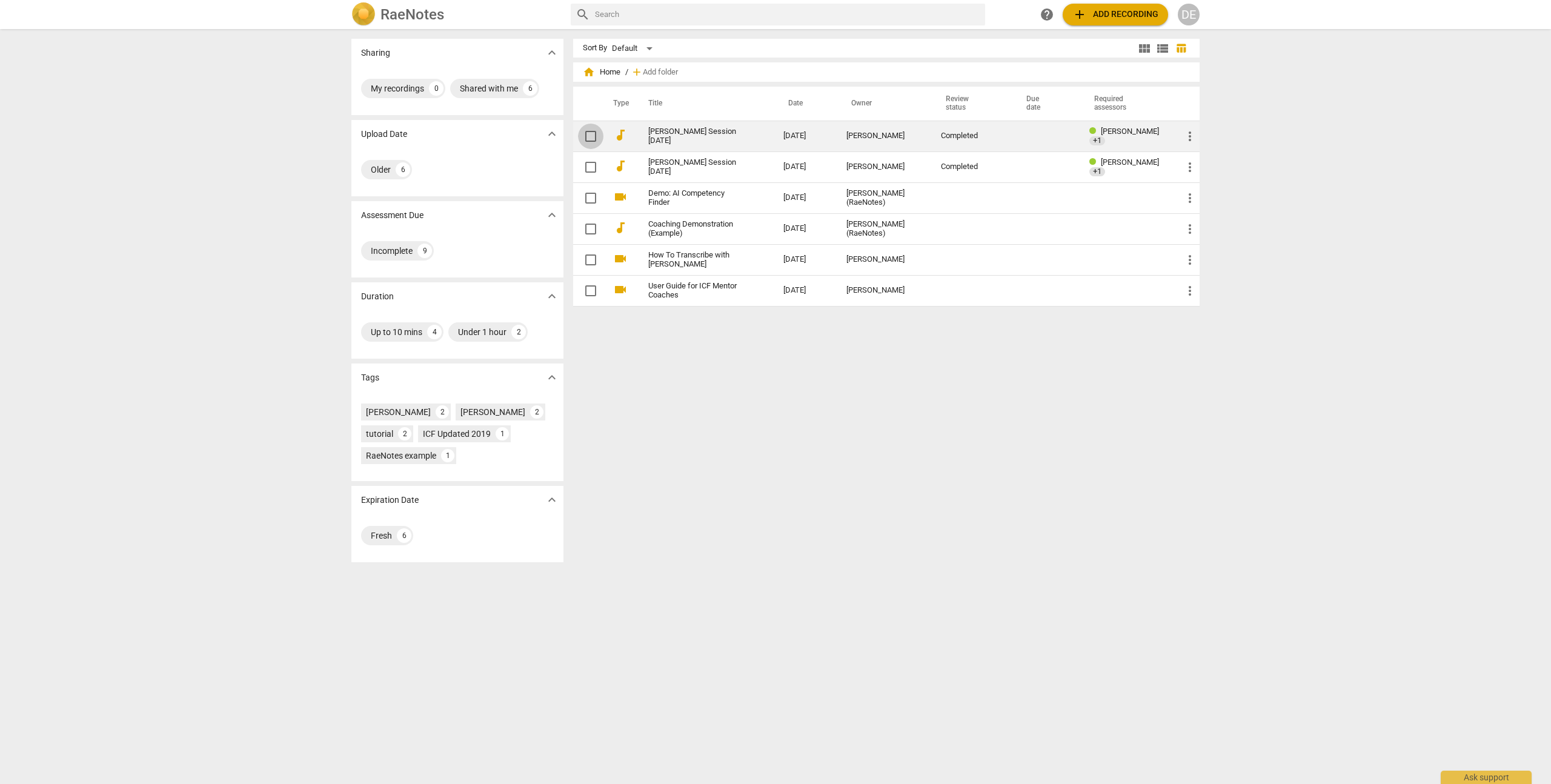
click at [588, 138] on input "checkbox" at bounding box center [591, 136] width 26 height 15
checkbox input "false"
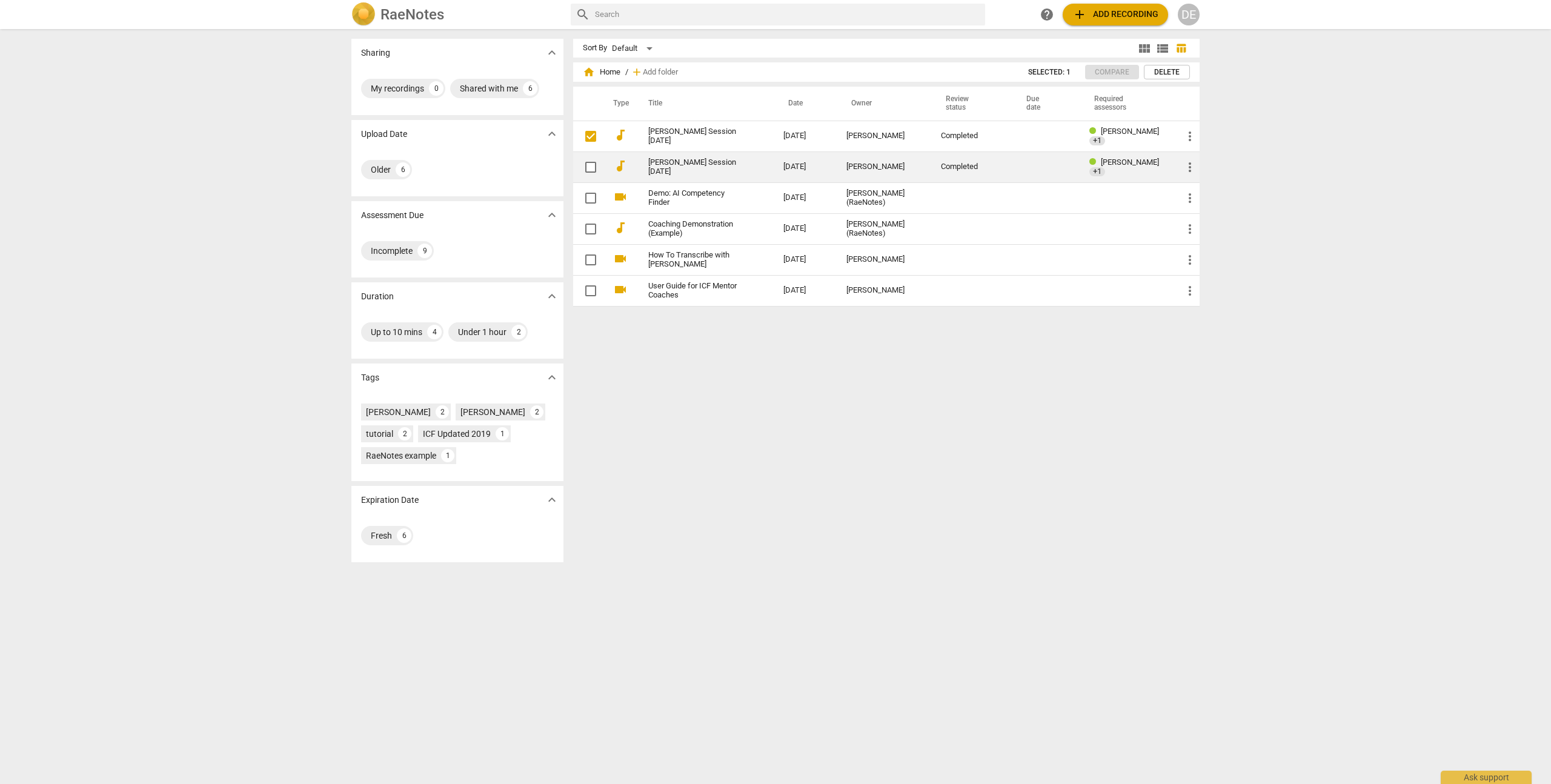
click at [584, 167] on input "checkbox" at bounding box center [591, 167] width 26 height 15
checkbox input "false"
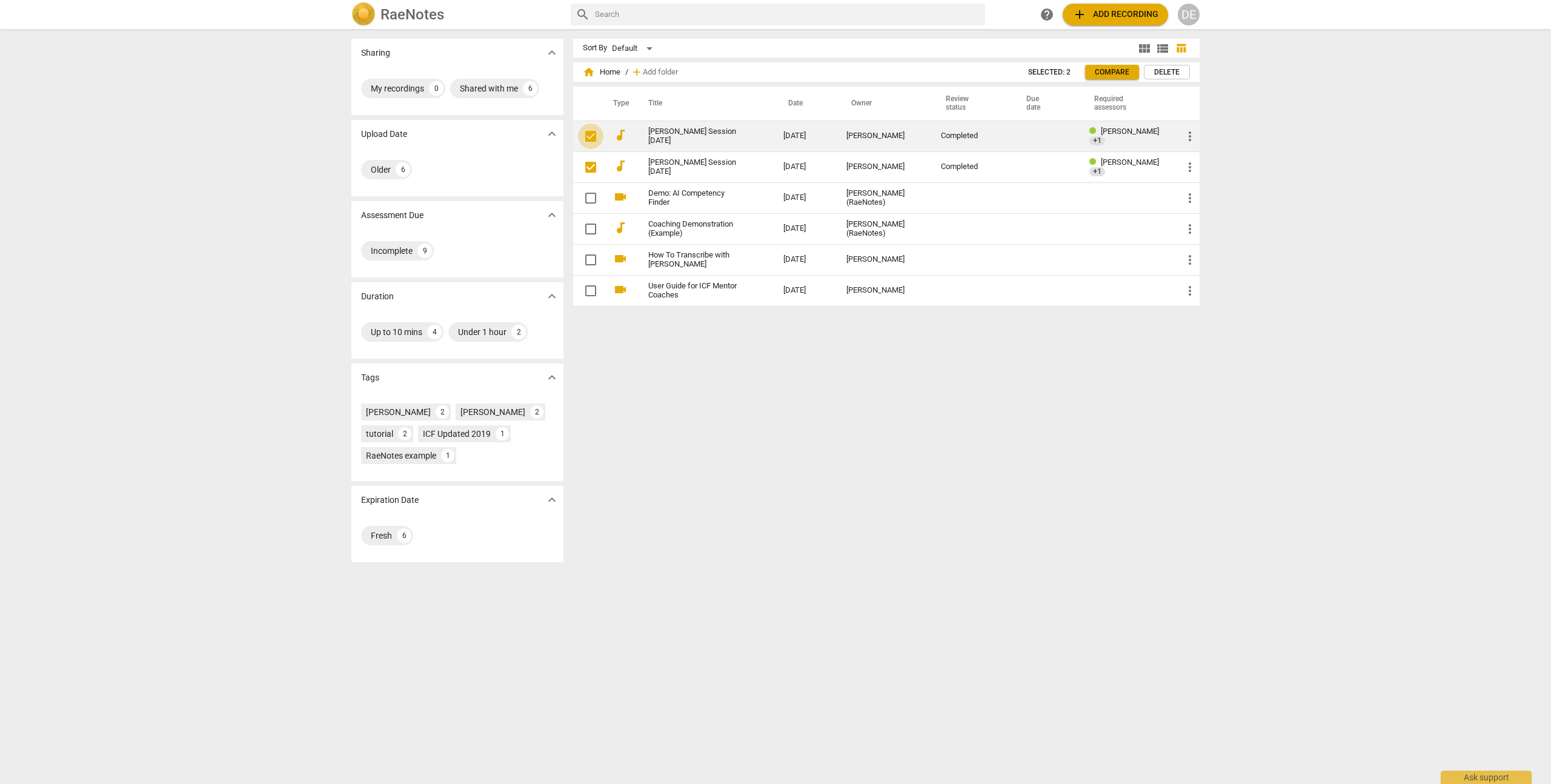
click at [587, 135] on input "checkbox" at bounding box center [591, 136] width 26 height 15
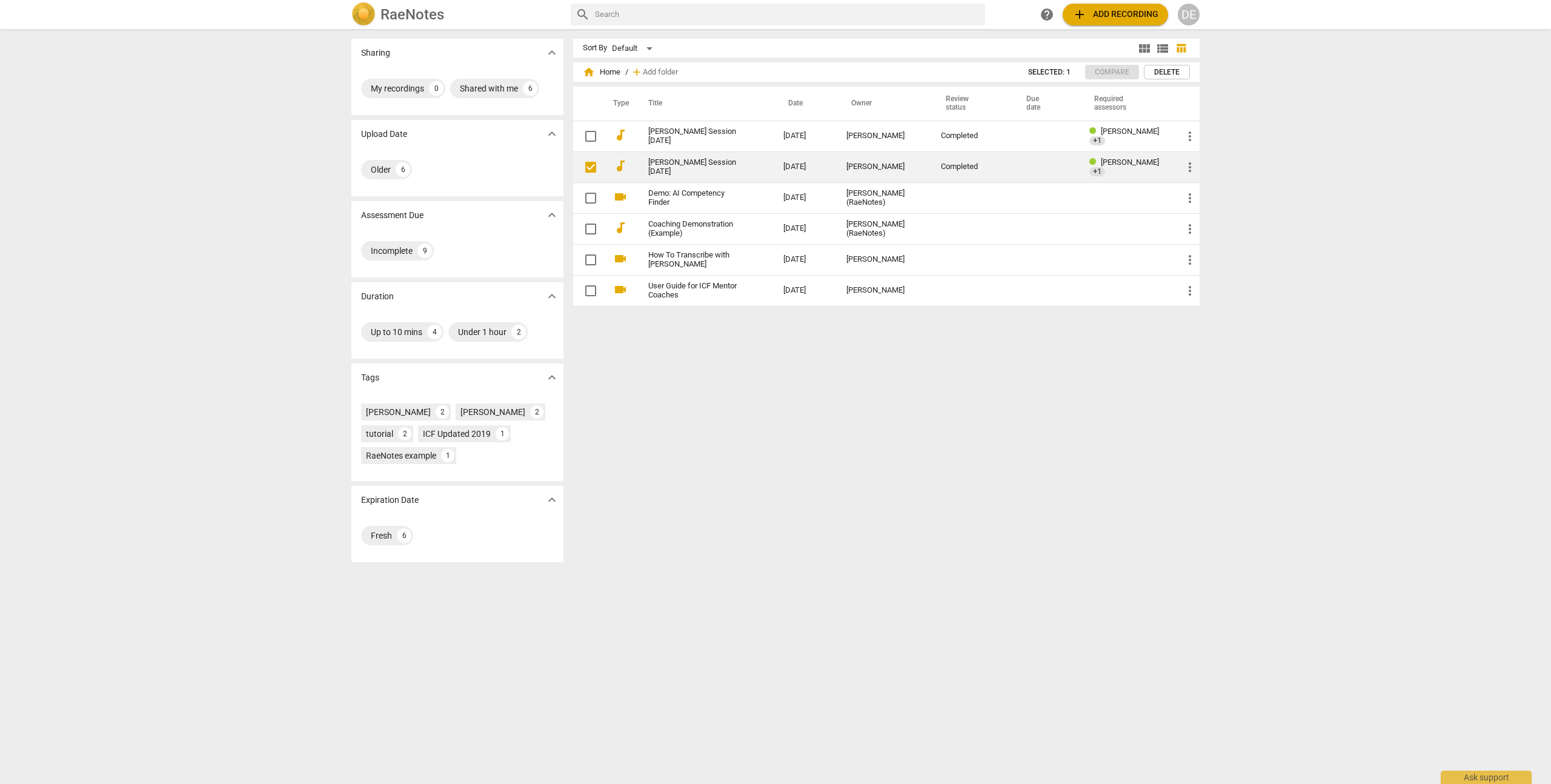
click at [590, 165] on input "checkbox" at bounding box center [591, 167] width 26 height 15
click at [400, 90] on div "My recordings" at bounding box center [397, 88] width 53 height 12
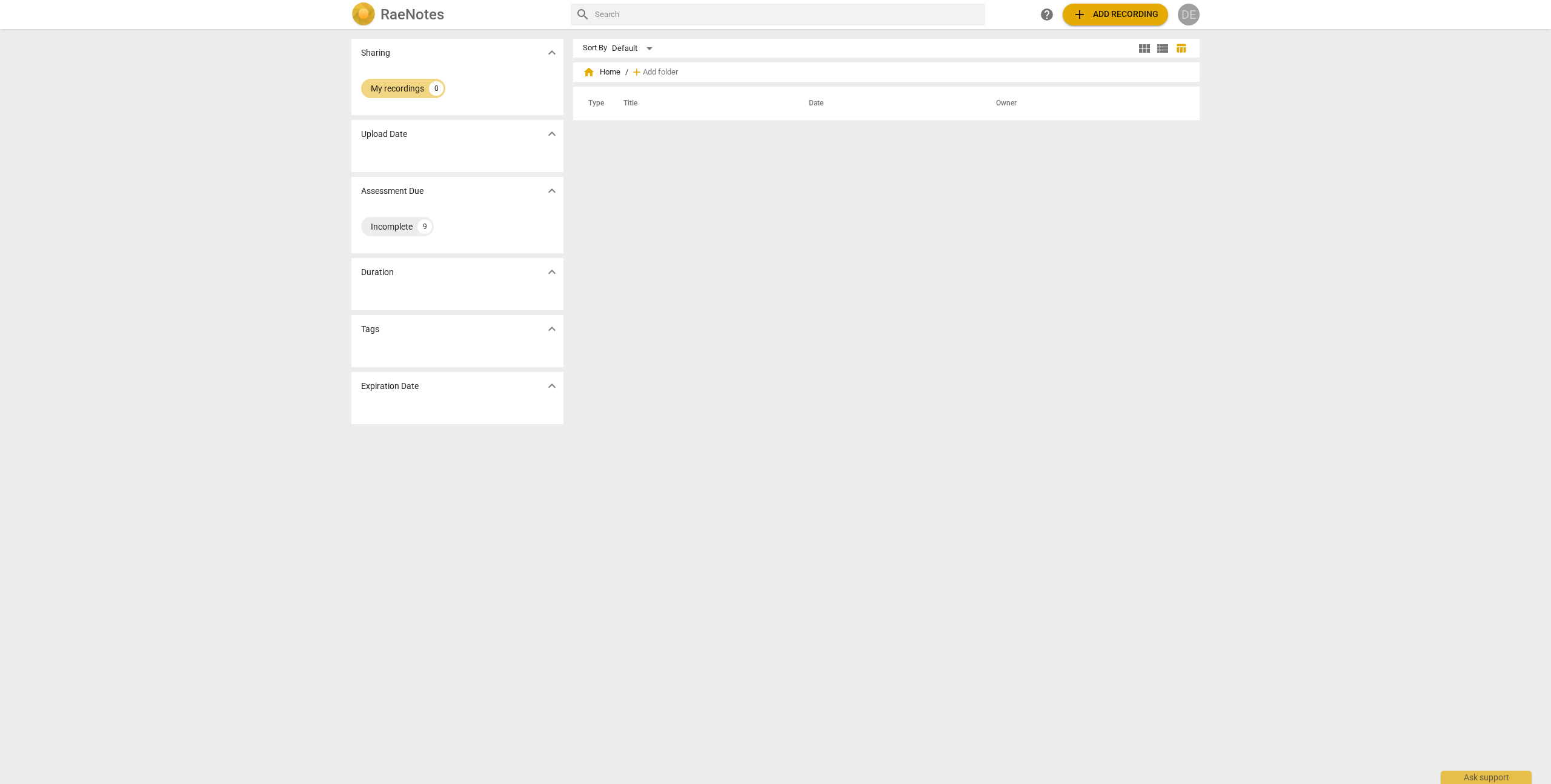
click at [1188, 19] on div "DE" at bounding box center [1189, 15] width 22 height 22
click at [1206, 112] on li "Profile" at bounding box center [1223, 118] width 92 height 29
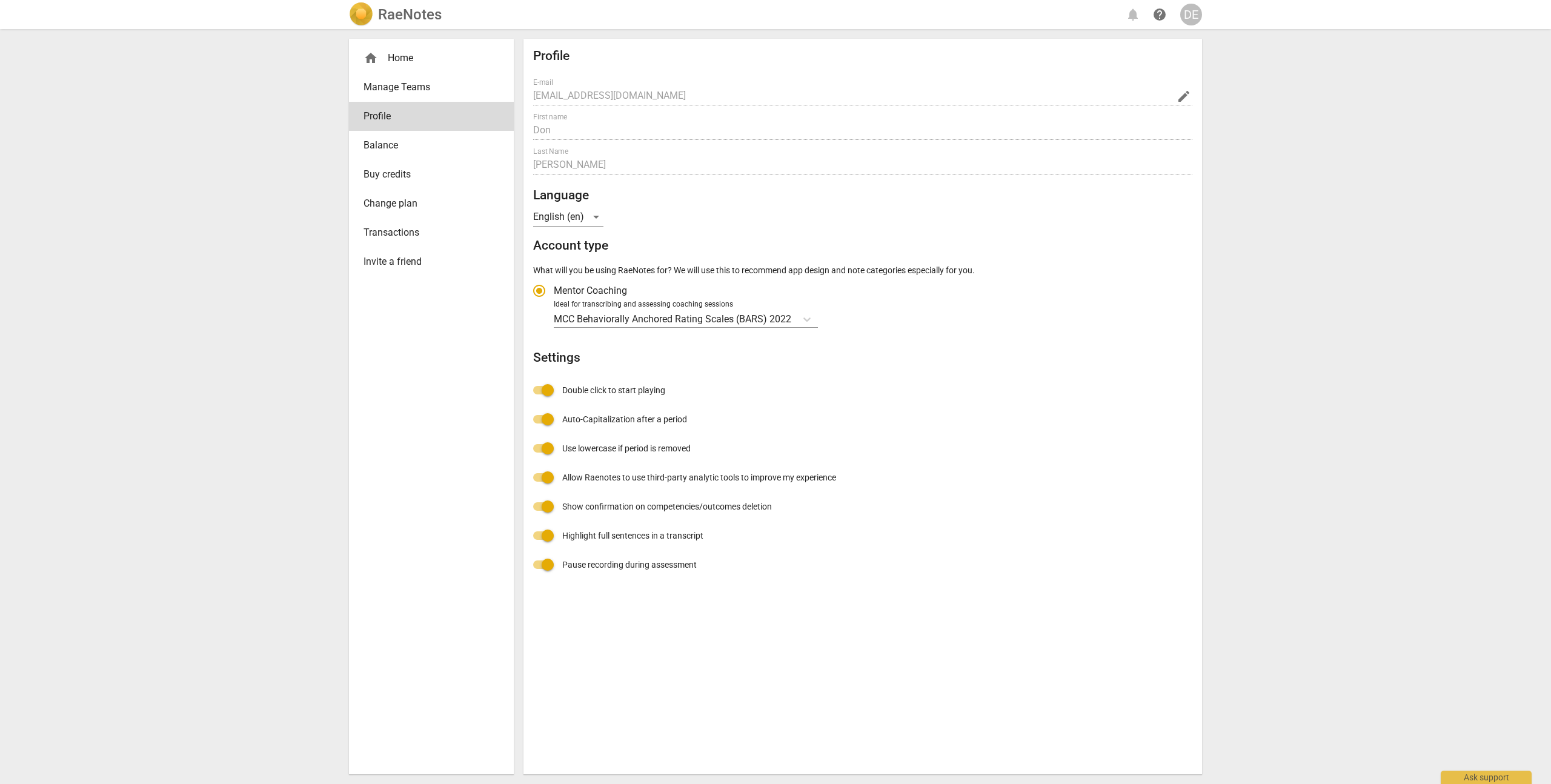
radio input "false"
click at [809, 318] on icon "Account type" at bounding box center [806, 320] width 7 height 4
click at [0, 0] on input "Ideal for transcribing and assessing coaching sessions MCC Behaviorally Anchore…" at bounding box center [0, 0] width 0 height 0
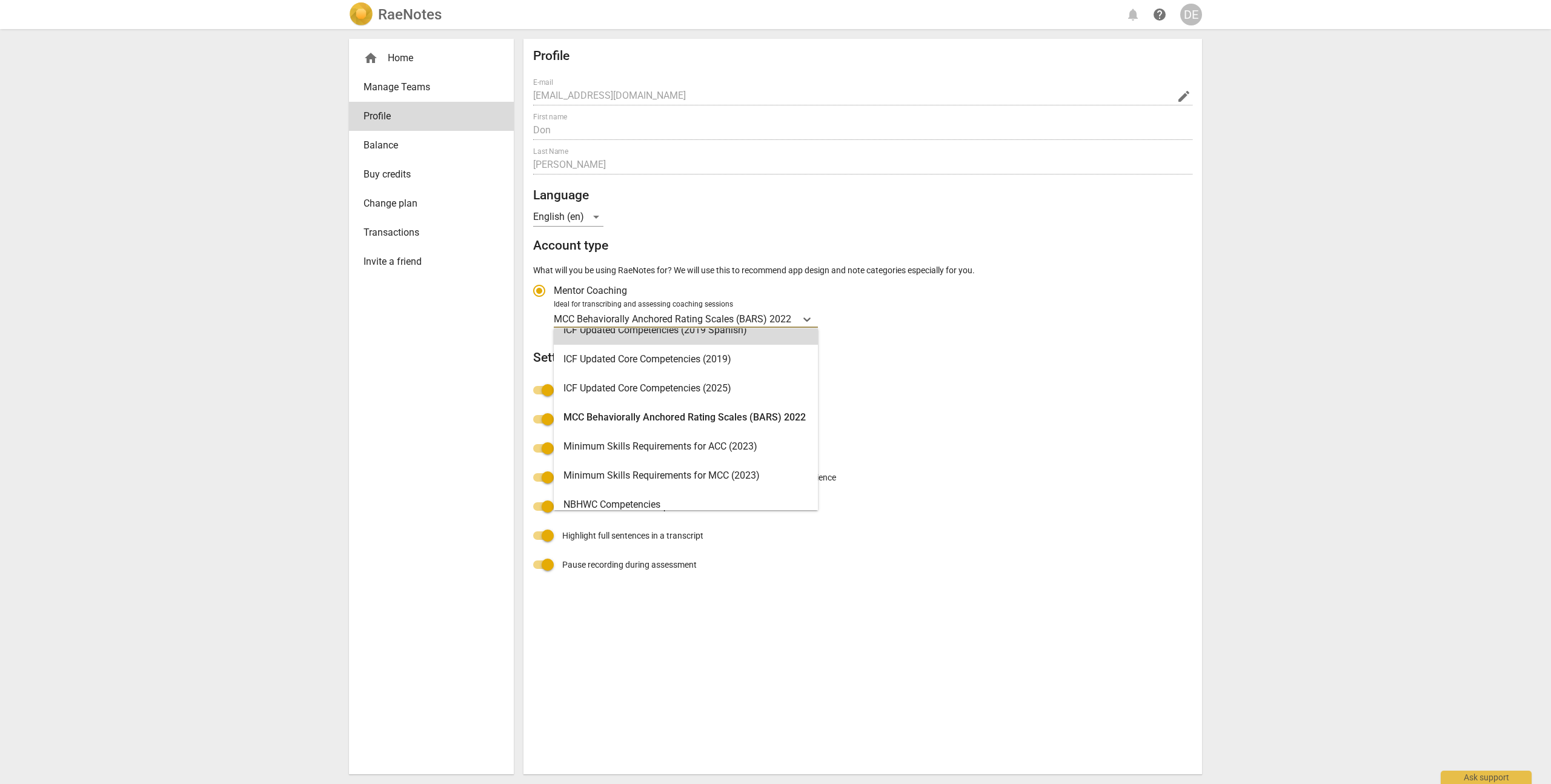
scroll to position [222, 0]
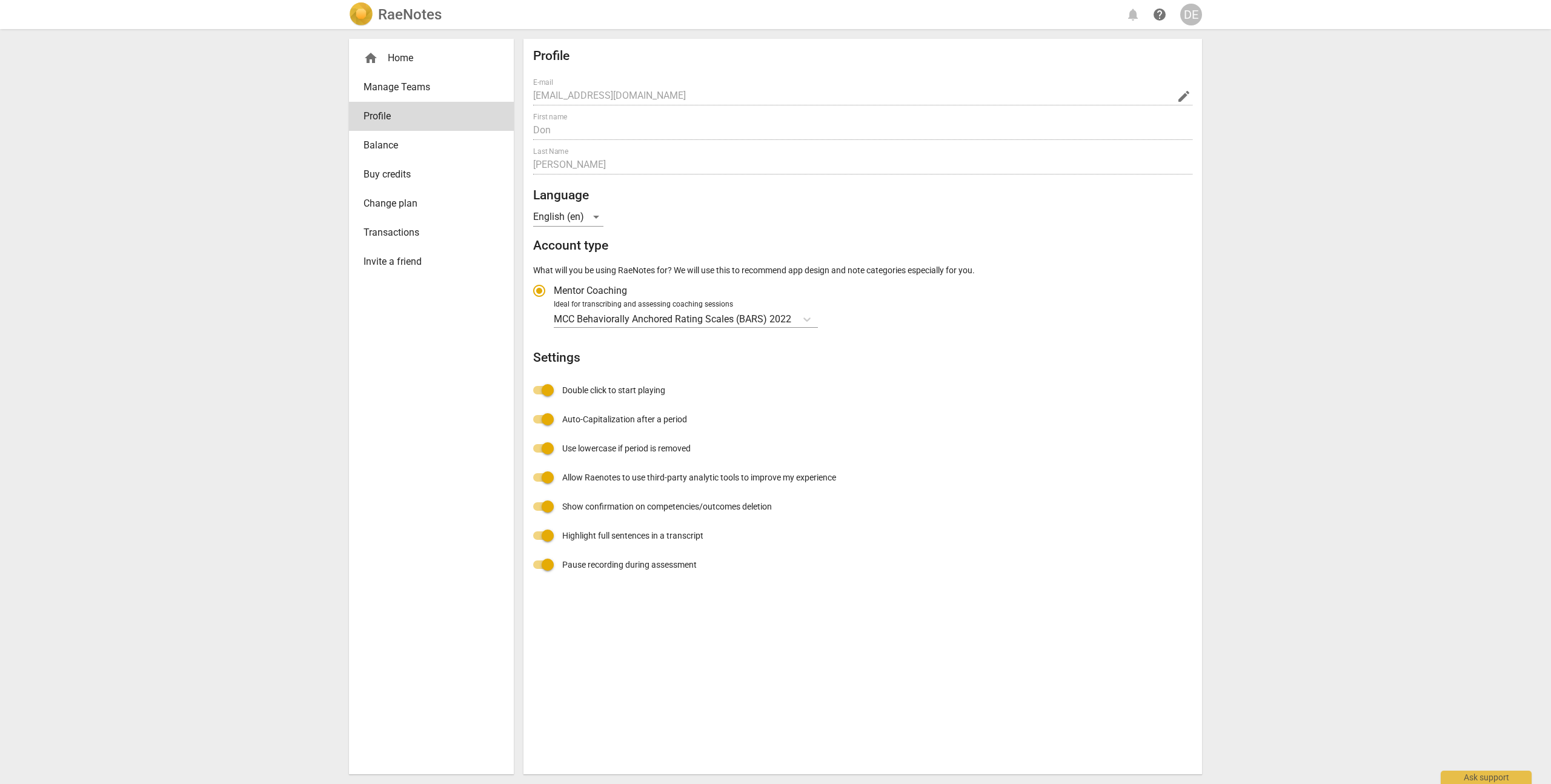
click at [869, 353] on h2 "Settings" at bounding box center [863, 357] width 660 height 15
click at [1190, 16] on div "DE" at bounding box center [1191, 15] width 22 height 22
click at [1209, 258] on li "Logout" at bounding box center [1226, 262] width 92 height 29
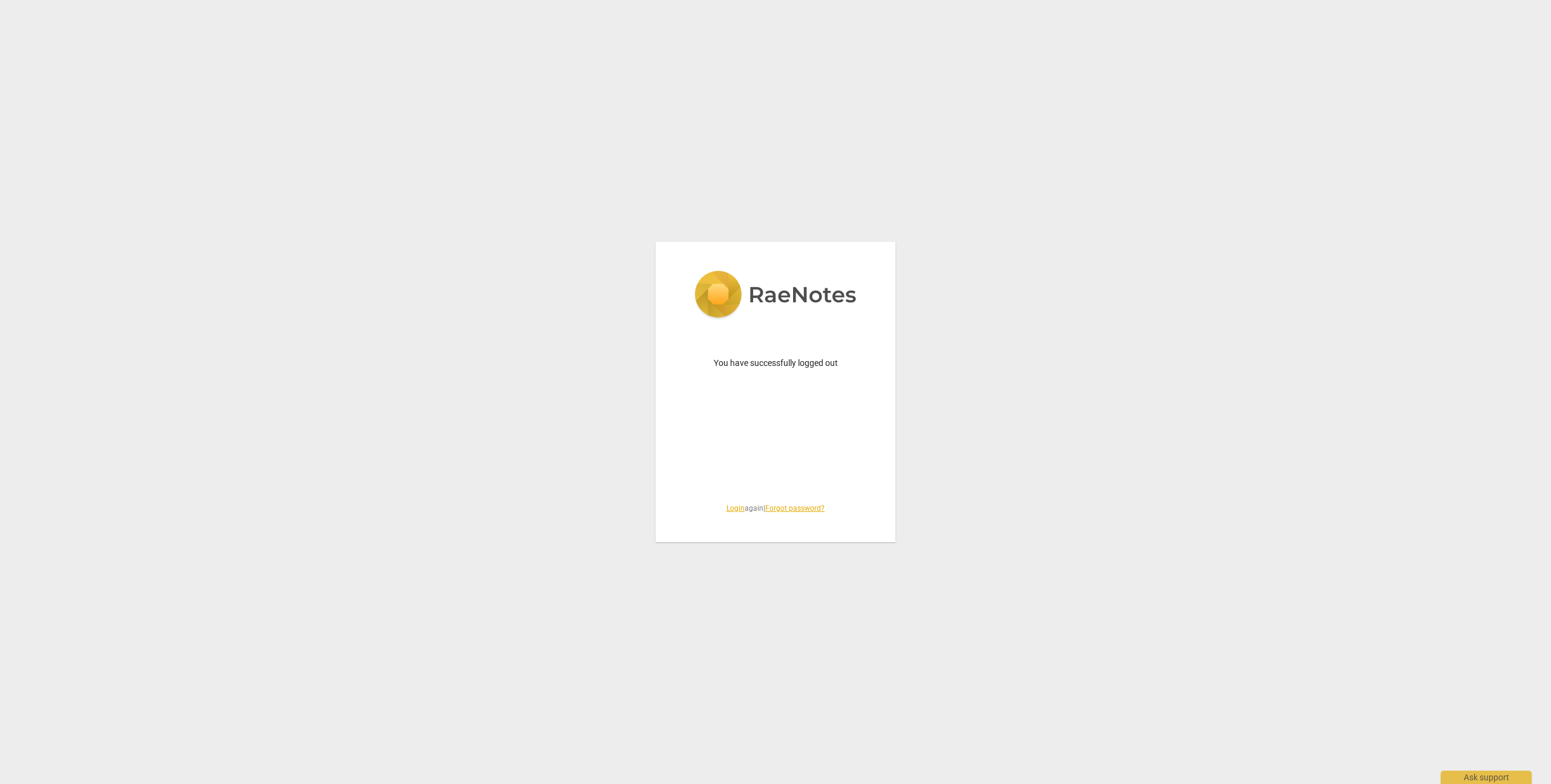
click at [792, 505] on link "Forgot password?" at bounding box center [795, 508] width 59 height 9
click at [731, 349] on input "email" at bounding box center [776, 357] width 182 height 20
type input "[EMAIL_ADDRESS][DOMAIN_NAME]"
click at [750, 411] on span "Recover password" at bounding box center [776, 407] width 162 height 12
